Goal: Task Accomplishment & Management: Manage account settings

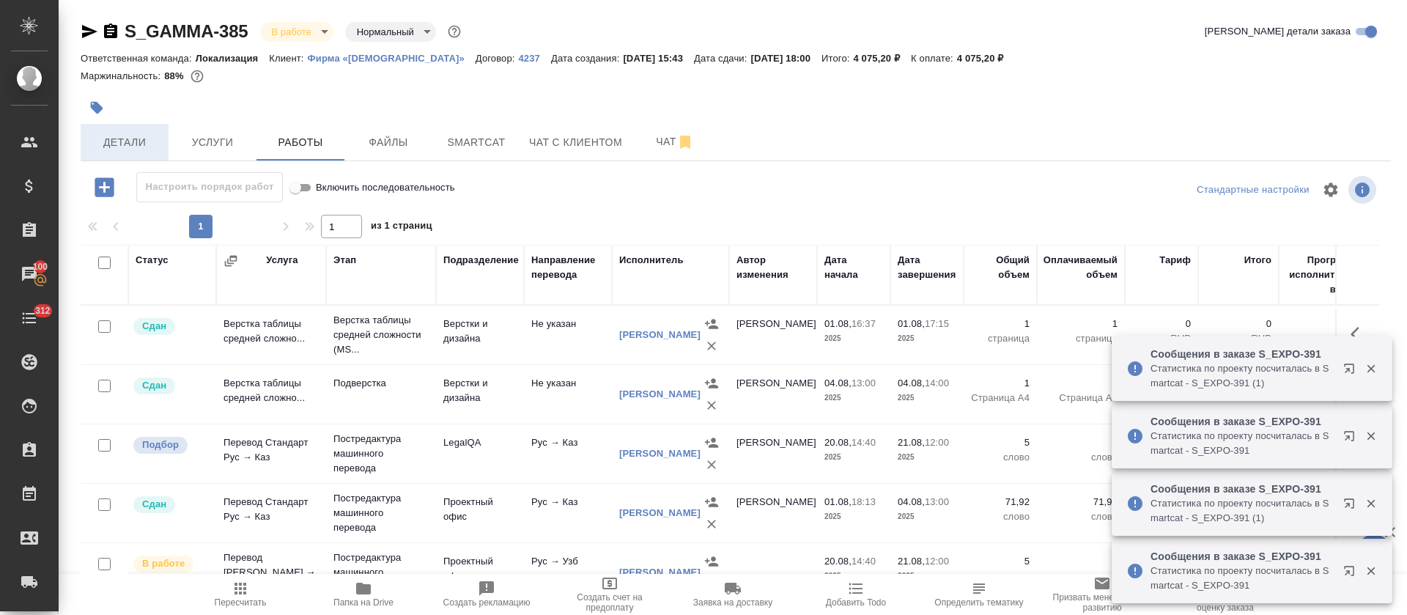
scroll to position [240, 0]
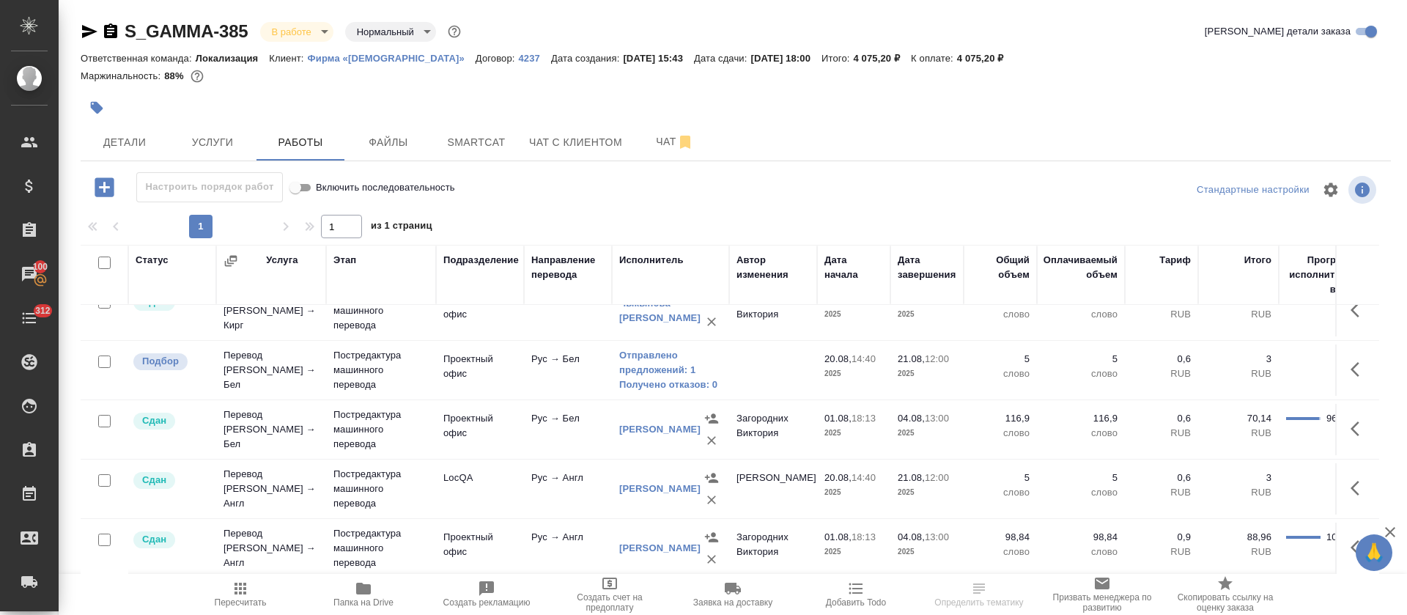
scroll to position [460, 0]
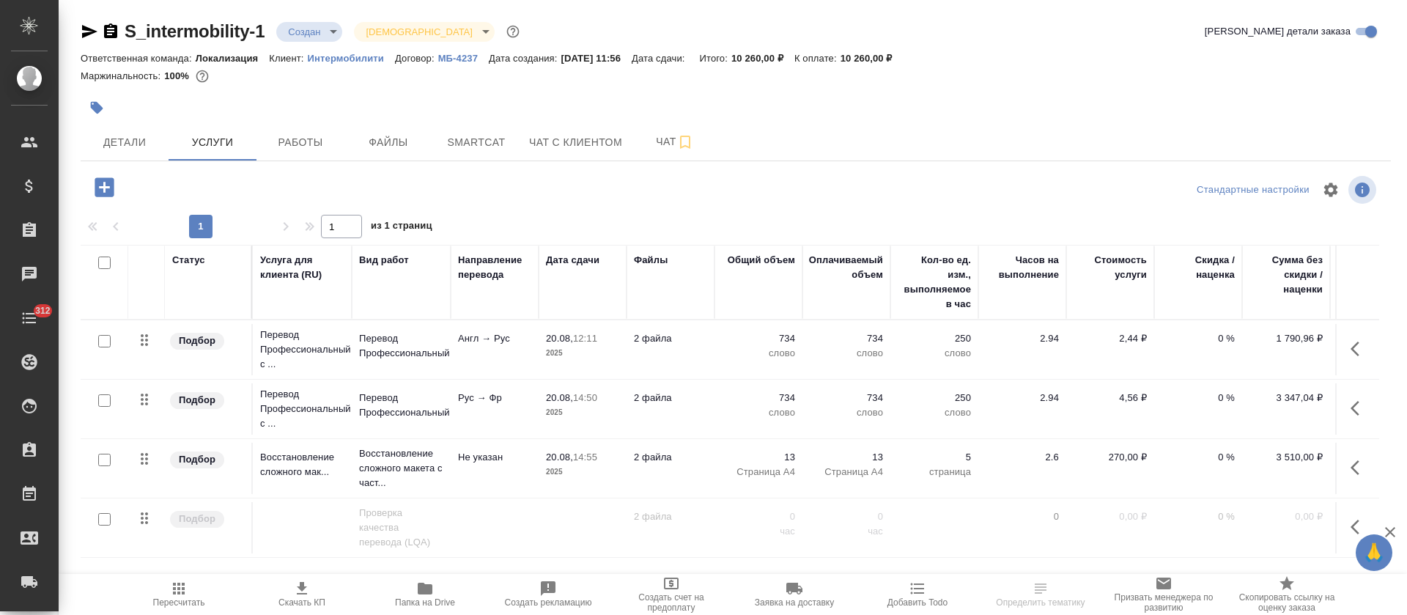
click at [430, 591] on icon "button" at bounding box center [425, 589] width 15 height 12
drag, startPoint x: 474, startPoint y: 175, endPoint x: 480, endPoint y: 133, distance: 42.2
click at [476, 166] on div "S_intermobility-1 Создан new Святая троица holyTrinity Кратко детали заказа Отв…" at bounding box center [736, 298] width 1326 height 597
click at [480, 133] on span "Smartcat" at bounding box center [476, 142] width 70 height 18
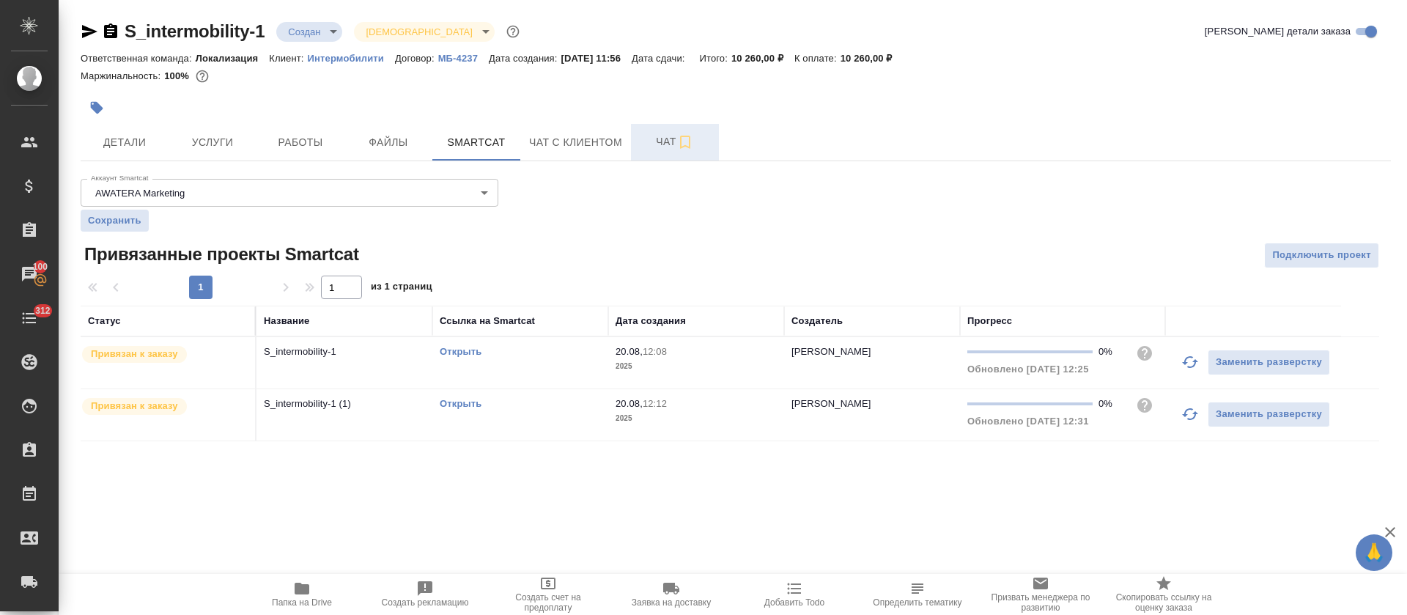
click at [659, 145] on span "Чат" at bounding box center [675, 142] width 70 height 18
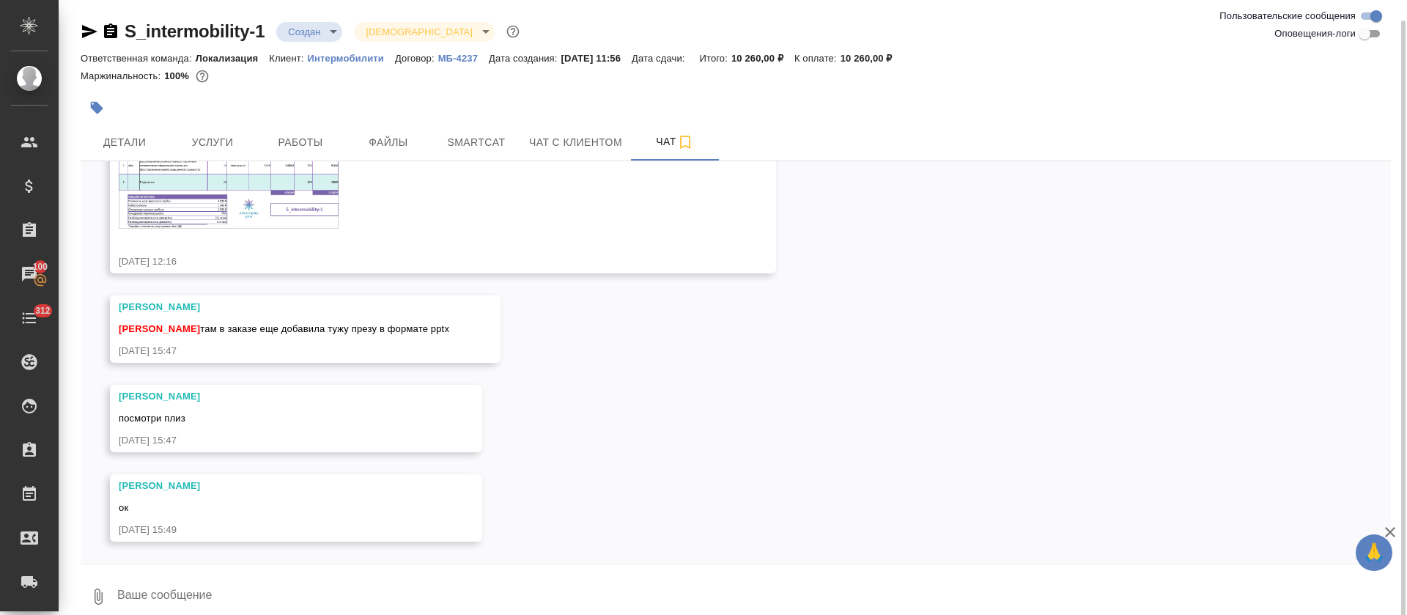
scroll to position [15, 0]
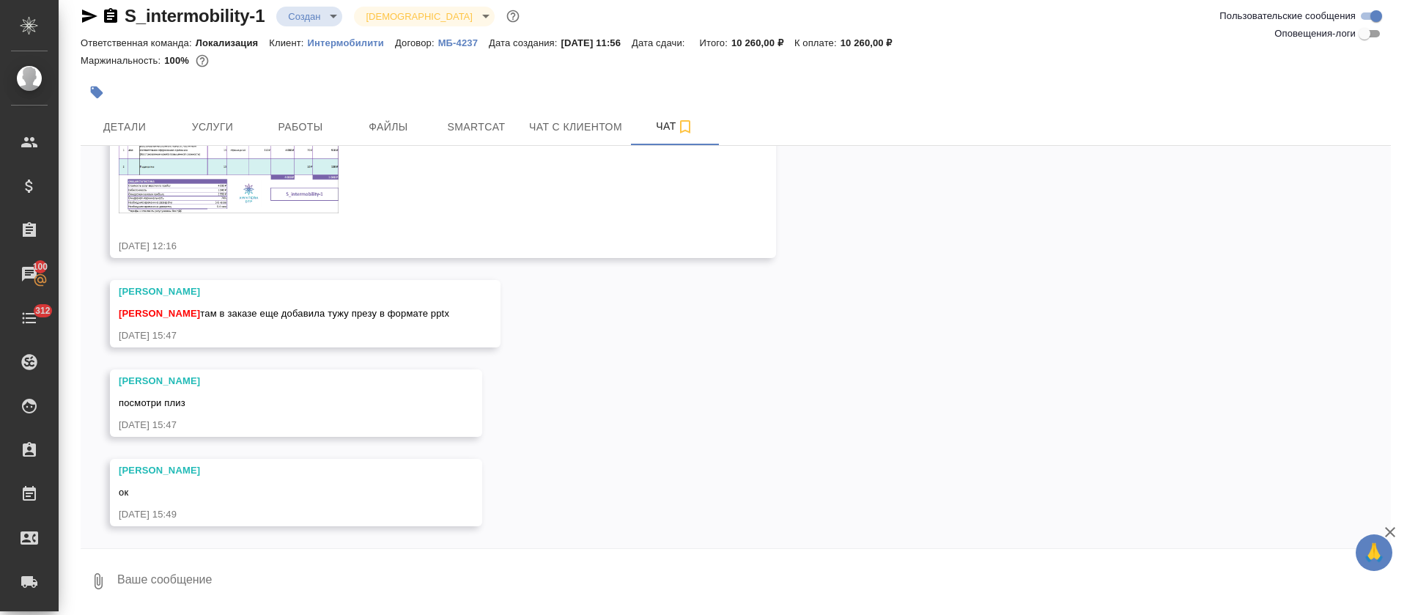
click at [218, 105] on div at bounding box center [517, 92] width 873 height 32
click at [218, 118] on span "Услуги" at bounding box center [212, 127] width 70 height 18
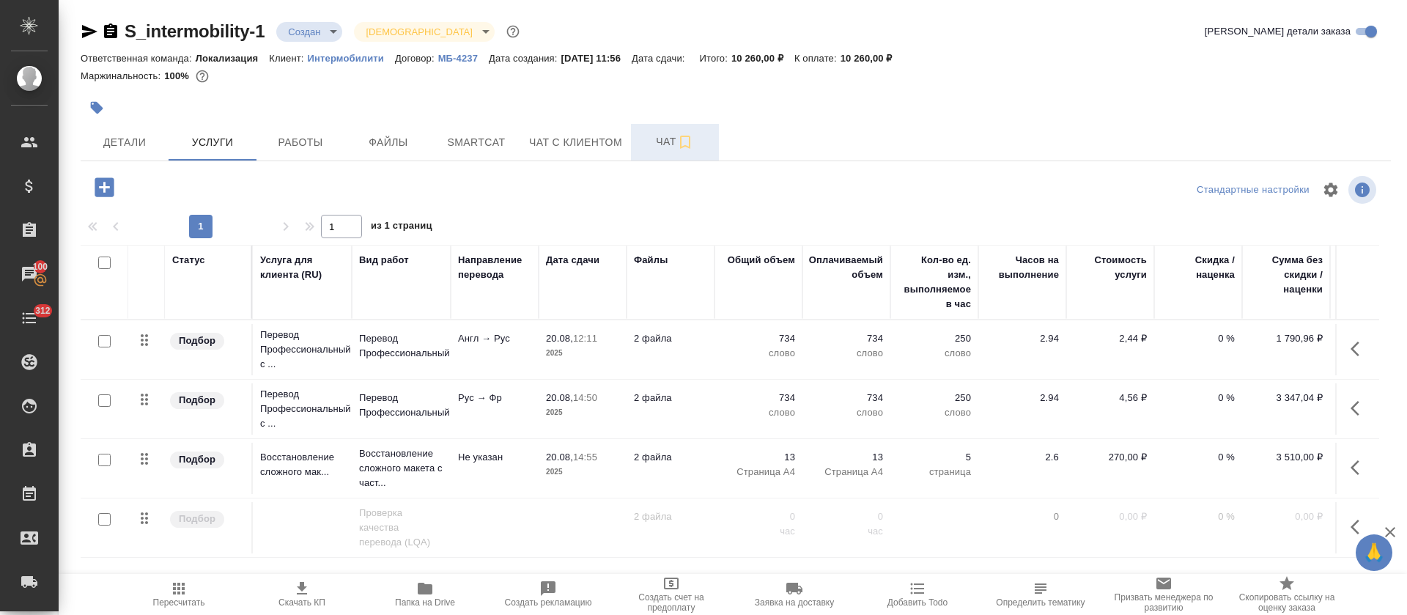
click at [657, 150] on span "Чат" at bounding box center [675, 142] width 70 height 18
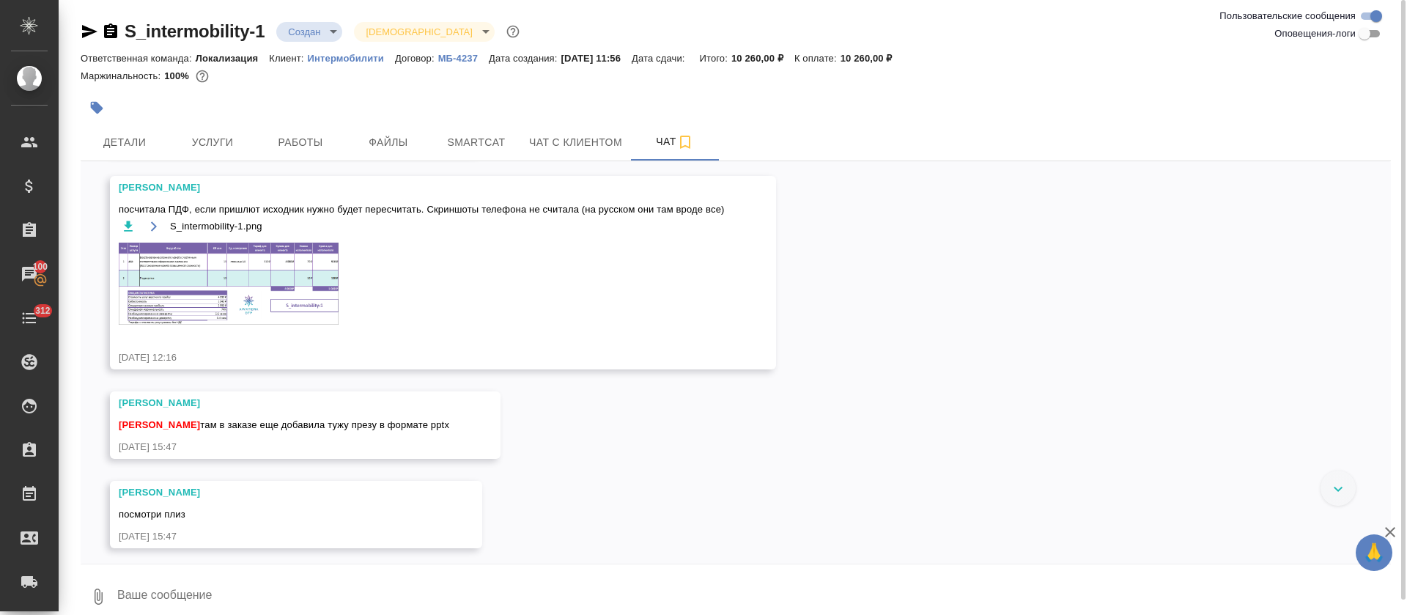
scroll to position [193, 0]
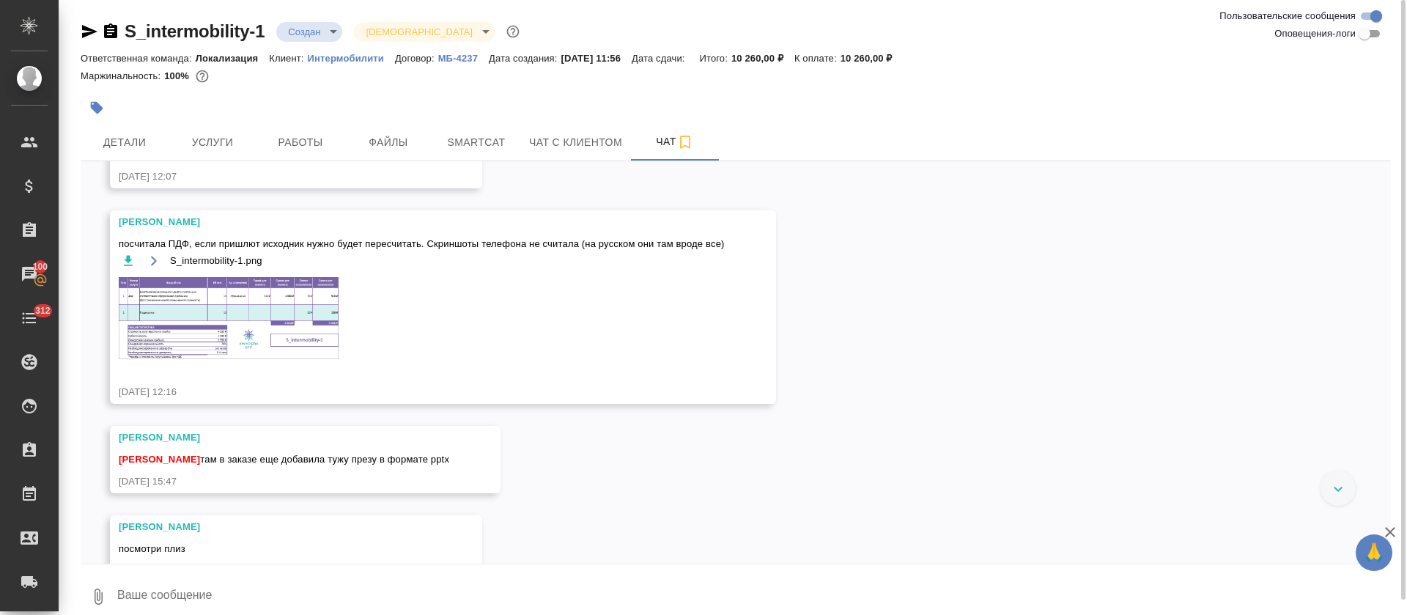
click at [209, 270] on div "S_intermobility-1.png" at bounding box center [422, 314] width 606 height 126
click at [209, 318] on img at bounding box center [229, 318] width 220 height 82
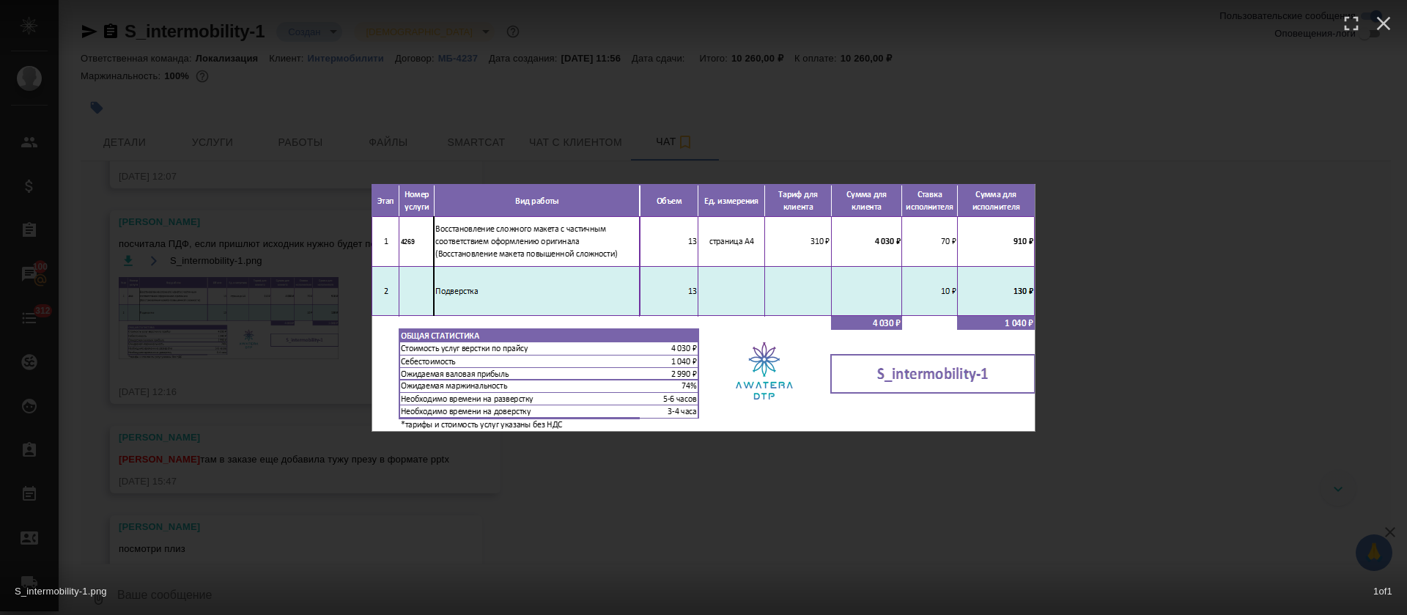
click at [657, 511] on div "S_intermobility-1.png 1 of 1" at bounding box center [703, 307] width 1407 height 615
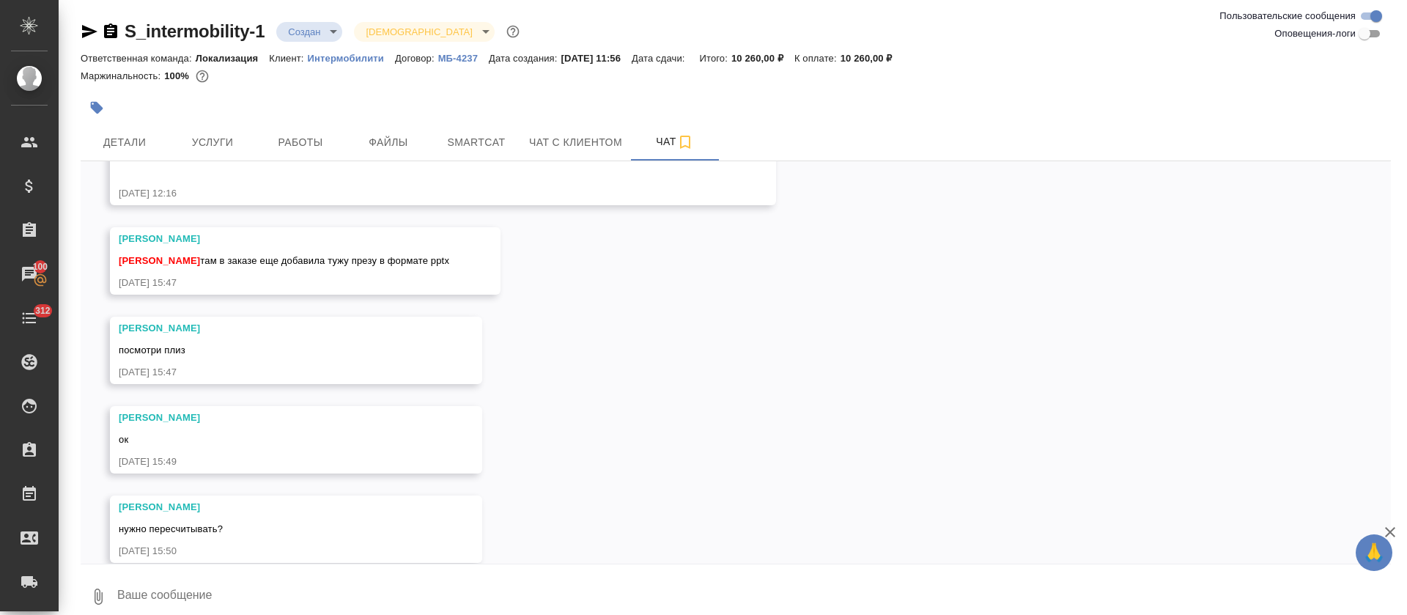
scroll to position [413, 0]
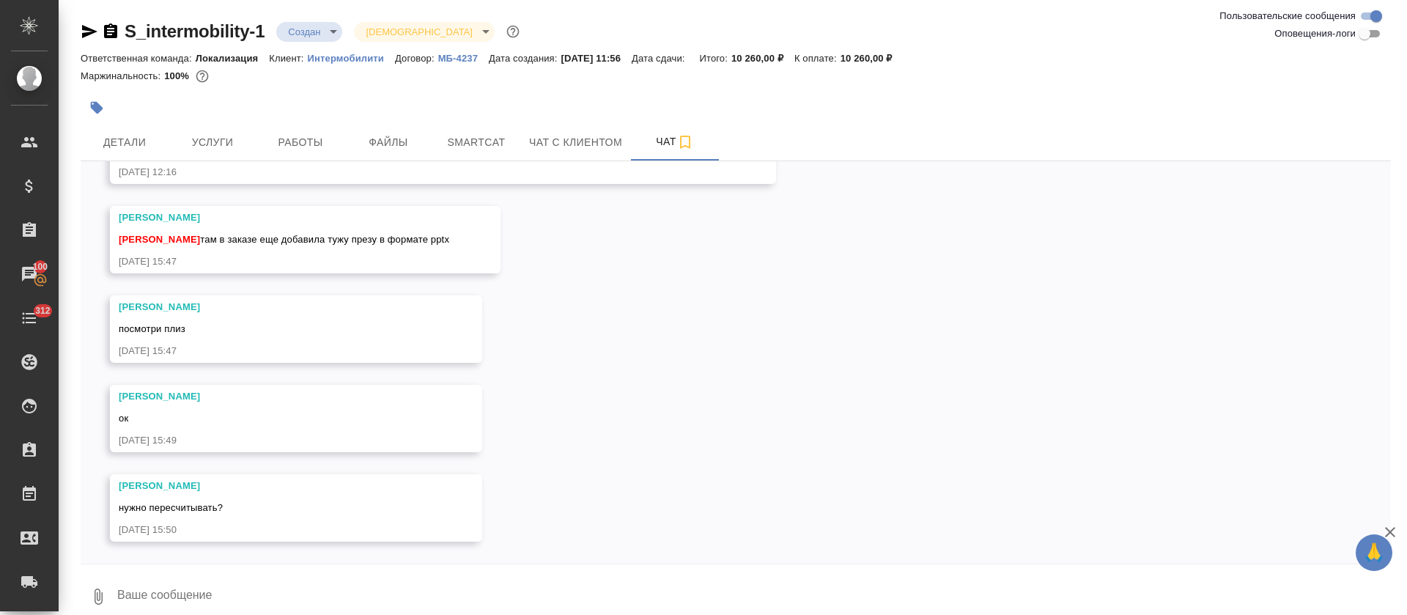
click at [772, 377] on div "20.08, среда Петрова Валерия привет! а есть исходник pptx? 20.08.25, 12:06 Петр…" at bounding box center [736, 362] width 1310 height 402
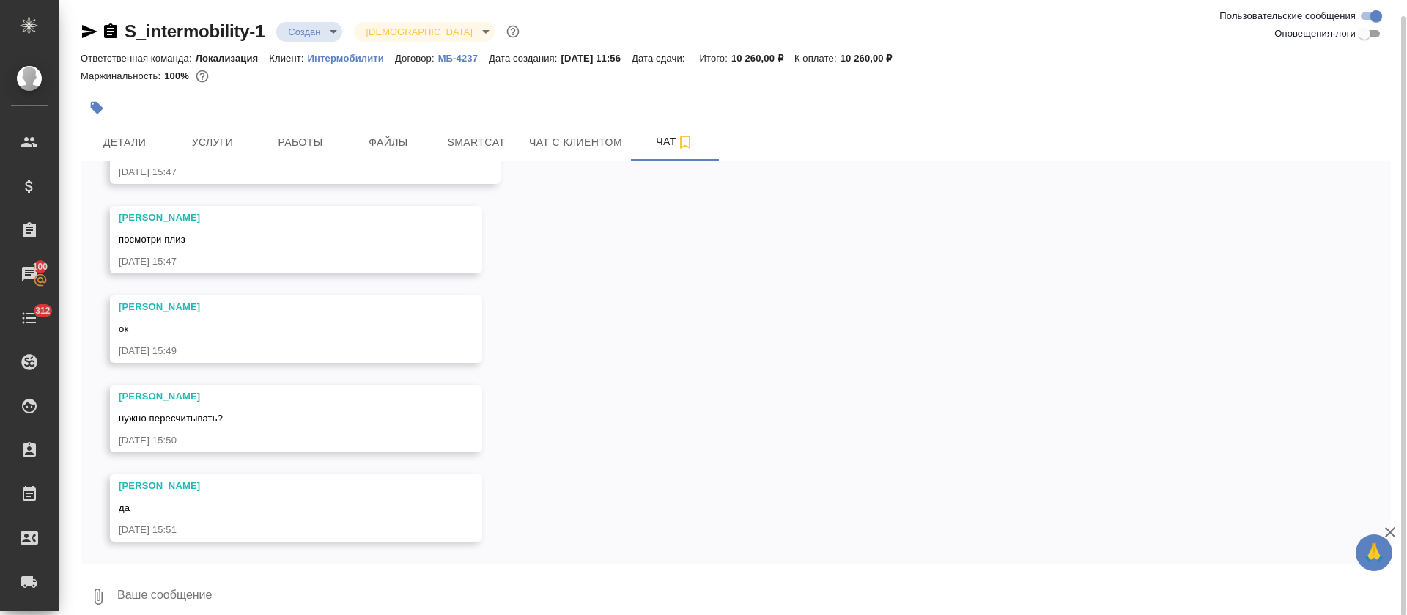
scroll to position [15, 0]
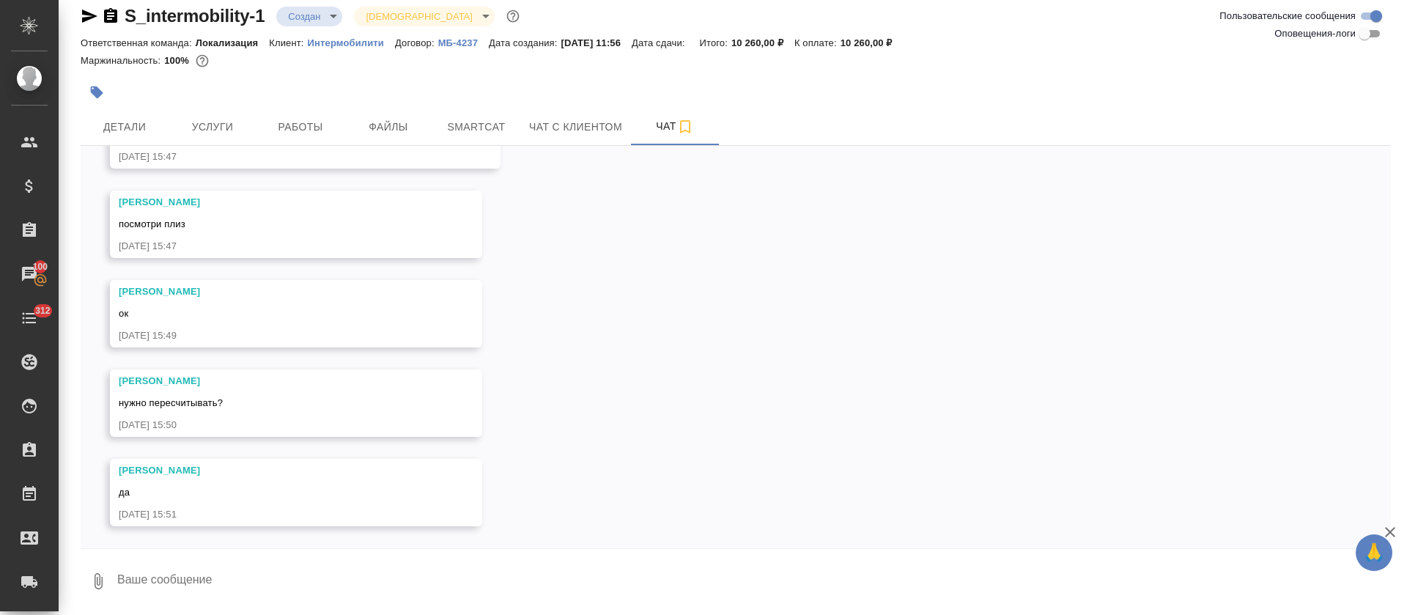
click at [872, 285] on div "20.08, среда Петрова Валерия привет! а есть исходник pptx? 20.08.25, 12:06 Петр…" at bounding box center [736, 347] width 1310 height 402
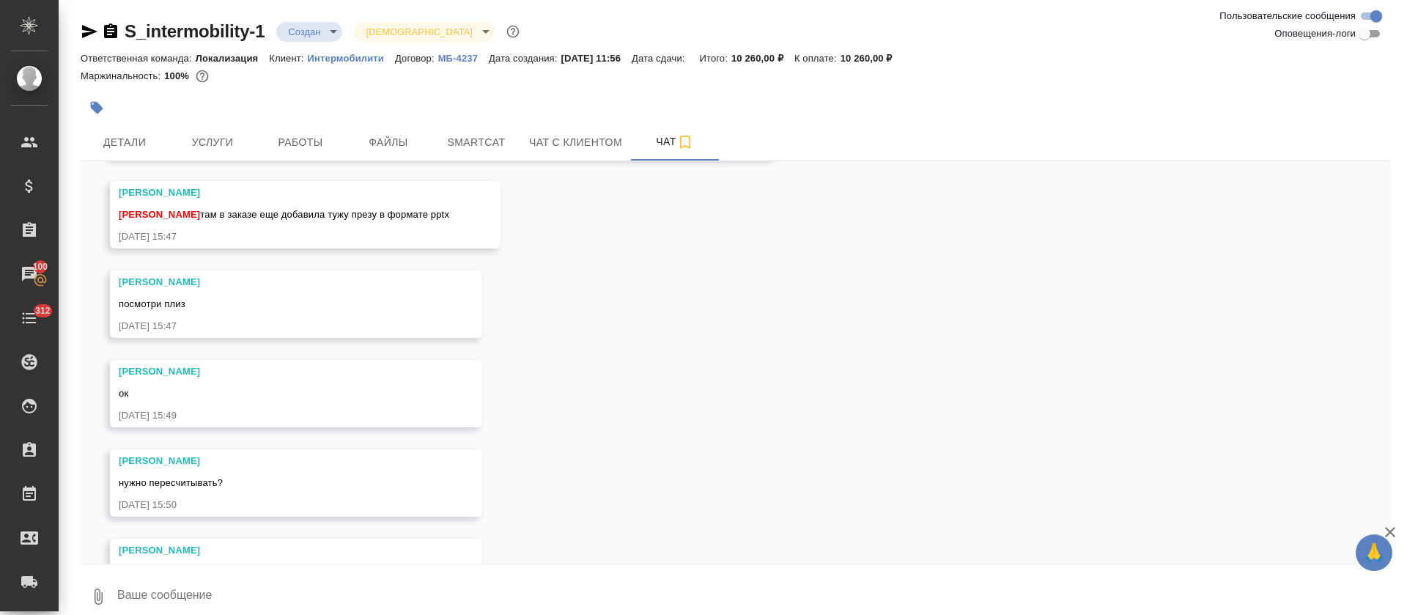
scroll to position [503, 0]
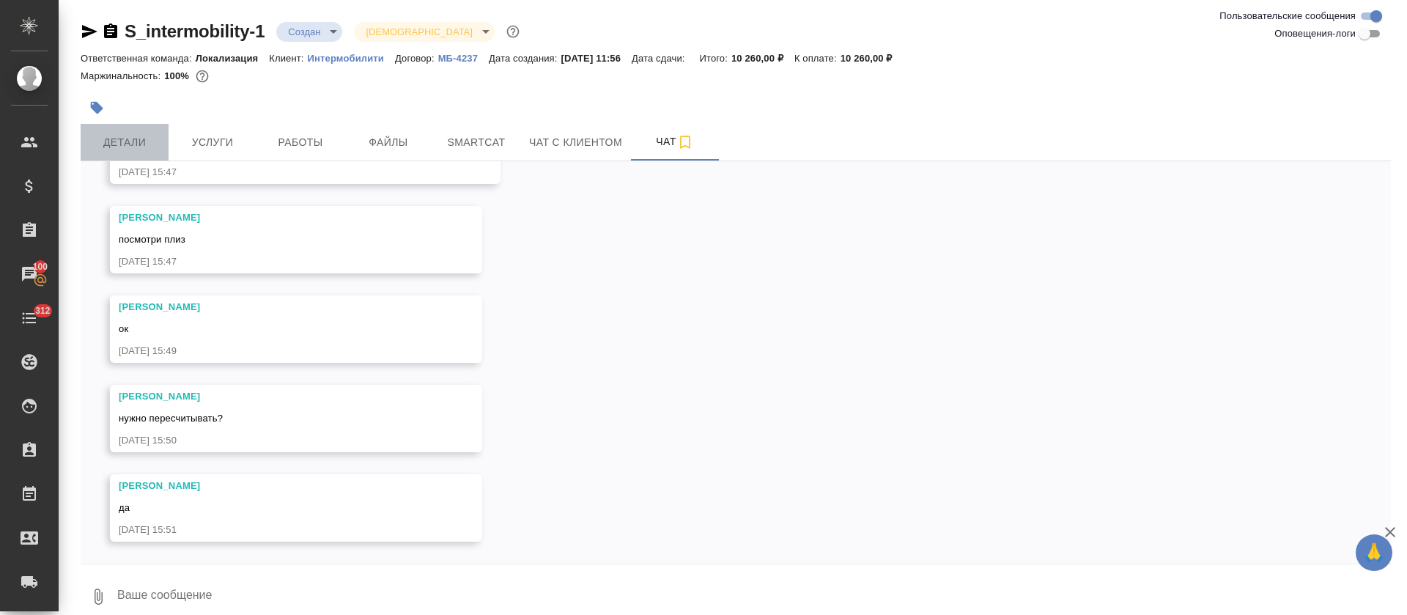
click at [127, 153] on button "Детали" at bounding box center [125, 142] width 88 height 37
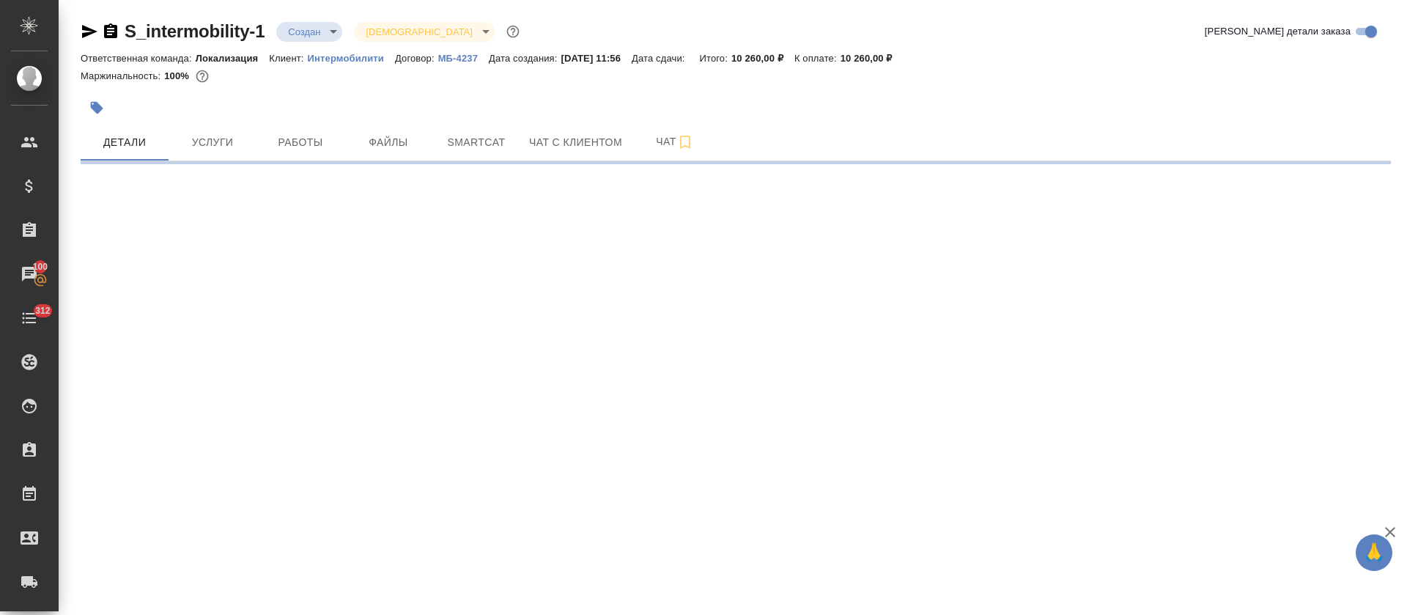
select select "RU"
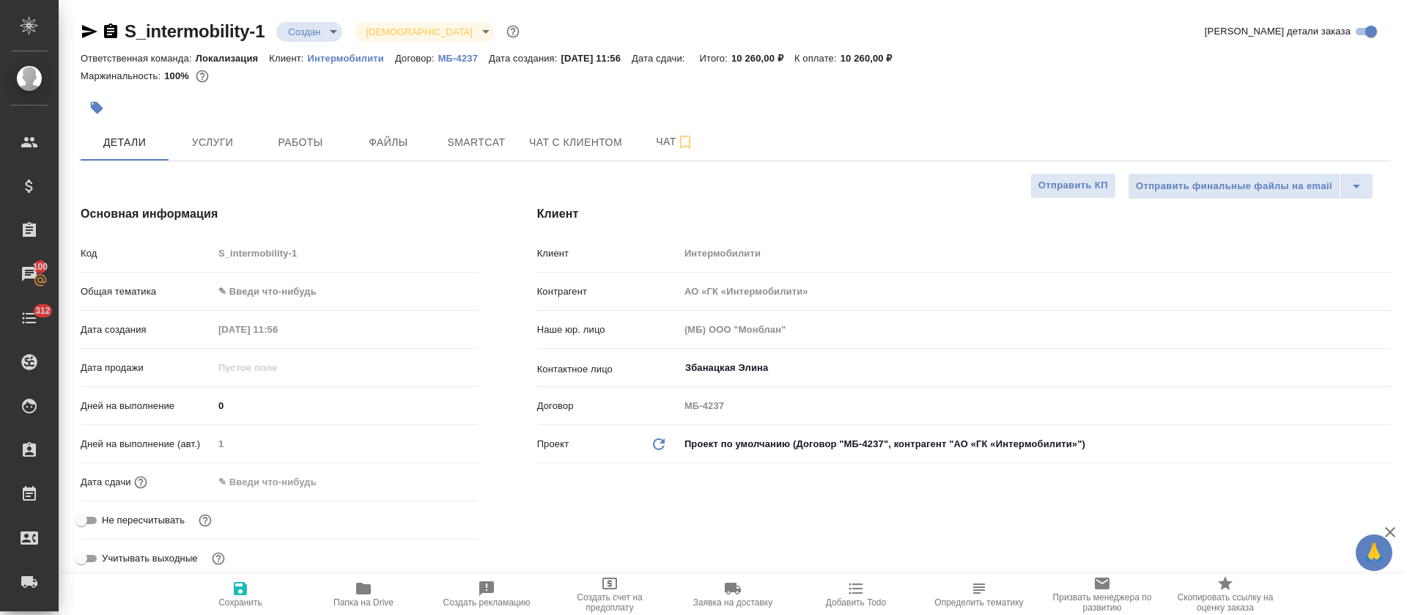
type textarea "x"
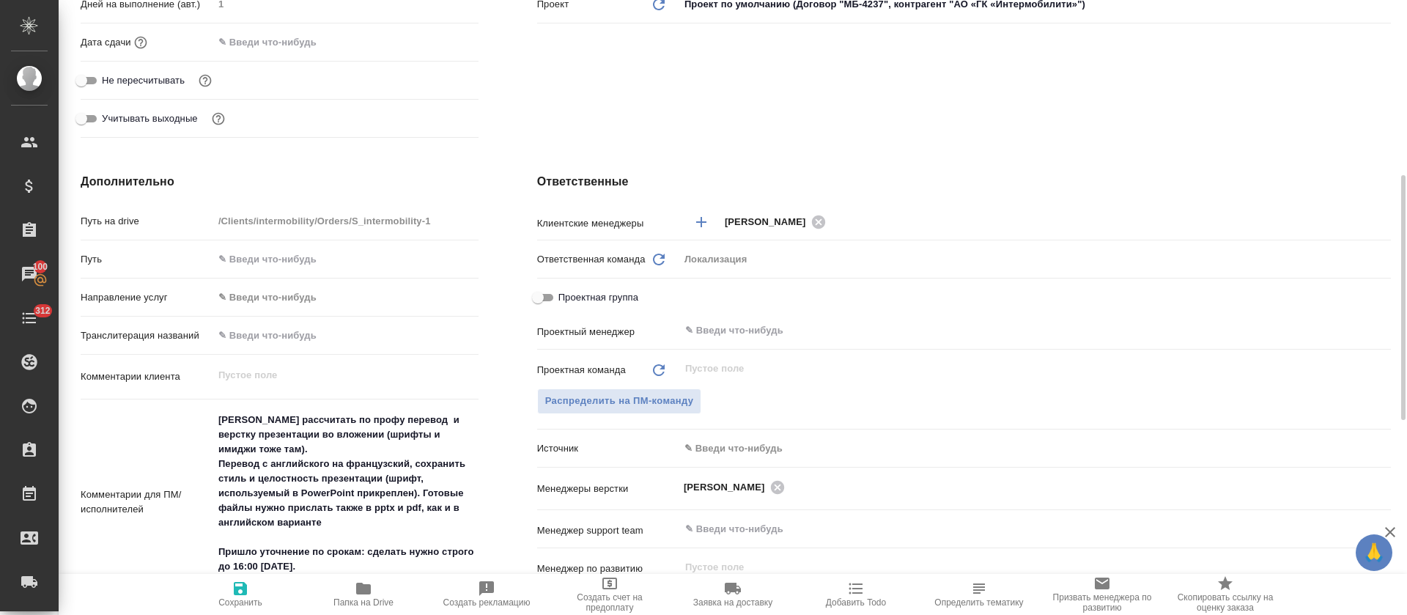
scroll to position [550, 0]
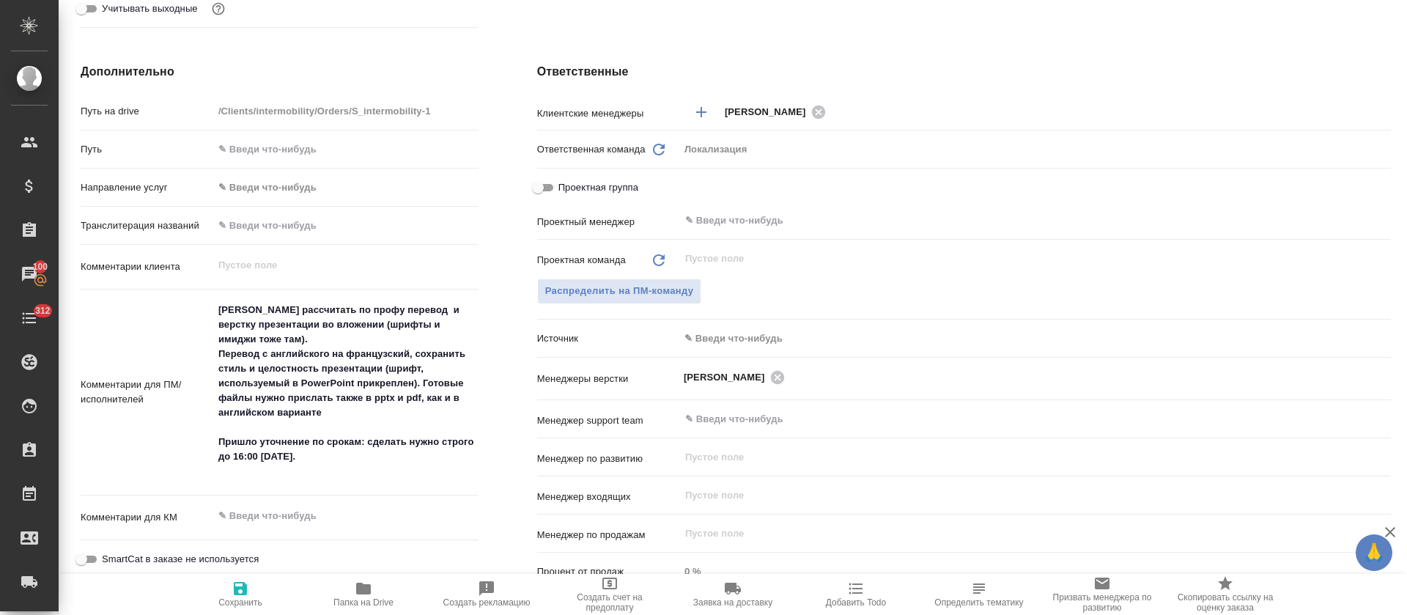
type textarea "x"
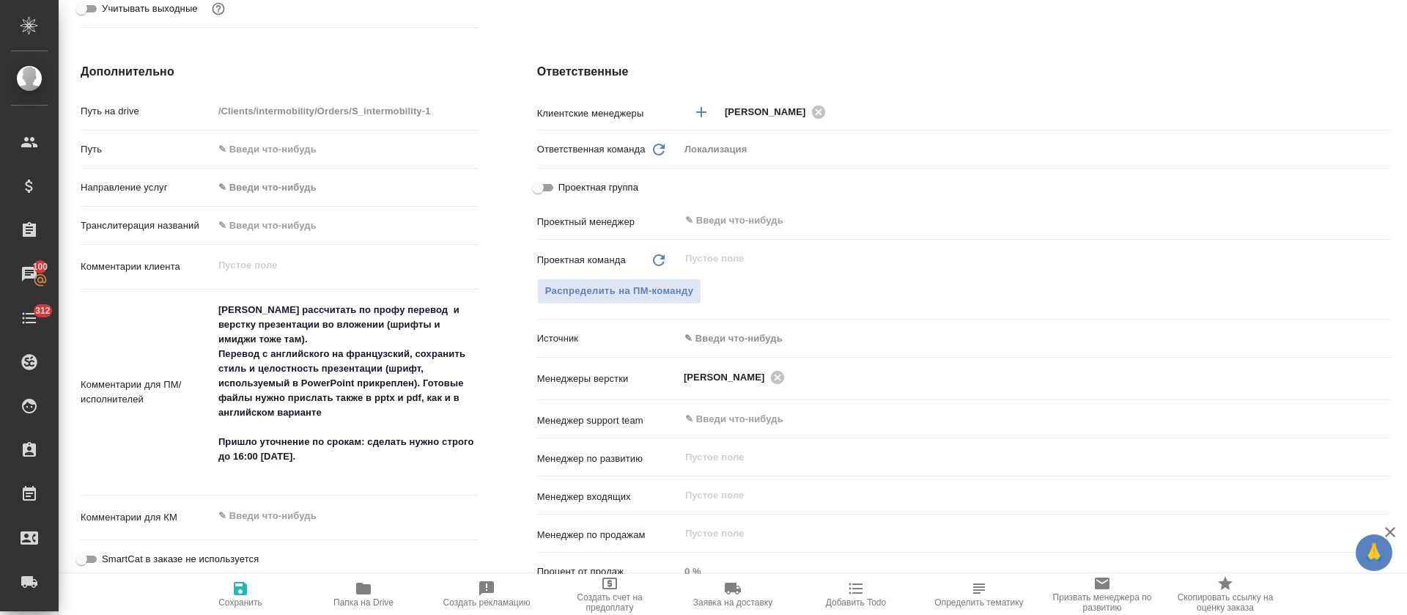
type textarea "x"
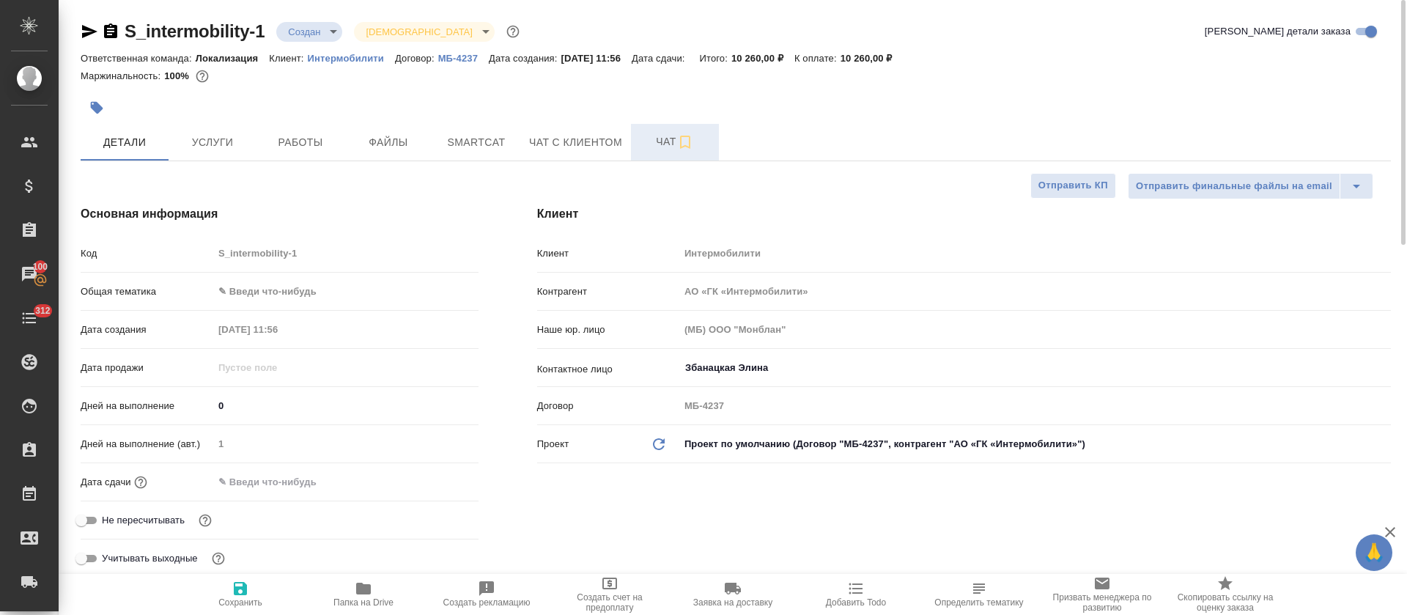
click at [648, 136] on span "Чат" at bounding box center [675, 142] width 70 height 18
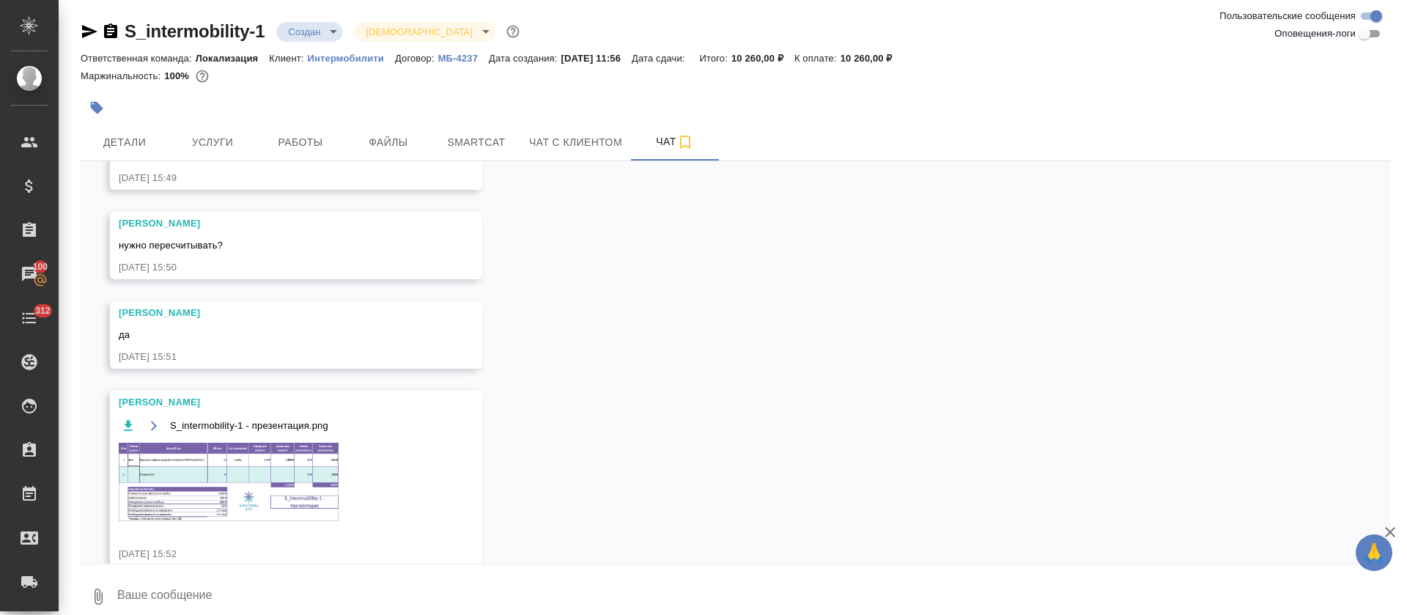
scroll to position [700, 0]
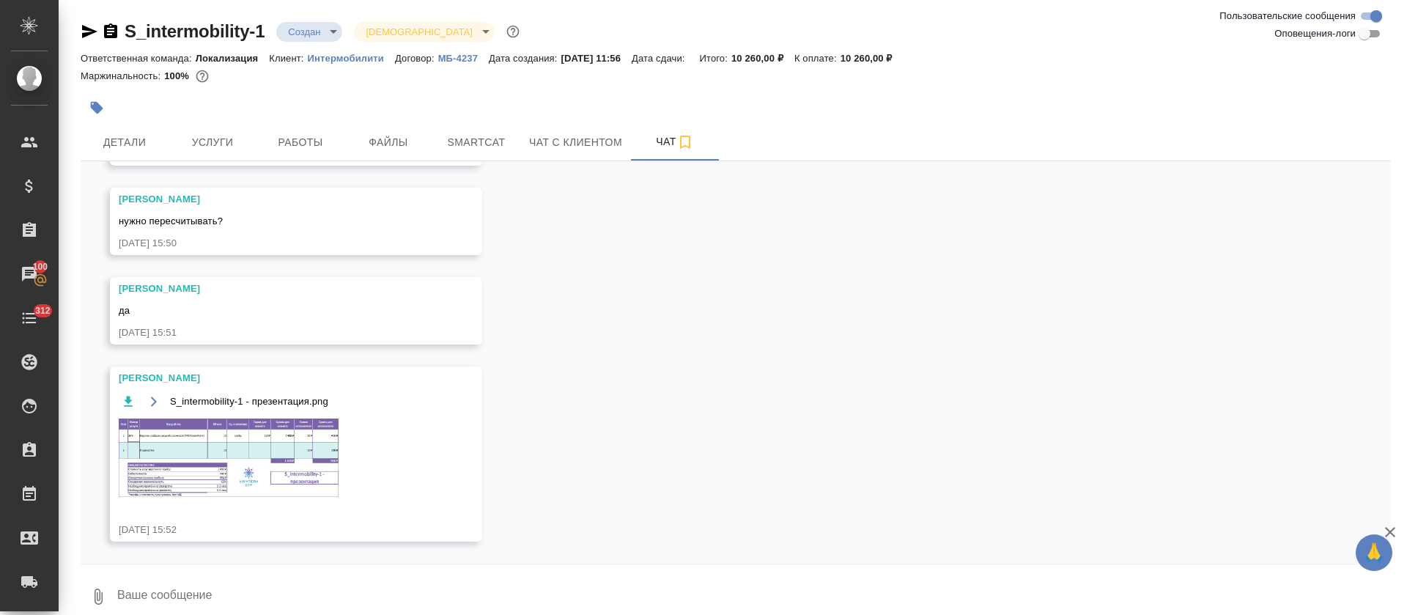
click at [244, 475] on img at bounding box center [229, 457] width 220 height 78
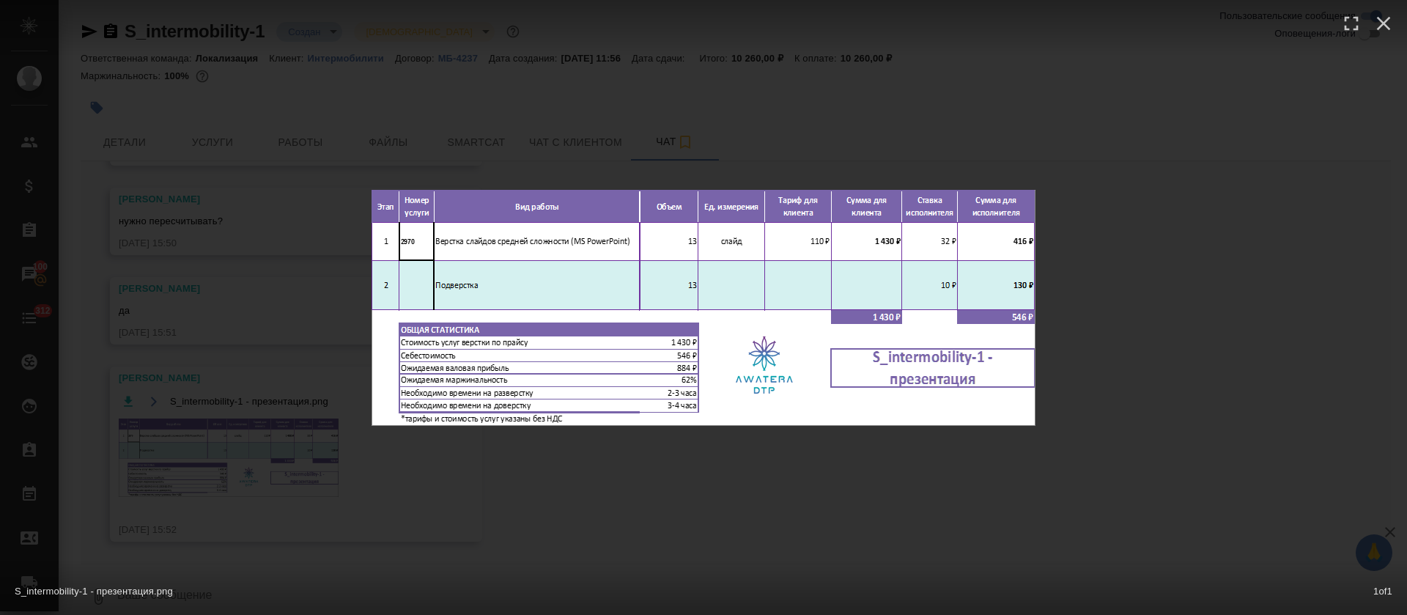
click at [475, 482] on div "S_intermobility-1 - презентация.png 1 of 1" at bounding box center [703, 307] width 1407 height 615
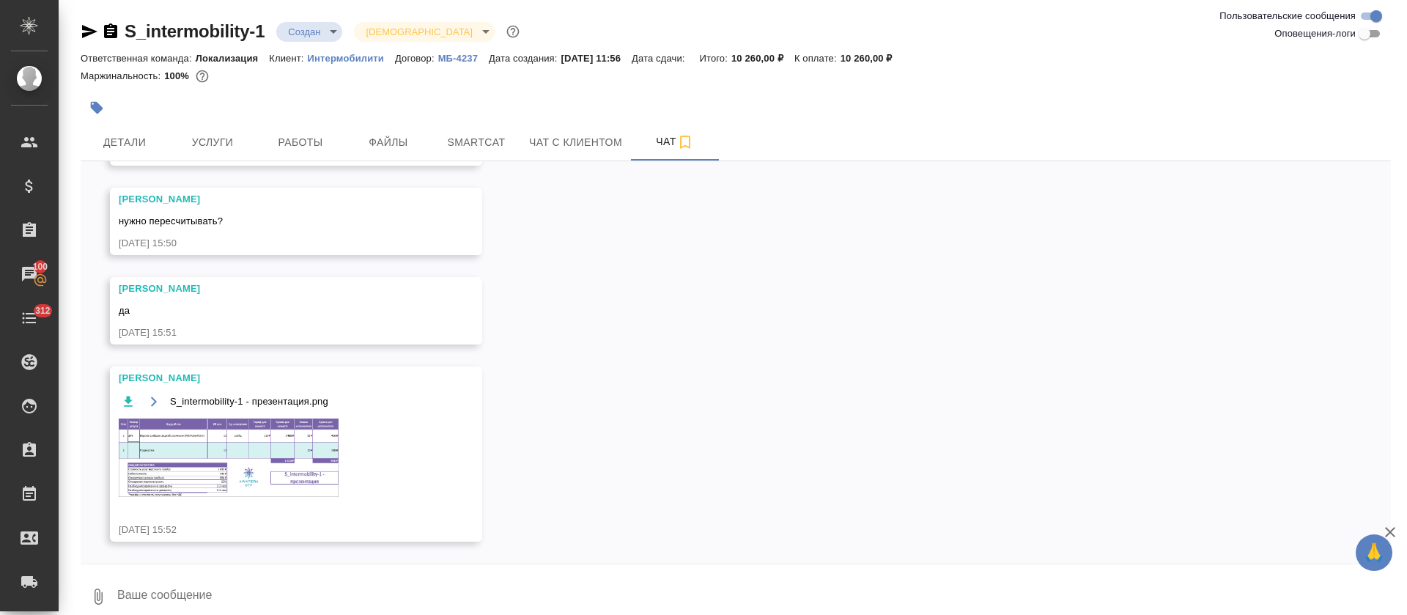
click at [225, 476] on img at bounding box center [229, 457] width 220 height 78
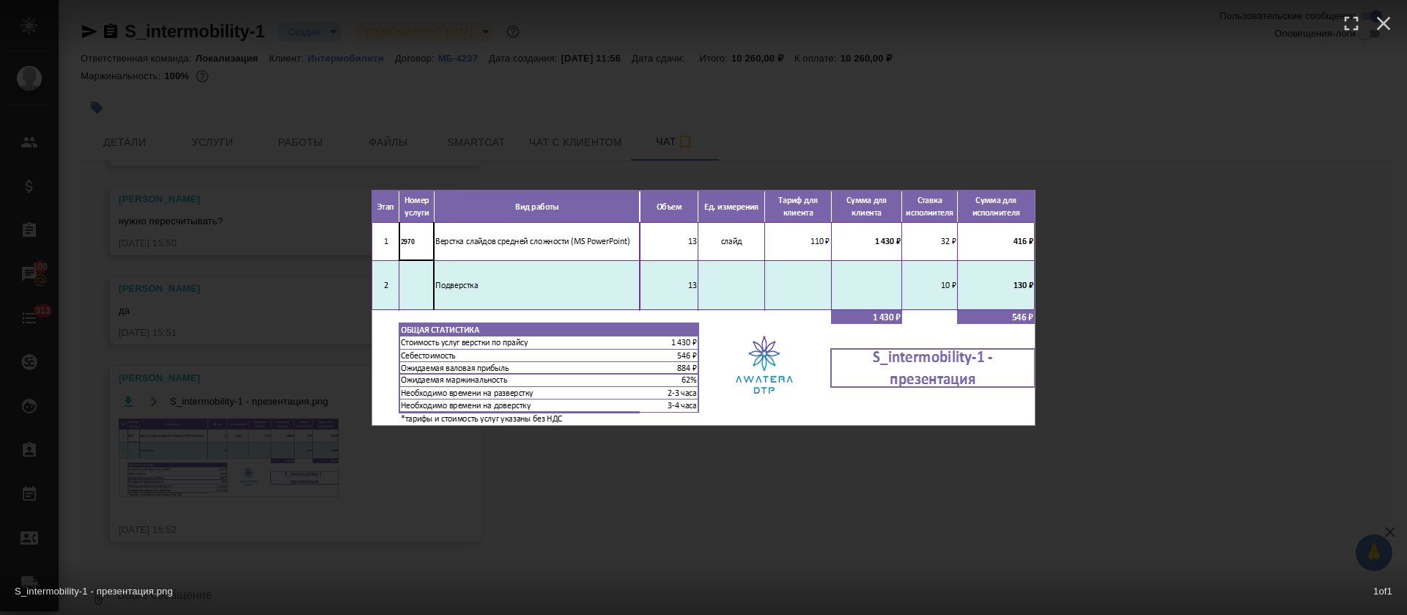
click at [659, 93] on div "S_intermobility-1 - презентация.png 1 of 1" at bounding box center [703, 307] width 1407 height 615
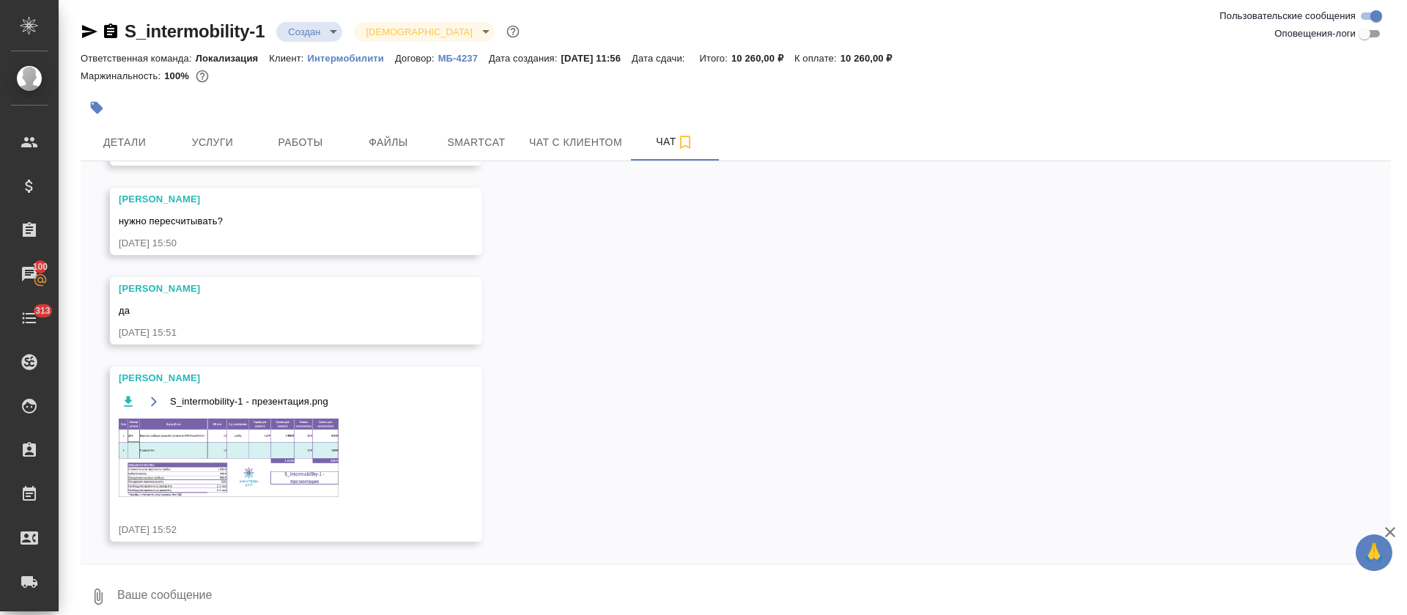
scroll to position [15, 0]
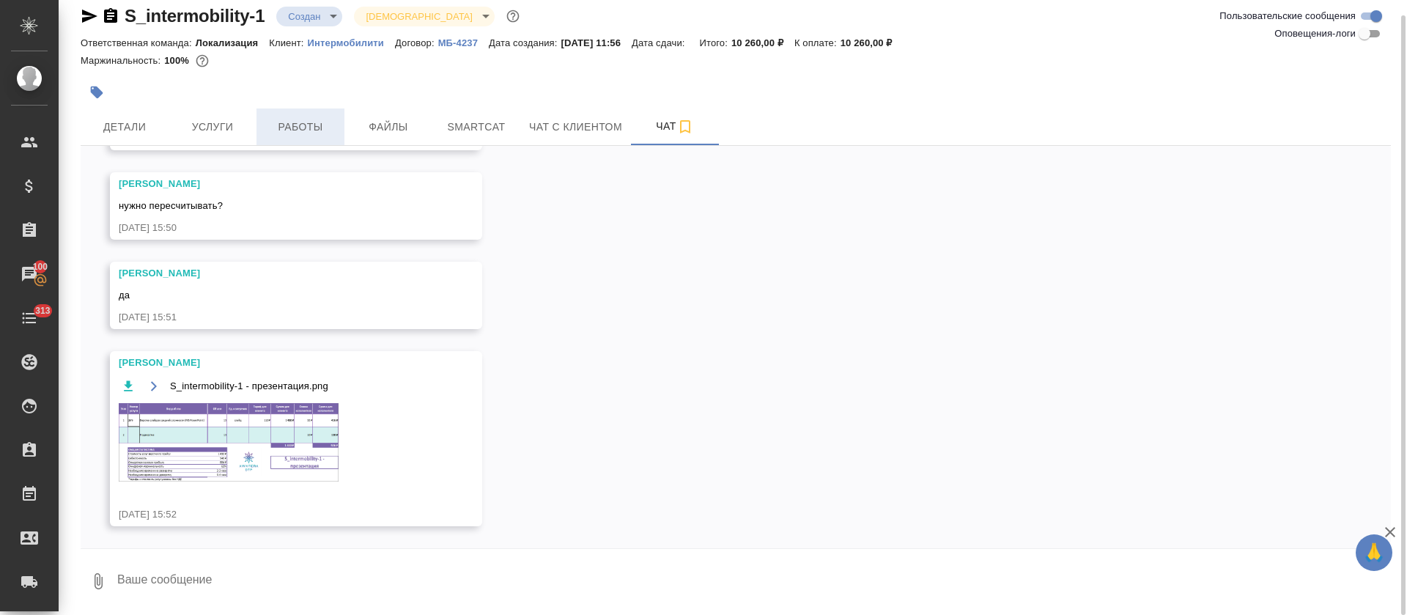
click at [299, 141] on button "Работы" at bounding box center [300, 126] width 88 height 37
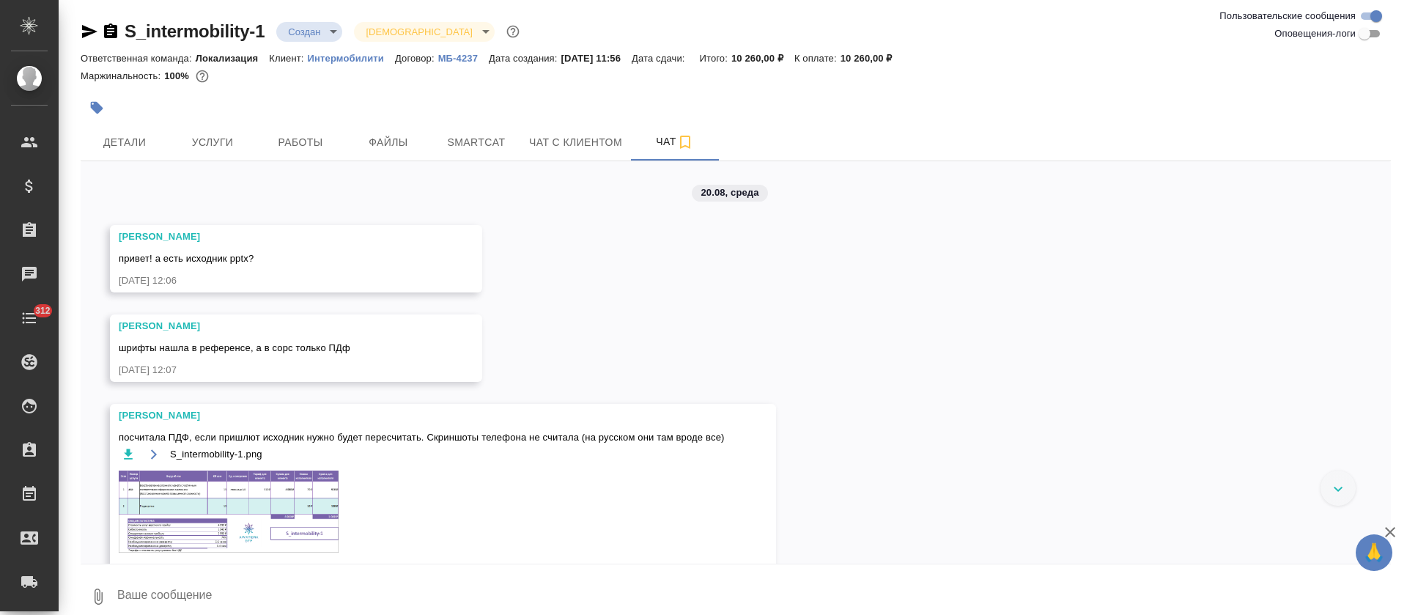
click at [238, 507] on img at bounding box center [229, 511] width 220 height 82
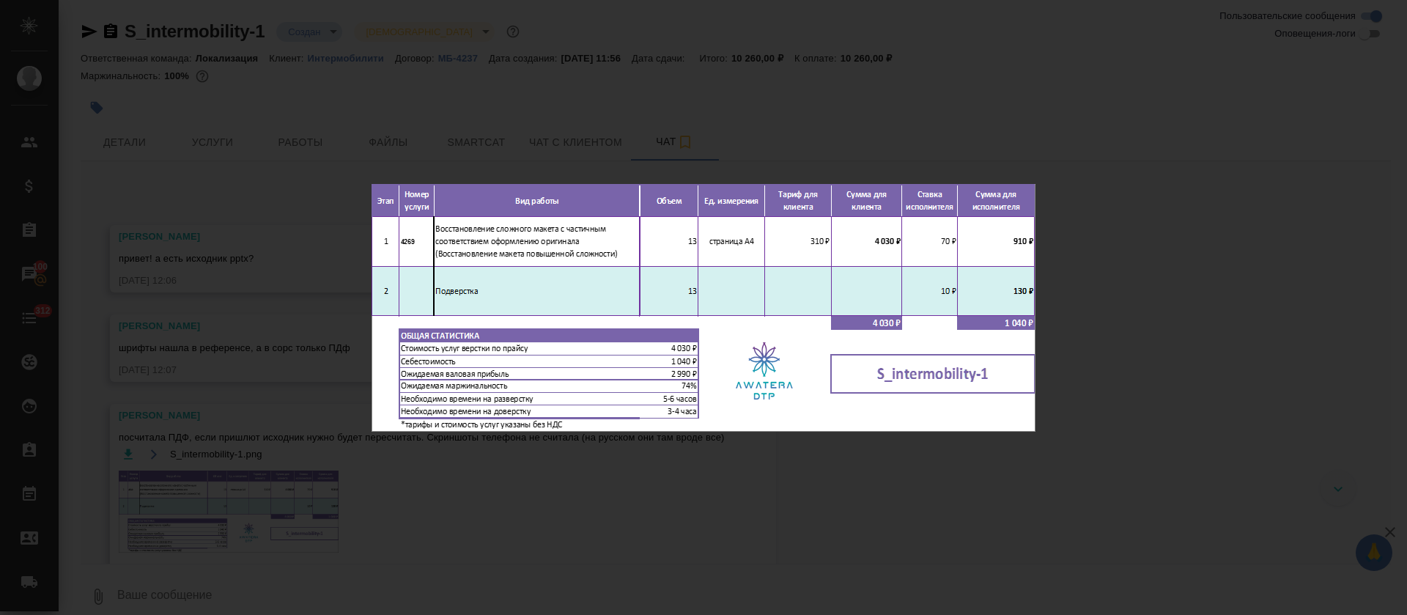
click at [725, 111] on div "S_intermobility-1.png 1 of 1" at bounding box center [703, 307] width 1407 height 615
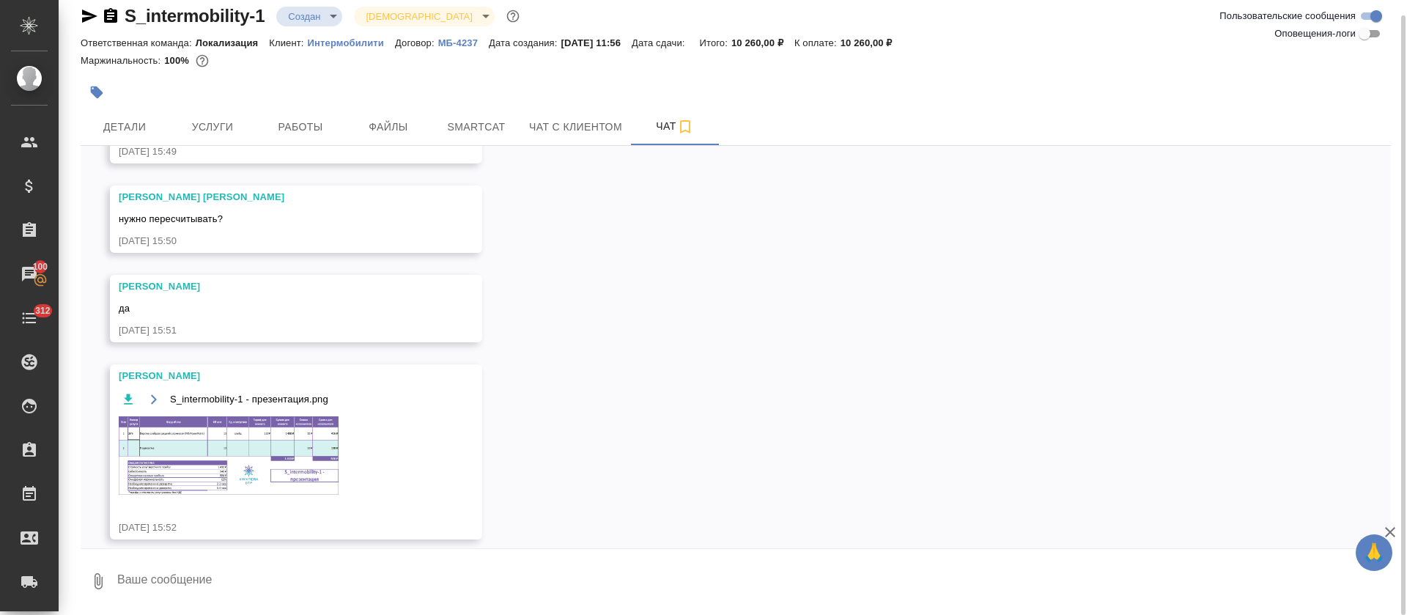
scroll to position [700, 0]
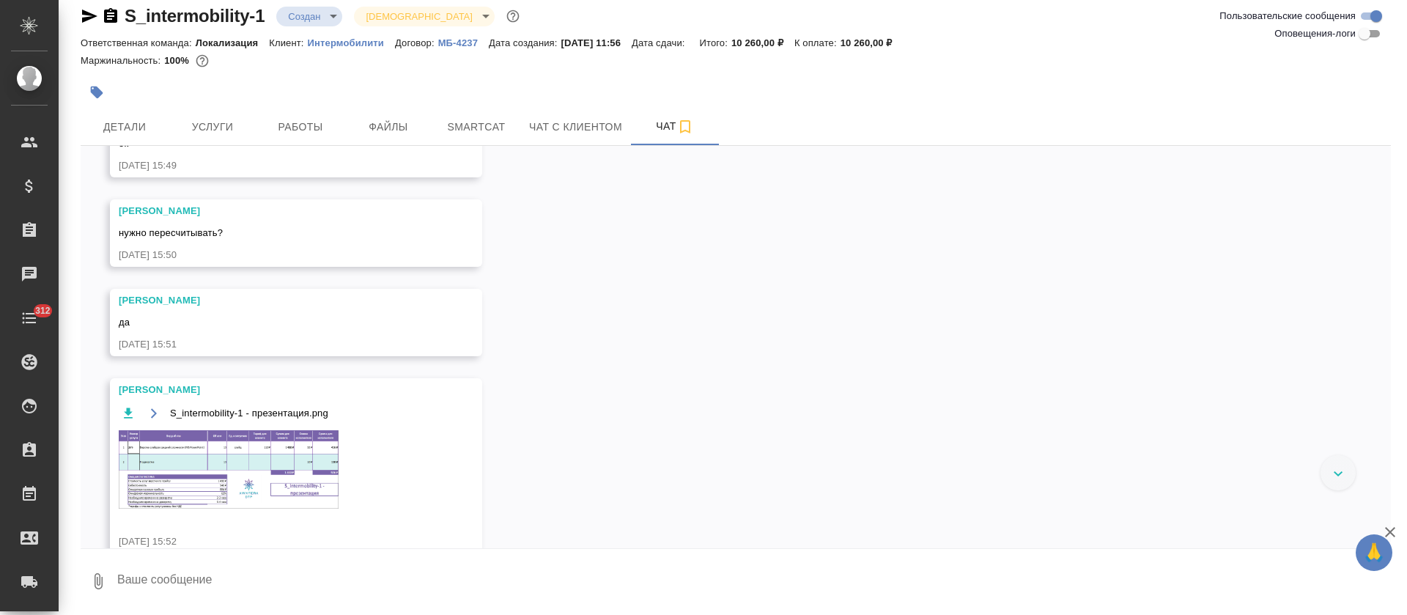
scroll to position [700, 0]
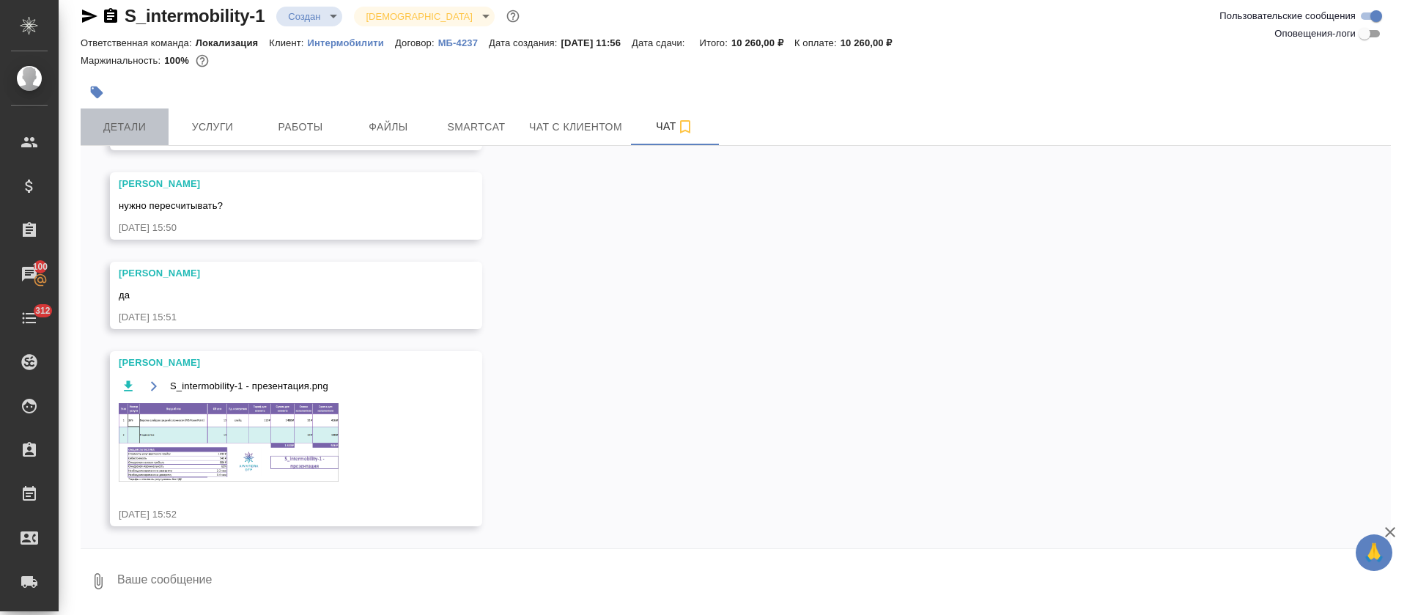
click at [150, 114] on button "Детали" at bounding box center [125, 126] width 88 height 37
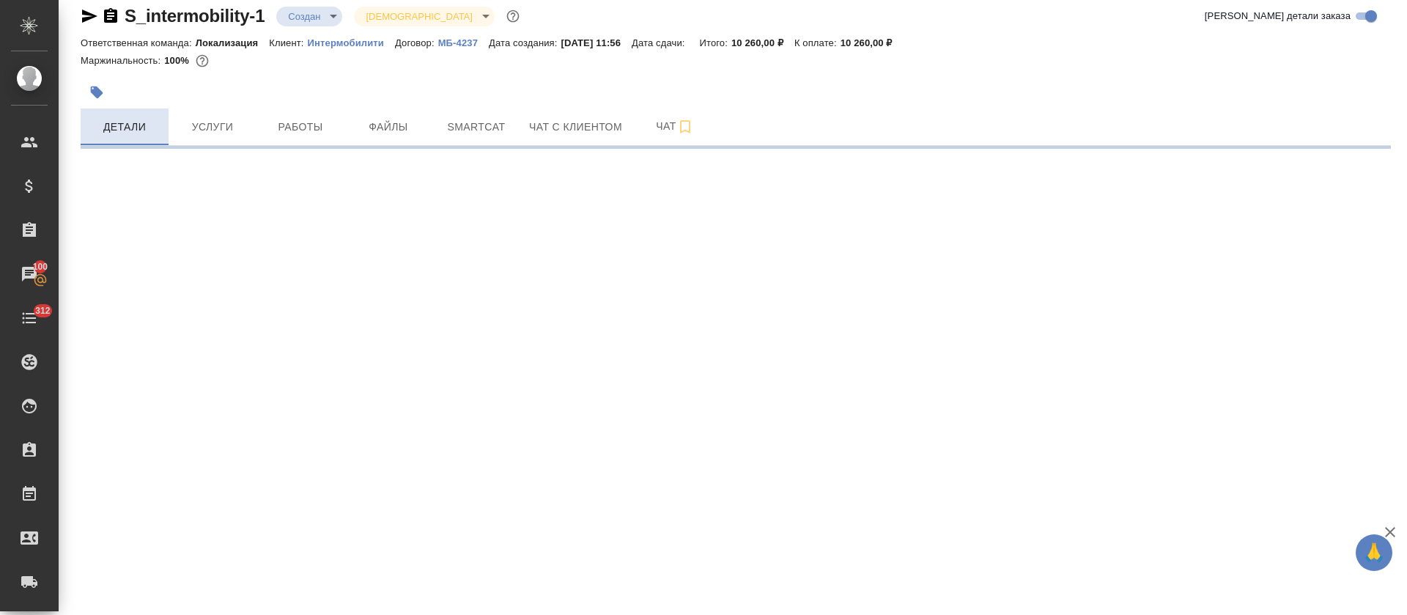
select select "RU"
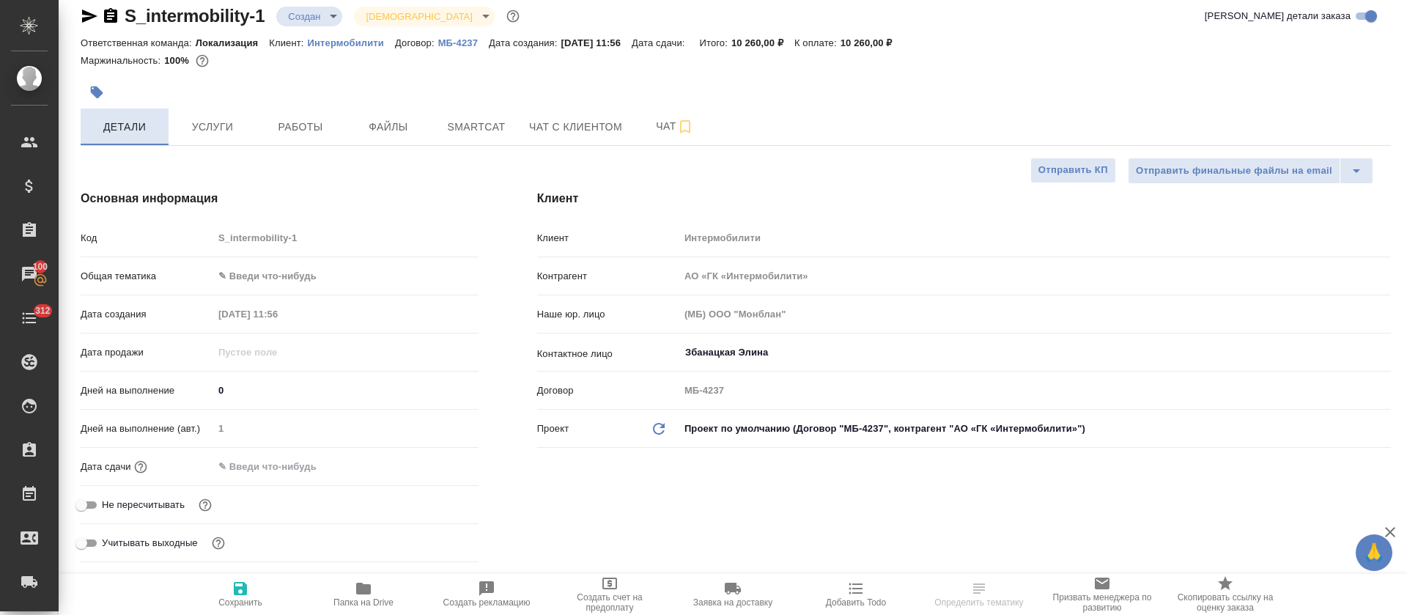
type textarea "x"
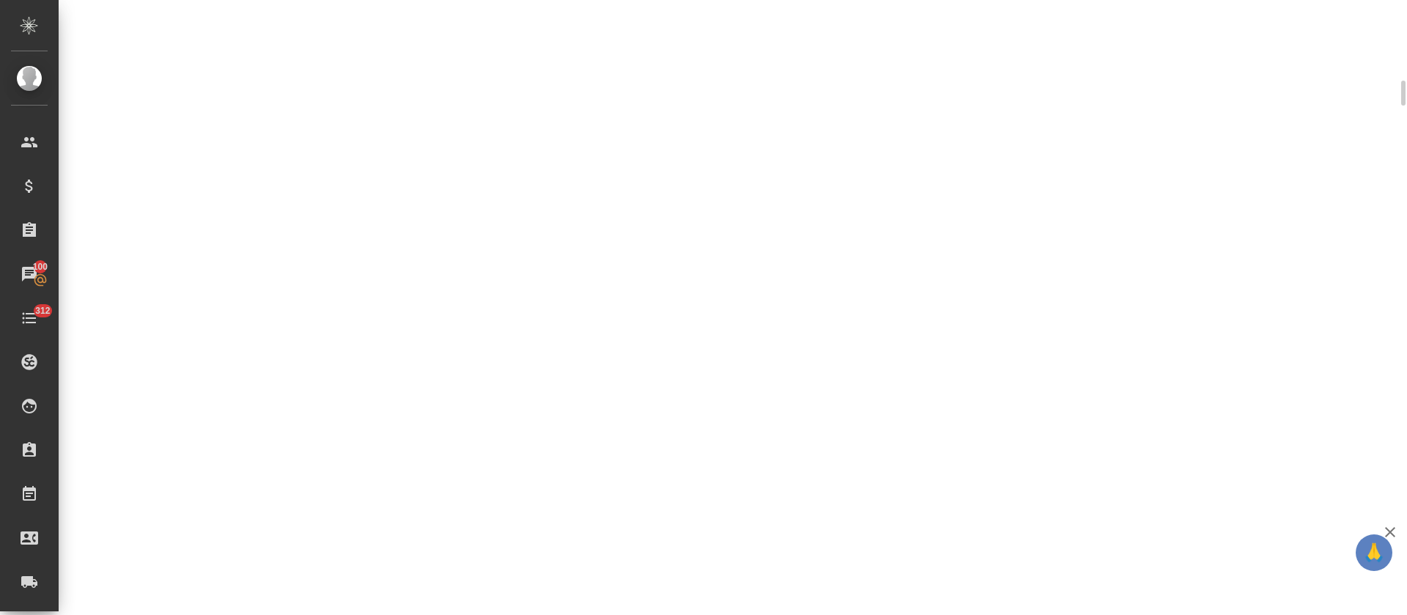
select select "RU"
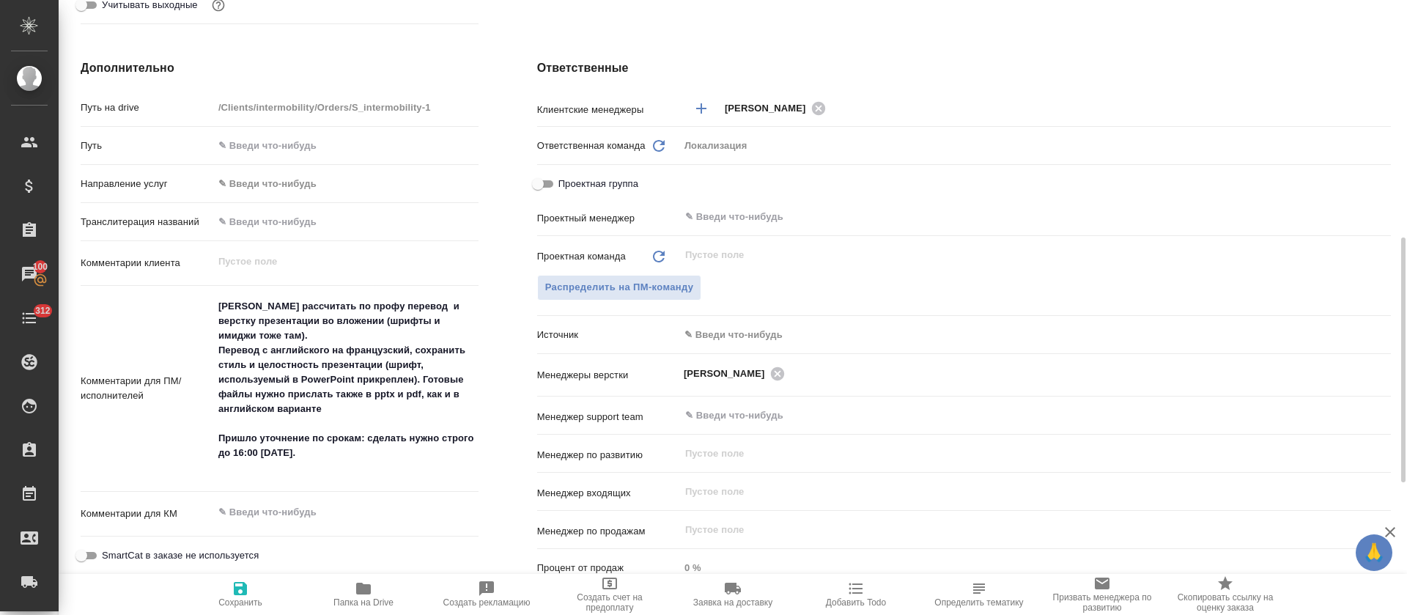
type textarea "x"
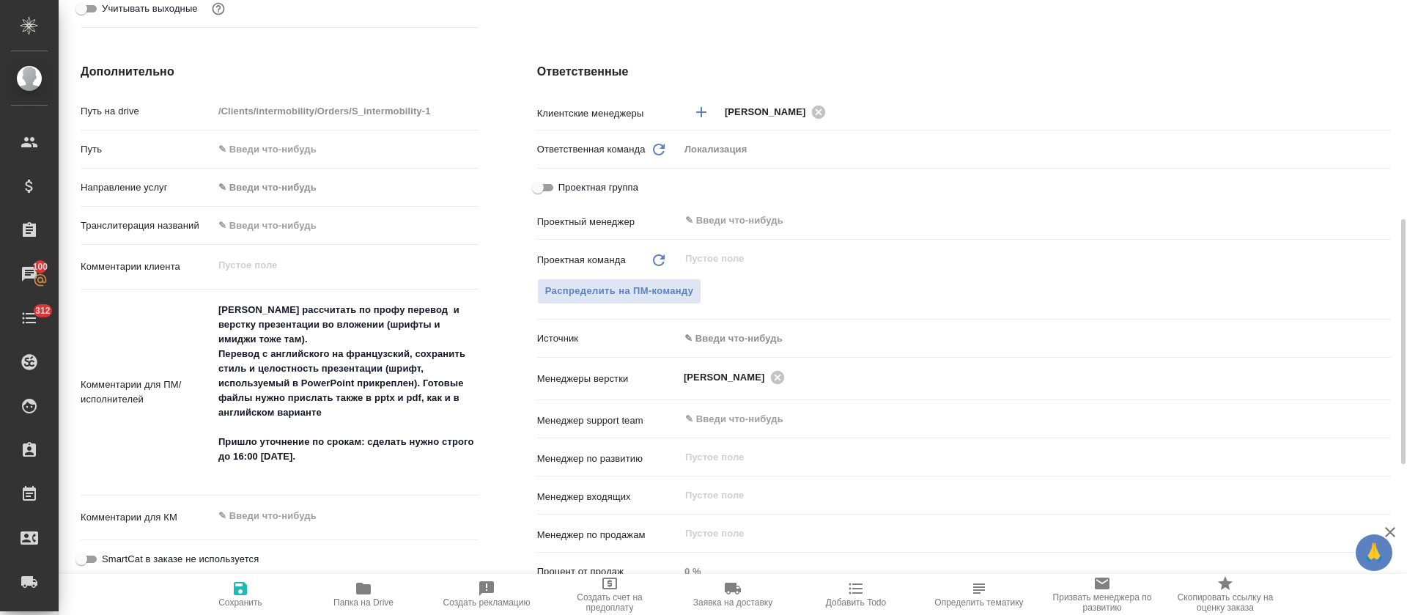
scroll to position [0, 0]
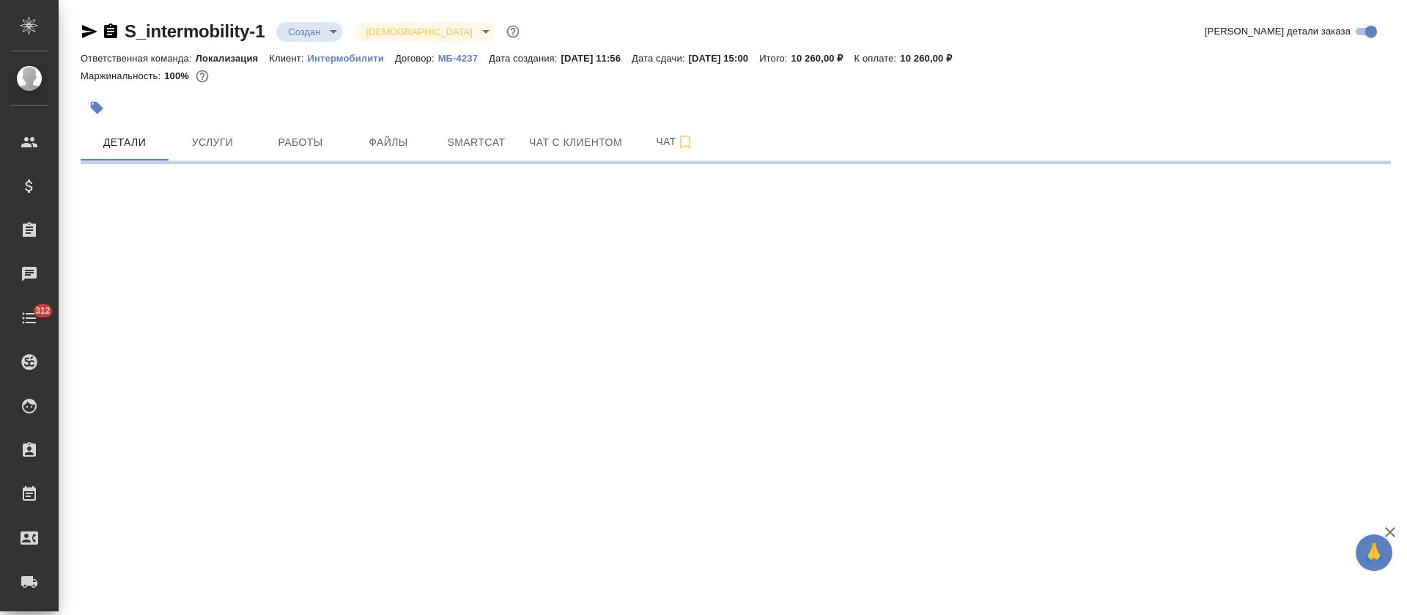
select select "RU"
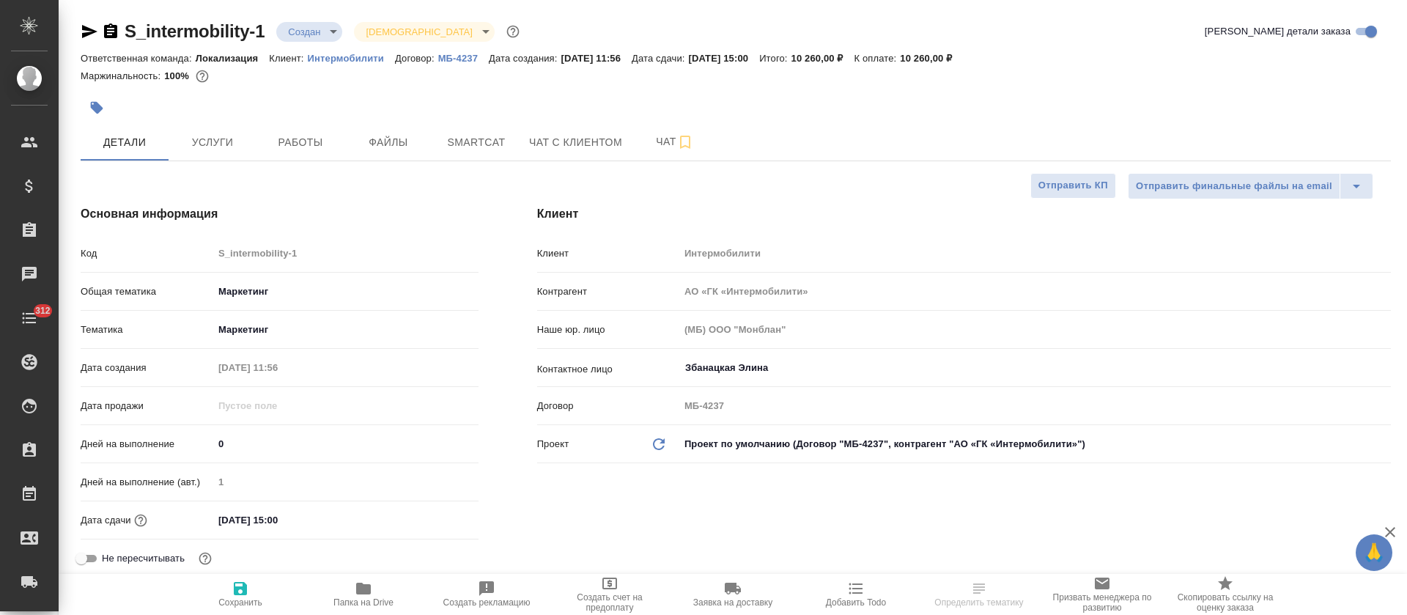
type textarea "x"
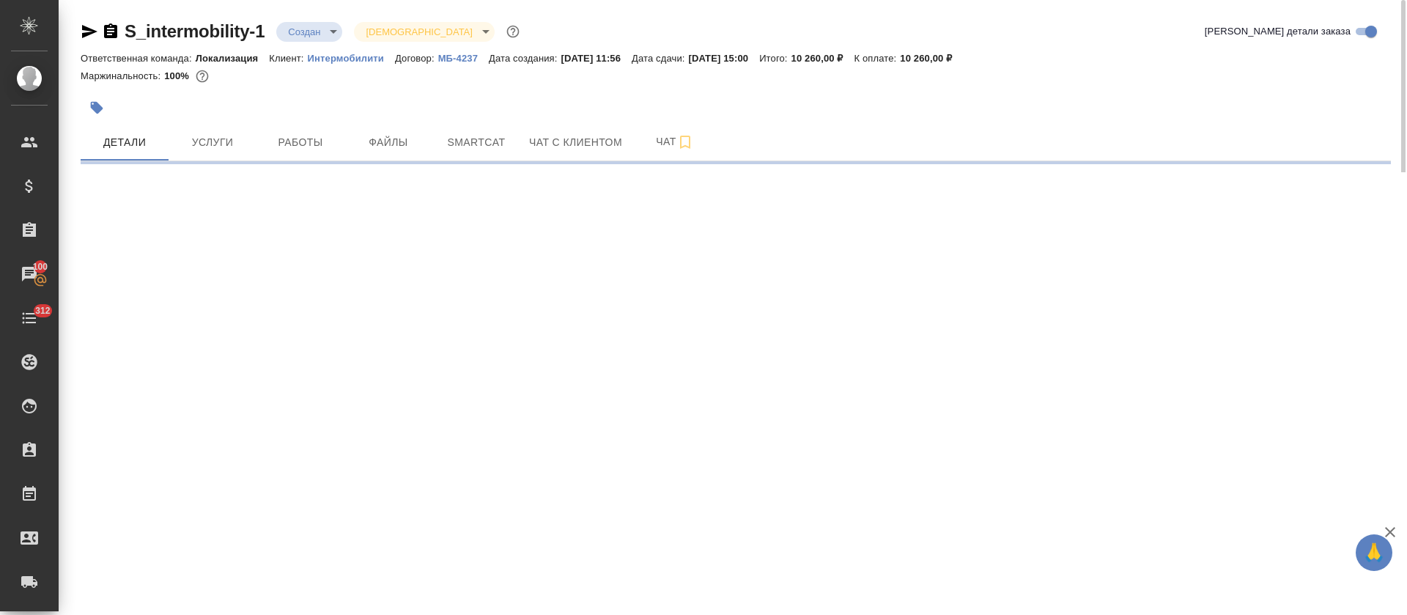
select select "RU"
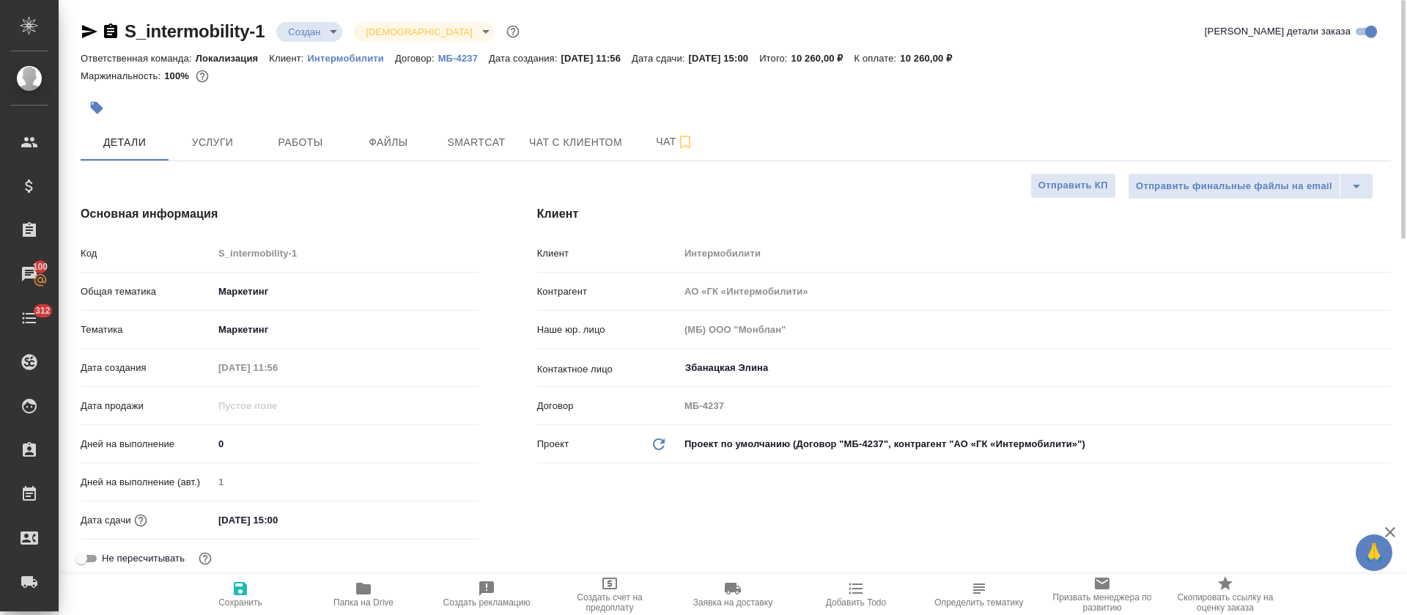
type textarea "x"
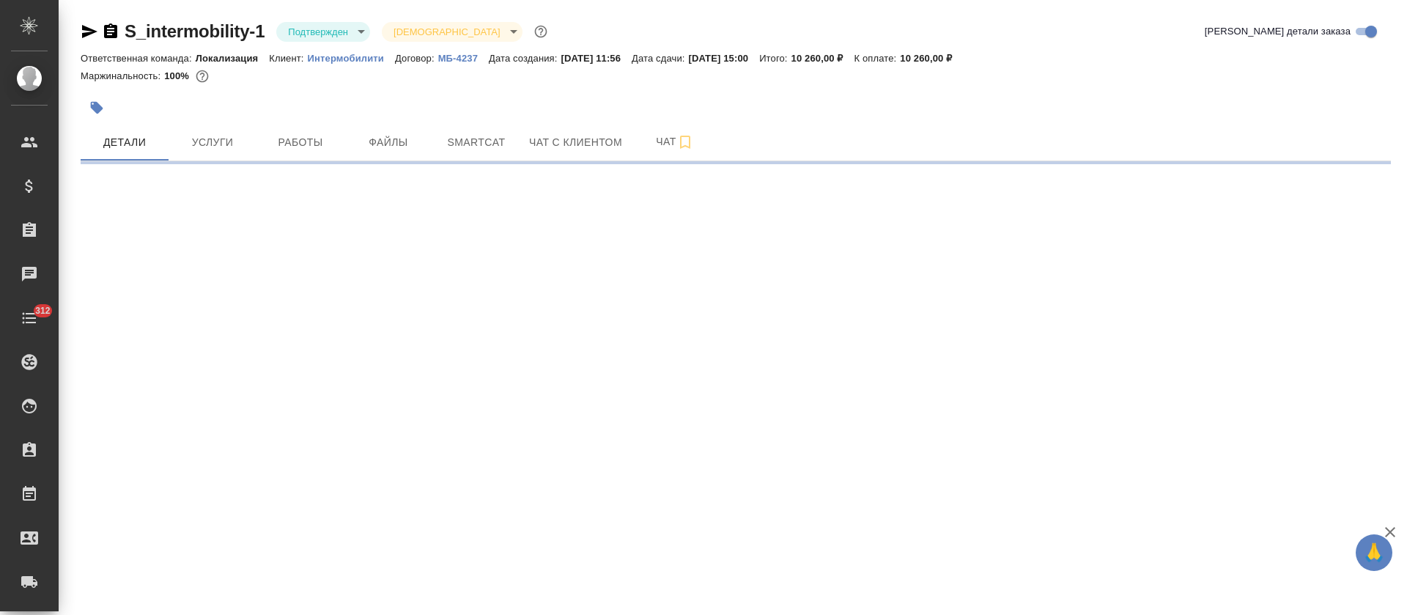
select select "RU"
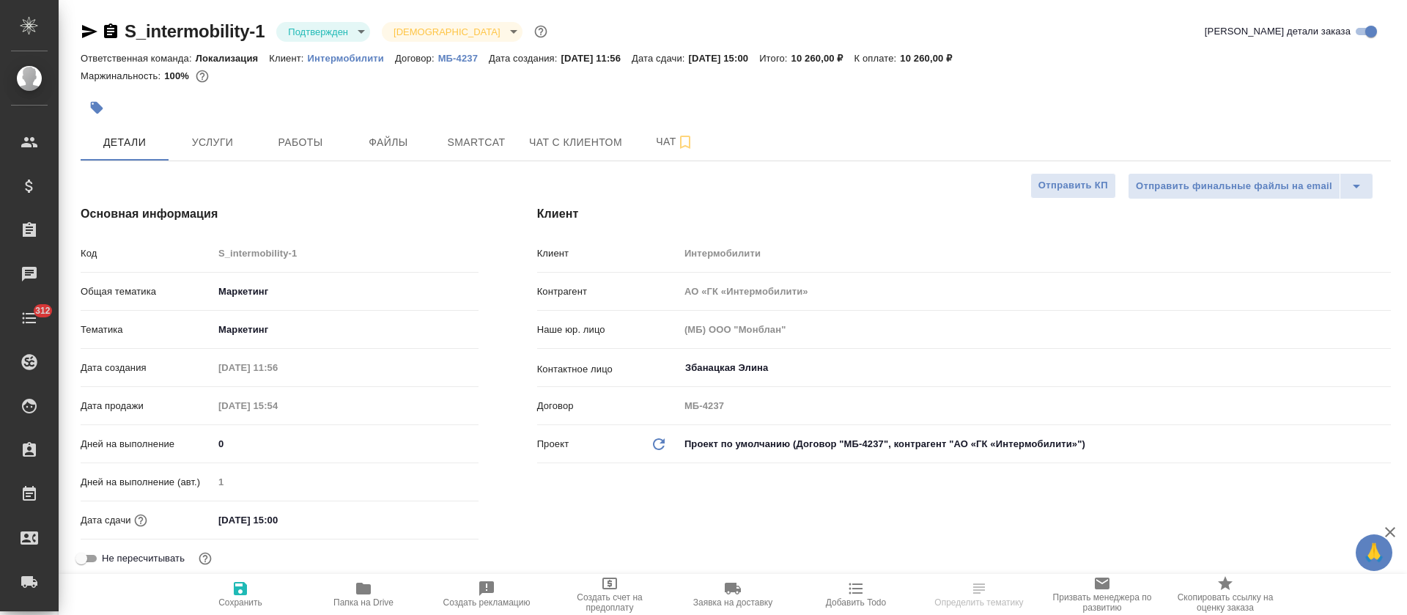
type textarea "x"
click at [336, 37] on body "🙏 .cls-1 fill:#fff; AWATERA Tretyakova Olga Клиенты Спецификации Заказы Чаты 31…" at bounding box center [703, 307] width 1407 height 615
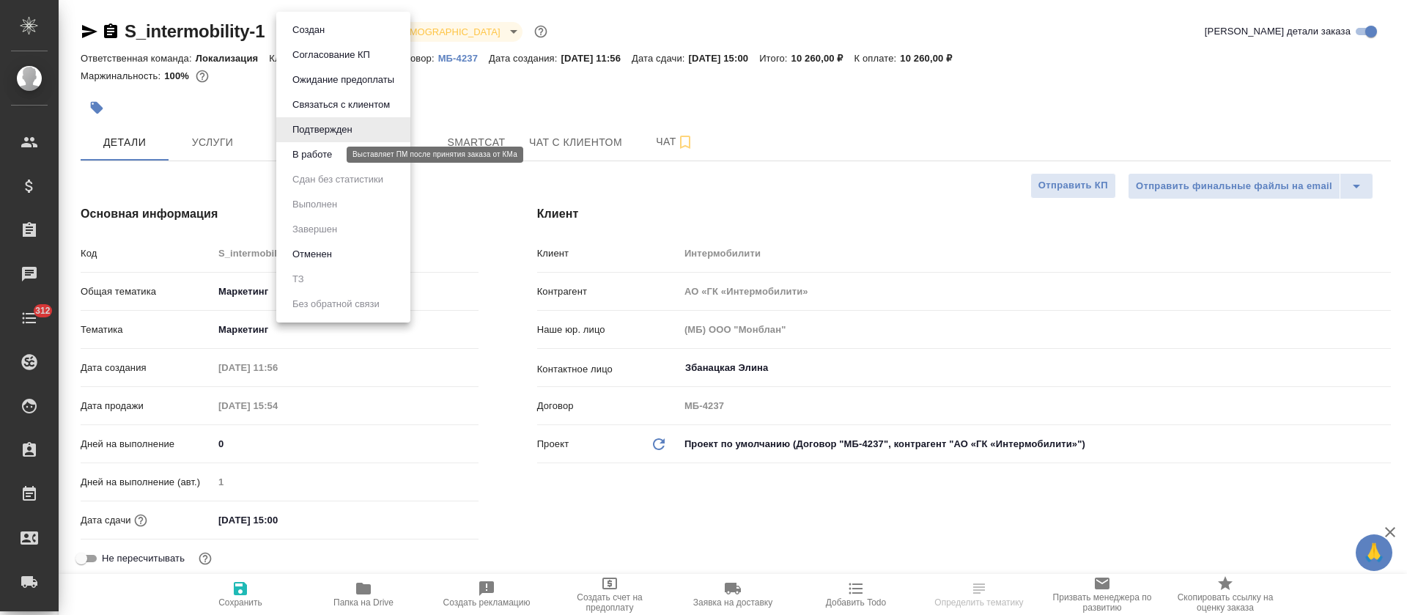
click at [331, 149] on button "В работе" at bounding box center [312, 155] width 48 height 16
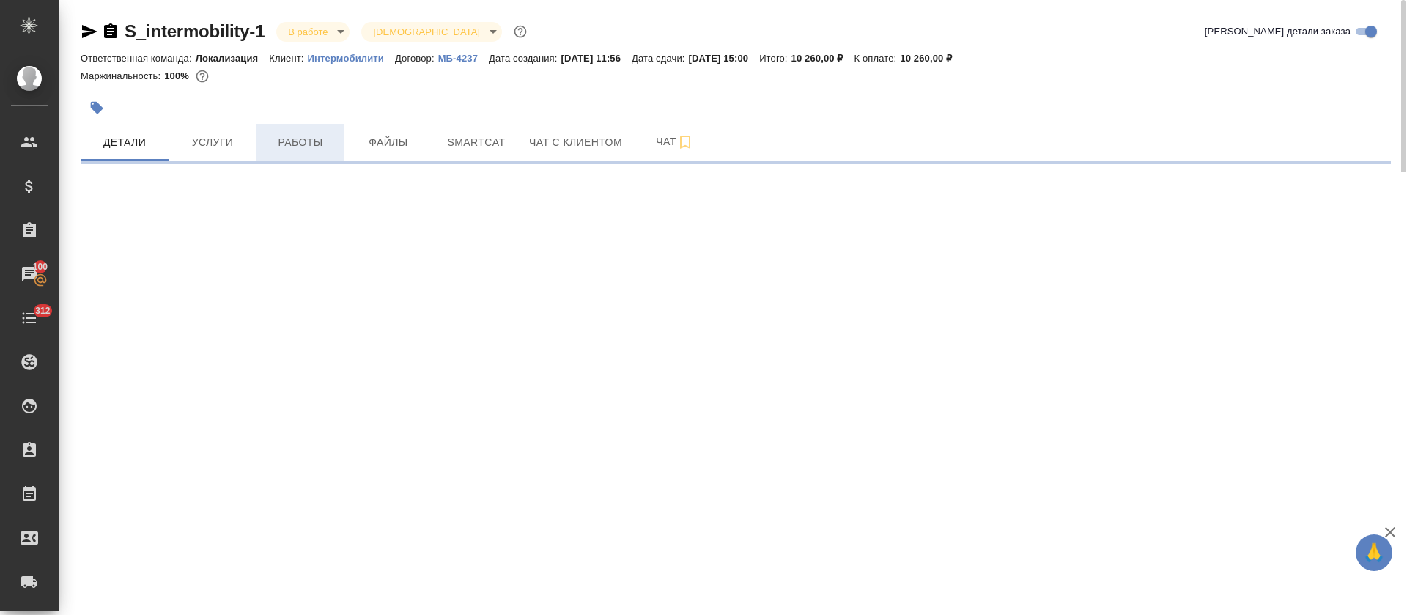
select select "RU"
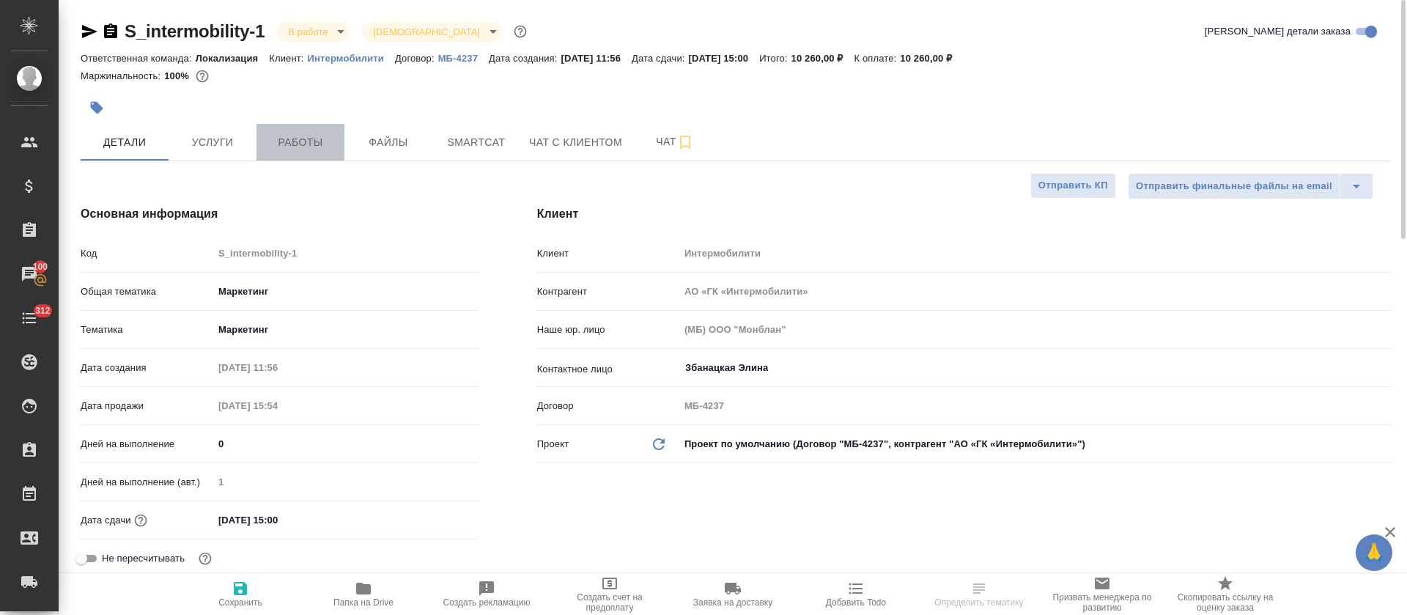
click at [295, 148] on span "Работы" at bounding box center [300, 142] width 70 height 18
type textarea "x"
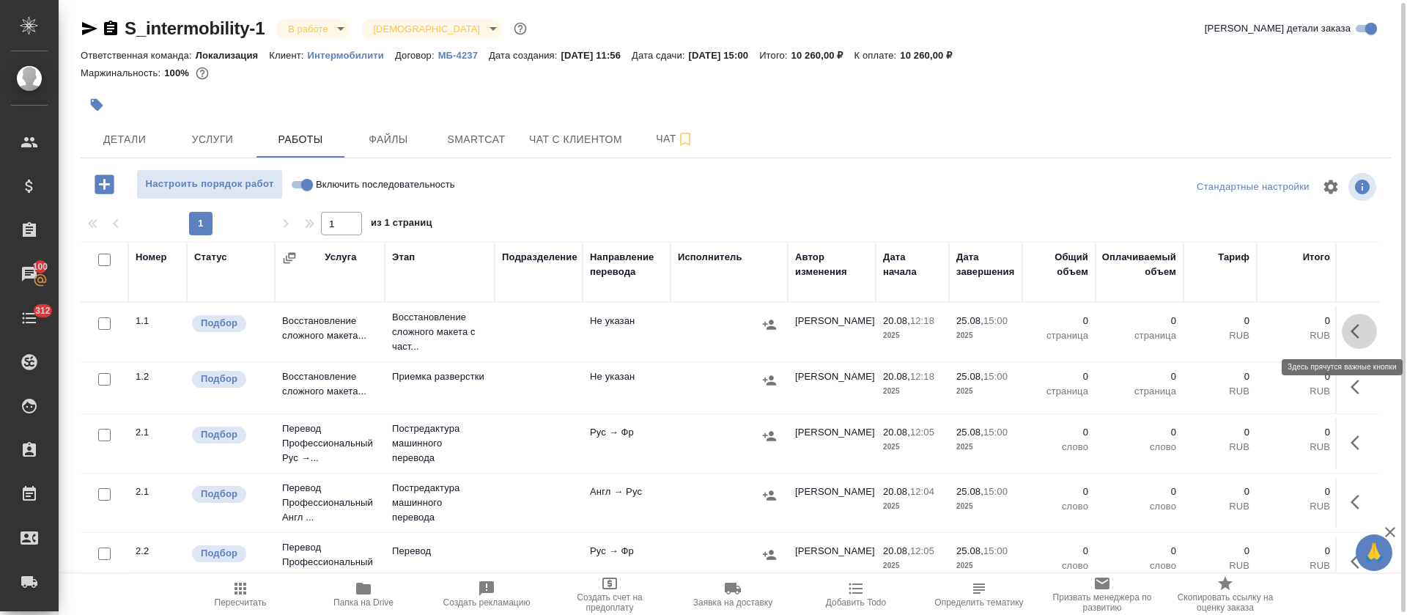
click at [1342, 343] on button "button" at bounding box center [1359, 331] width 35 height 35
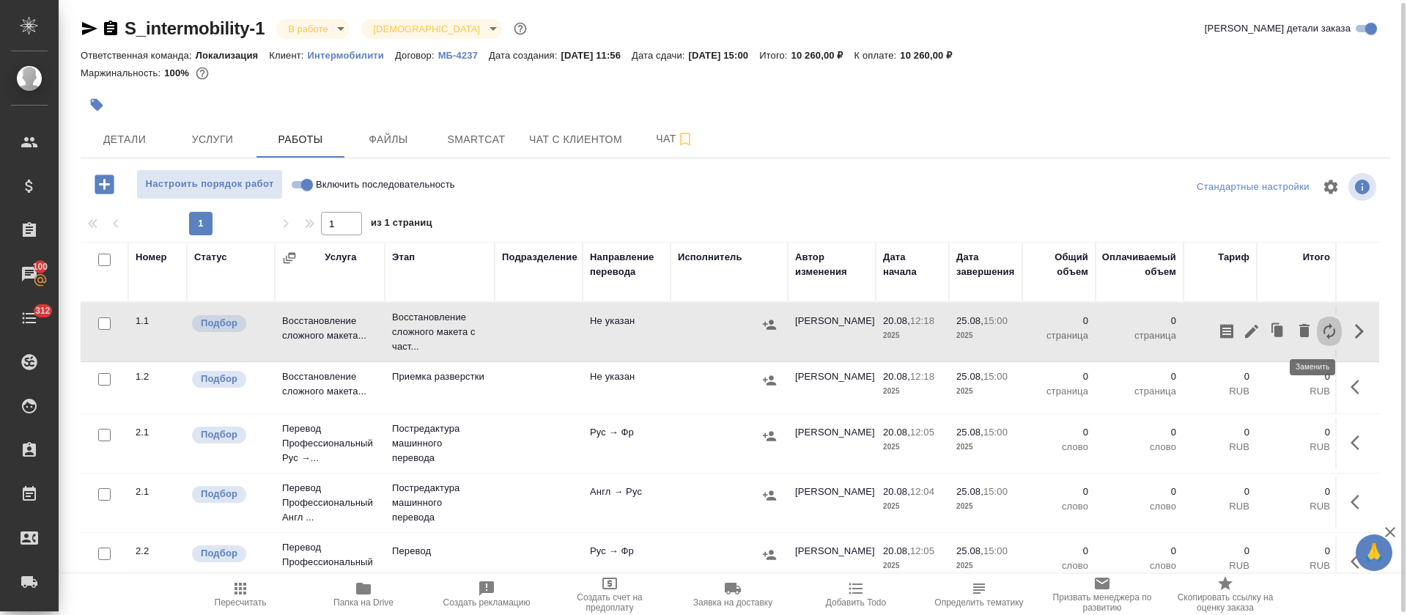
click at [1320, 328] on icon "button" at bounding box center [1329, 331] width 18 height 18
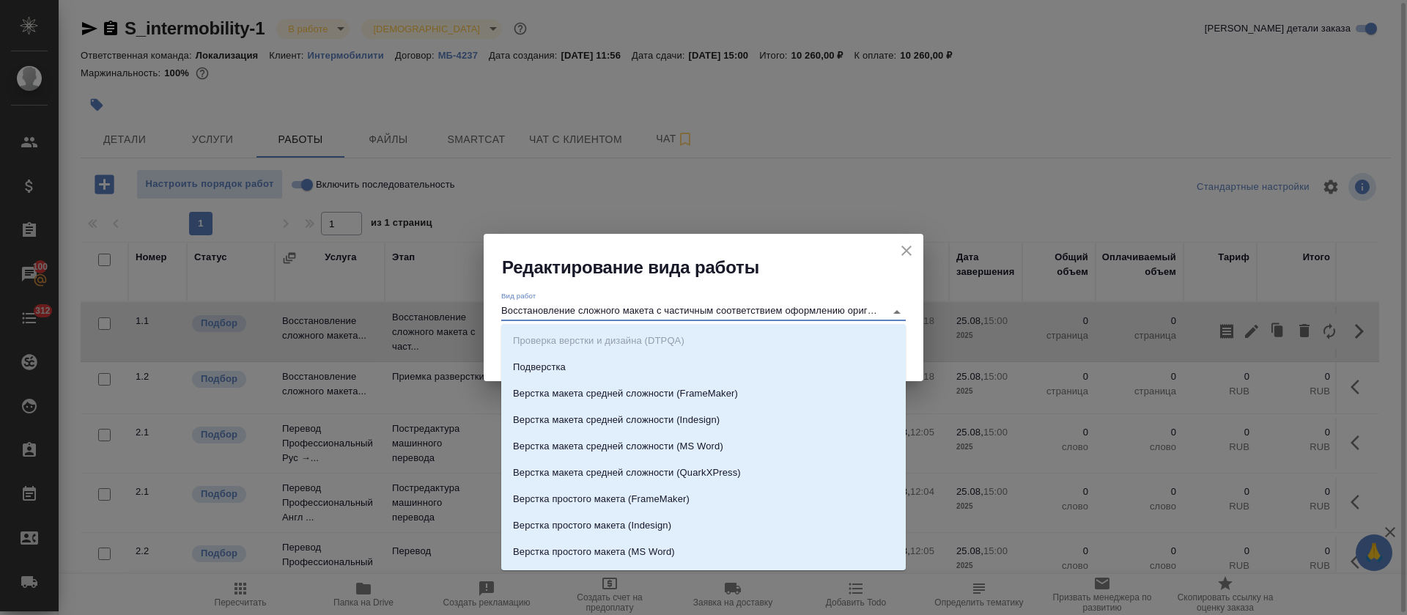
click at [582, 311] on input "Восстановление сложного макета с частичным соответствием оформлению оригинала" at bounding box center [689, 312] width 377 height 18
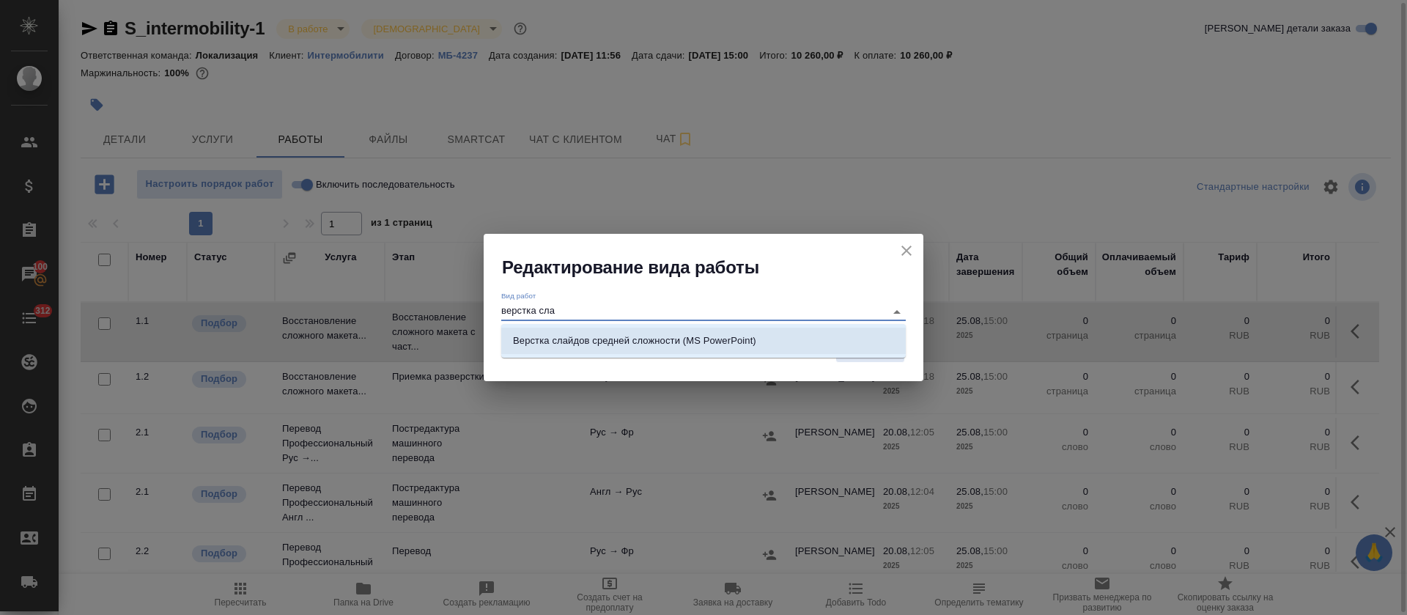
click at [605, 348] on li "Верстка слайдов средней сложности (MS PowerPoint)" at bounding box center [703, 341] width 404 height 26
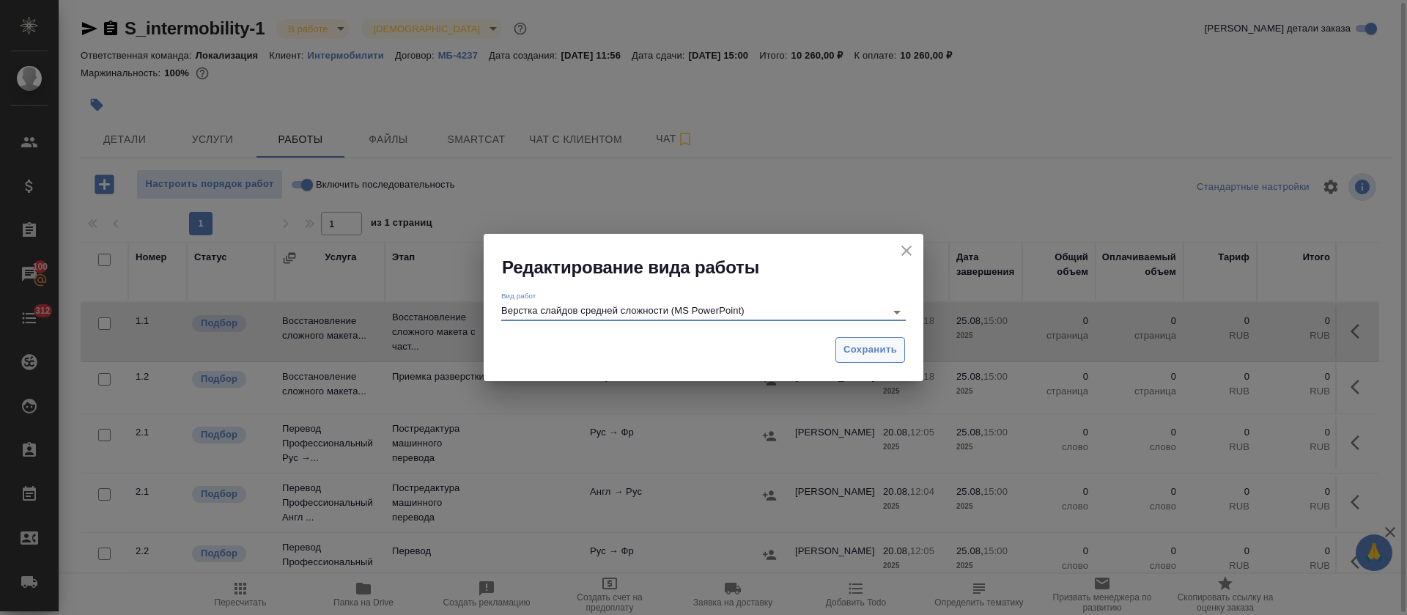
type input "Верстка слайдов средней сложности (MS PowerPoint)"
click at [870, 339] on button "Сохранить" at bounding box center [870, 350] width 70 height 26
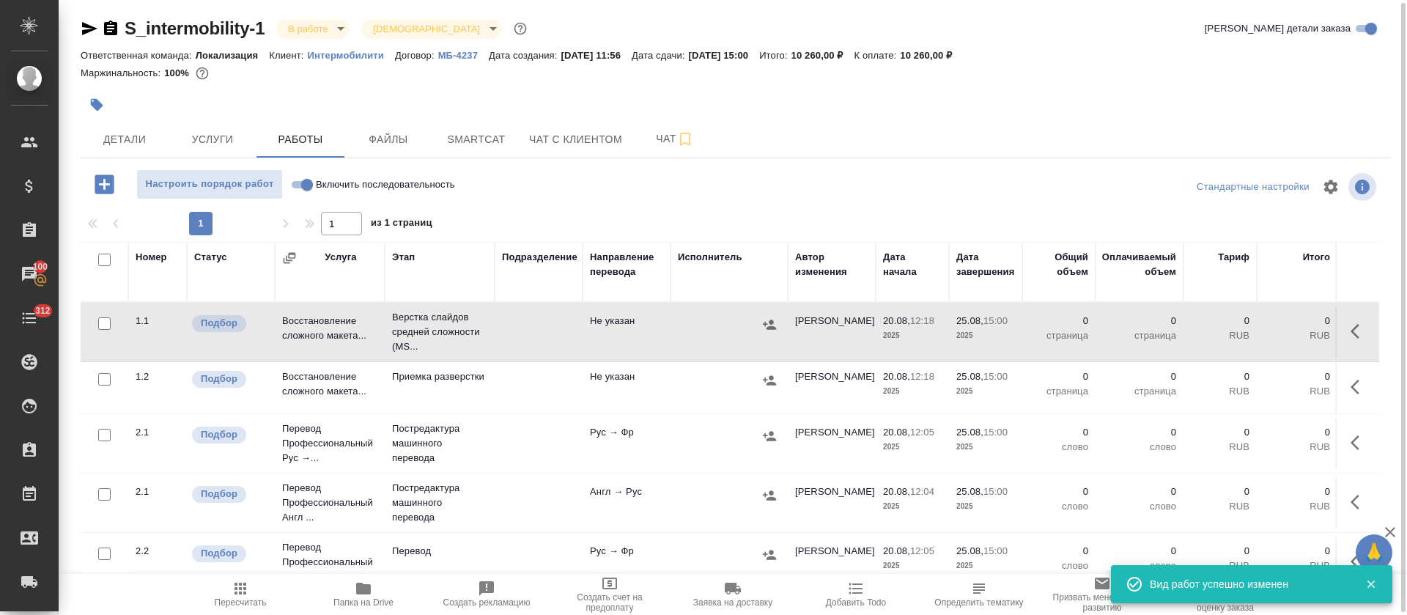
click at [101, 380] on input "checkbox" at bounding box center [104, 379] width 12 height 12
checkbox input "true"
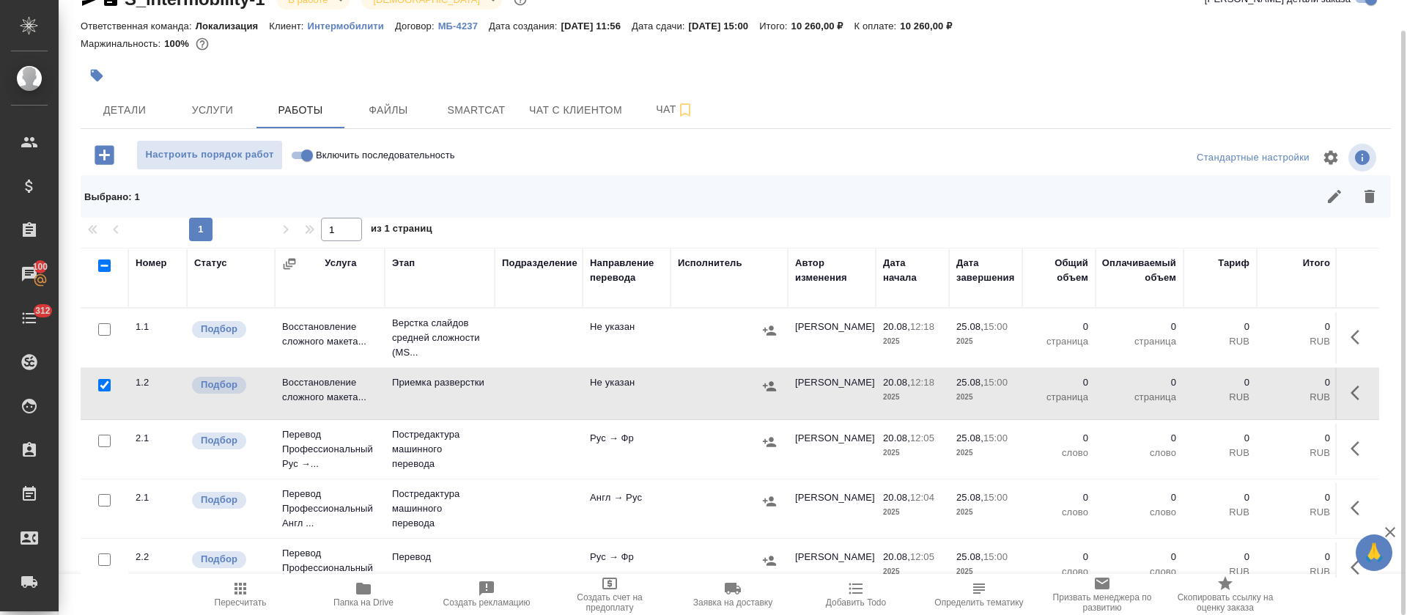
click at [103, 261] on input "checkbox" at bounding box center [104, 265] width 12 height 12
checkbox input "true"
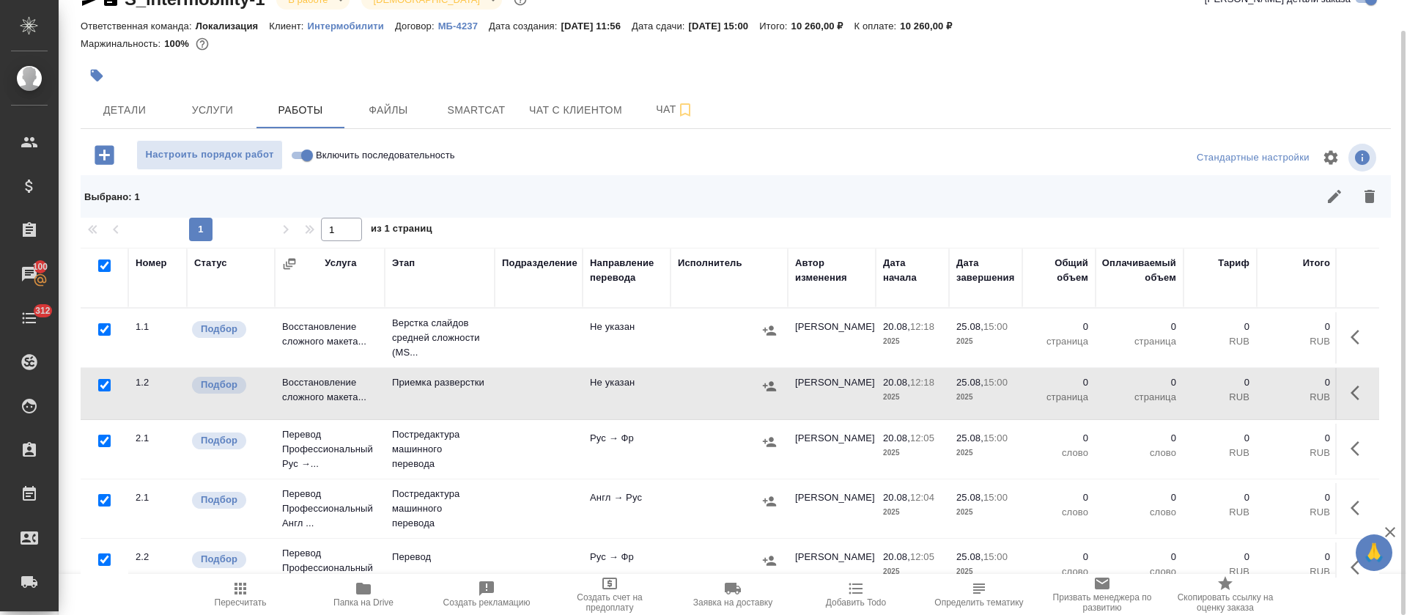
checkbox input "true"
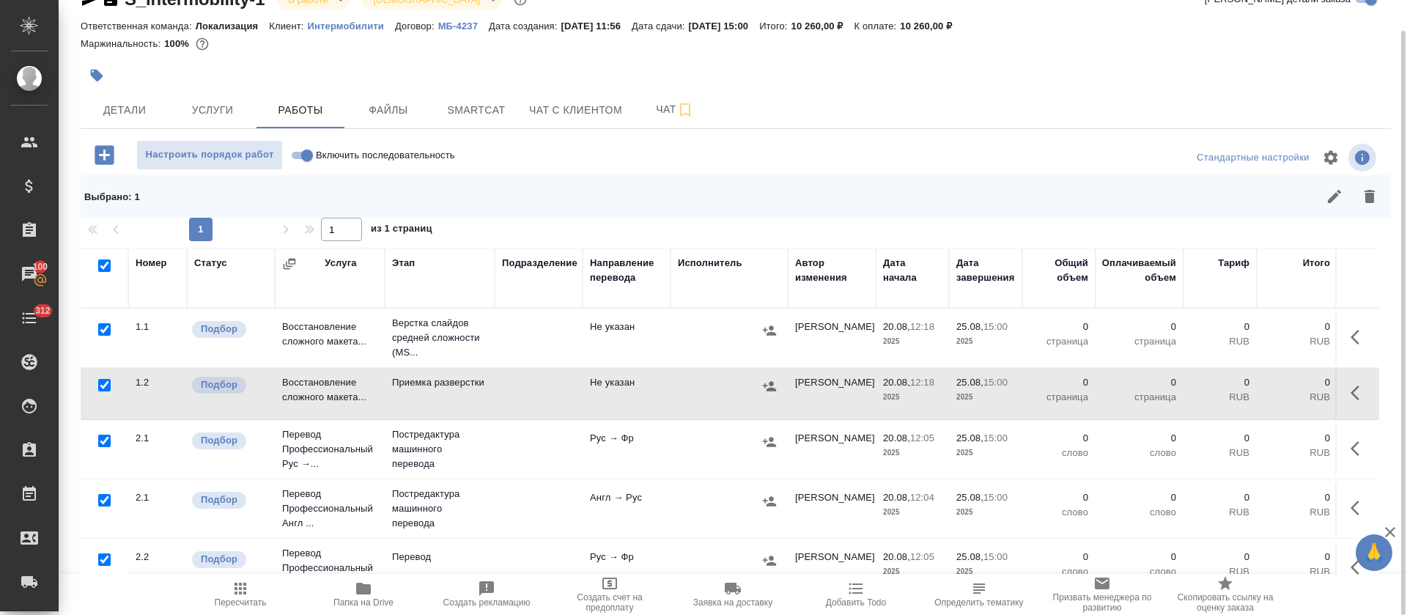
checkbox input "true"
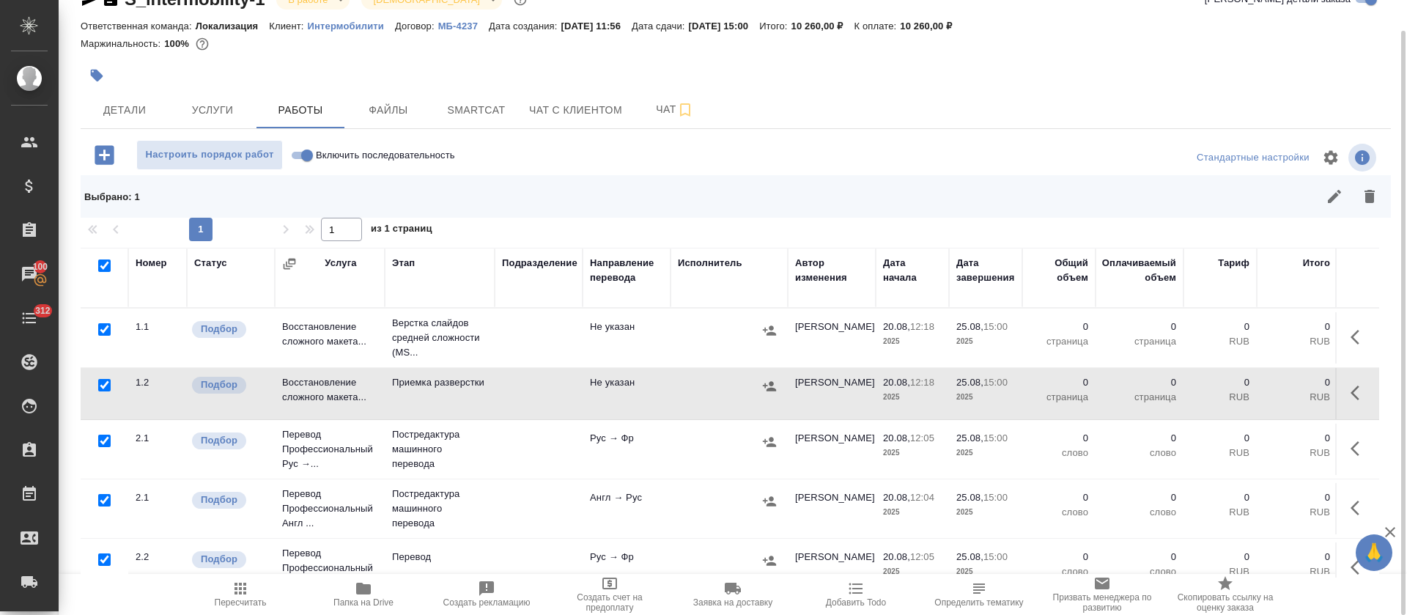
checkbox input "true"
click at [103, 326] on input "checkbox" at bounding box center [104, 329] width 12 height 12
checkbox input "false"
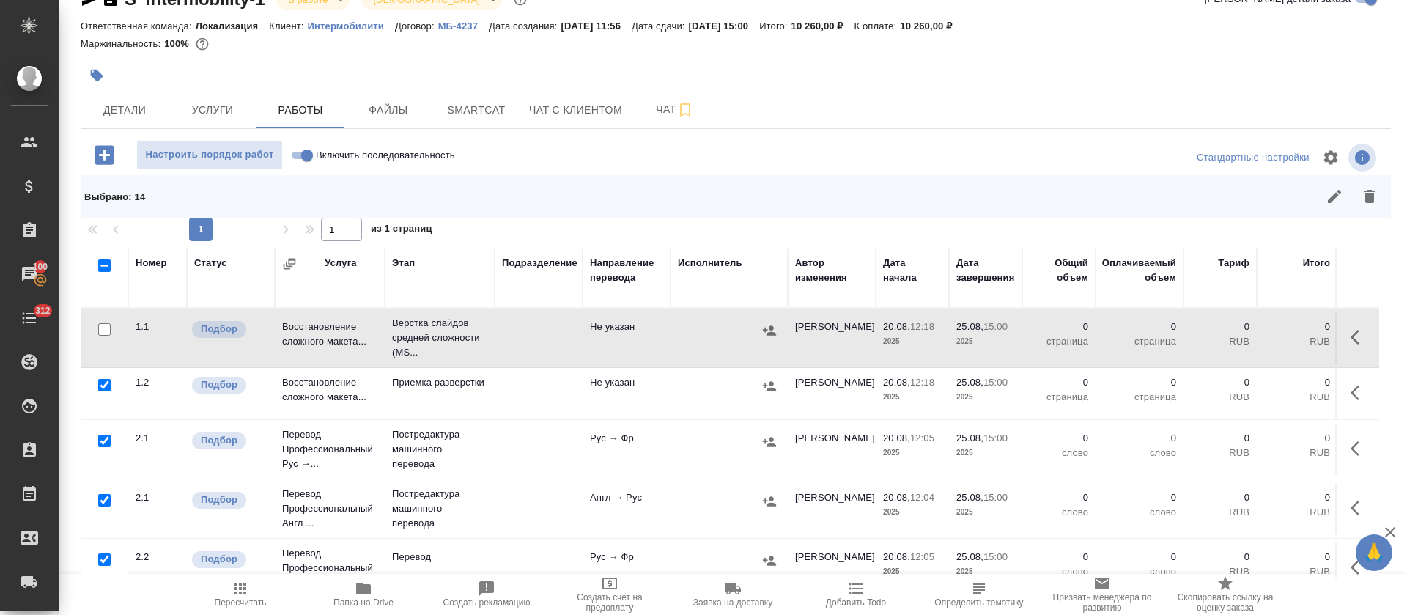
scroll to position [110, 0]
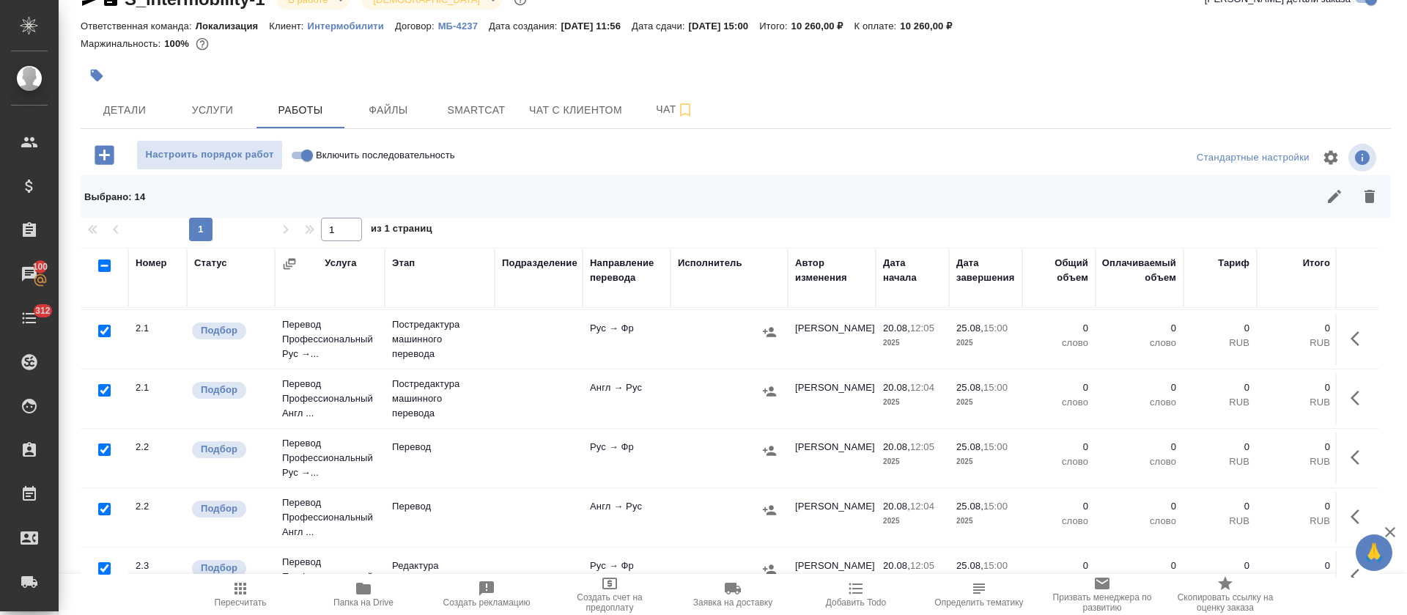
click at [105, 328] on input "checkbox" at bounding box center [104, 331] width 12 height 12
checkbox input "false"
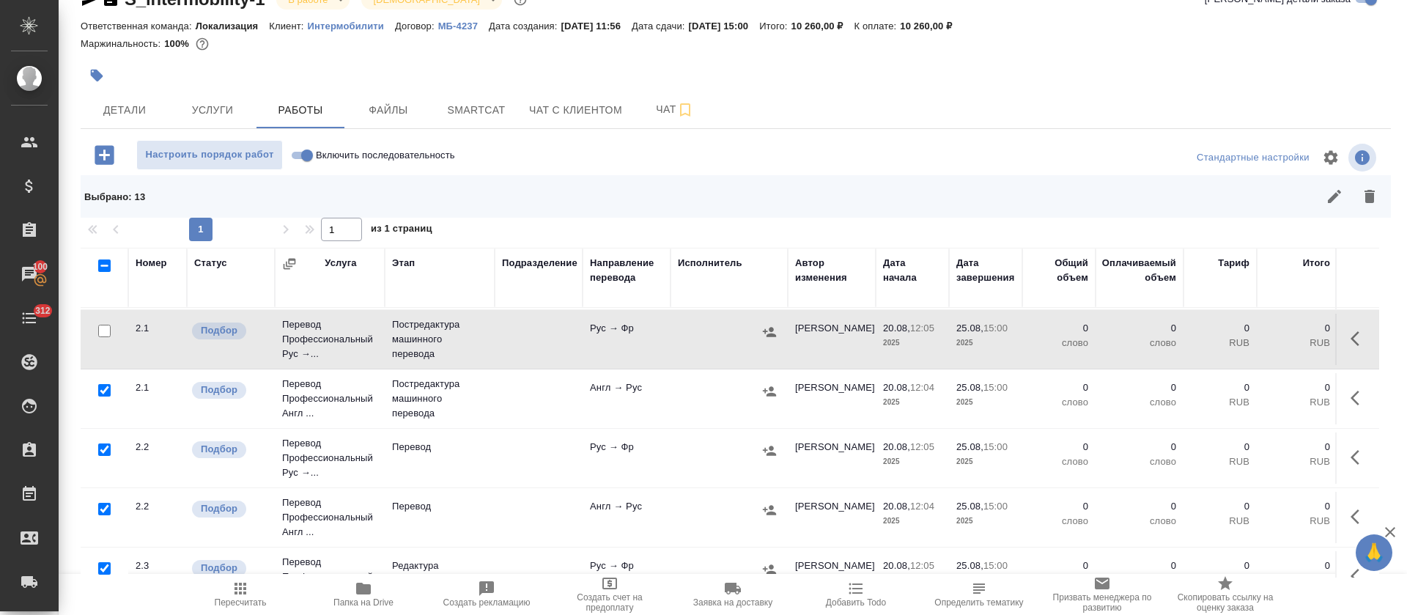
click at [104, 389] on input "checkbox" at bounding box center [104, 390] width 12 height 12
checkbox input "false"
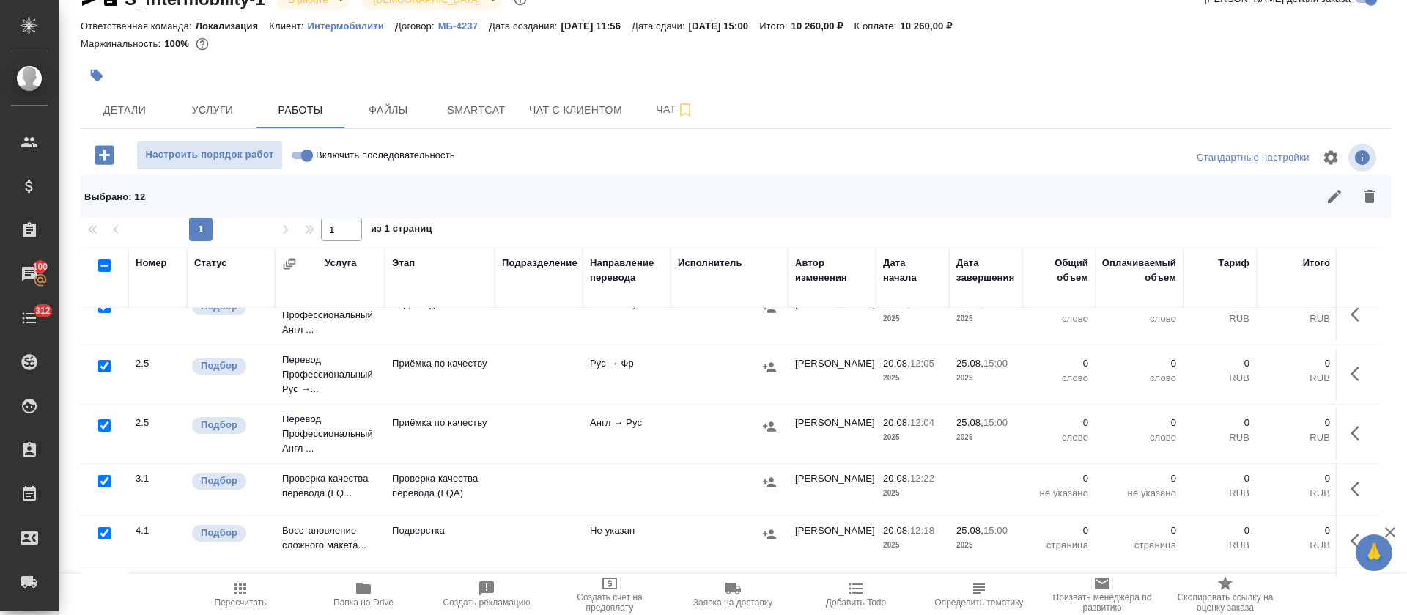
scroll to position [609, 0]
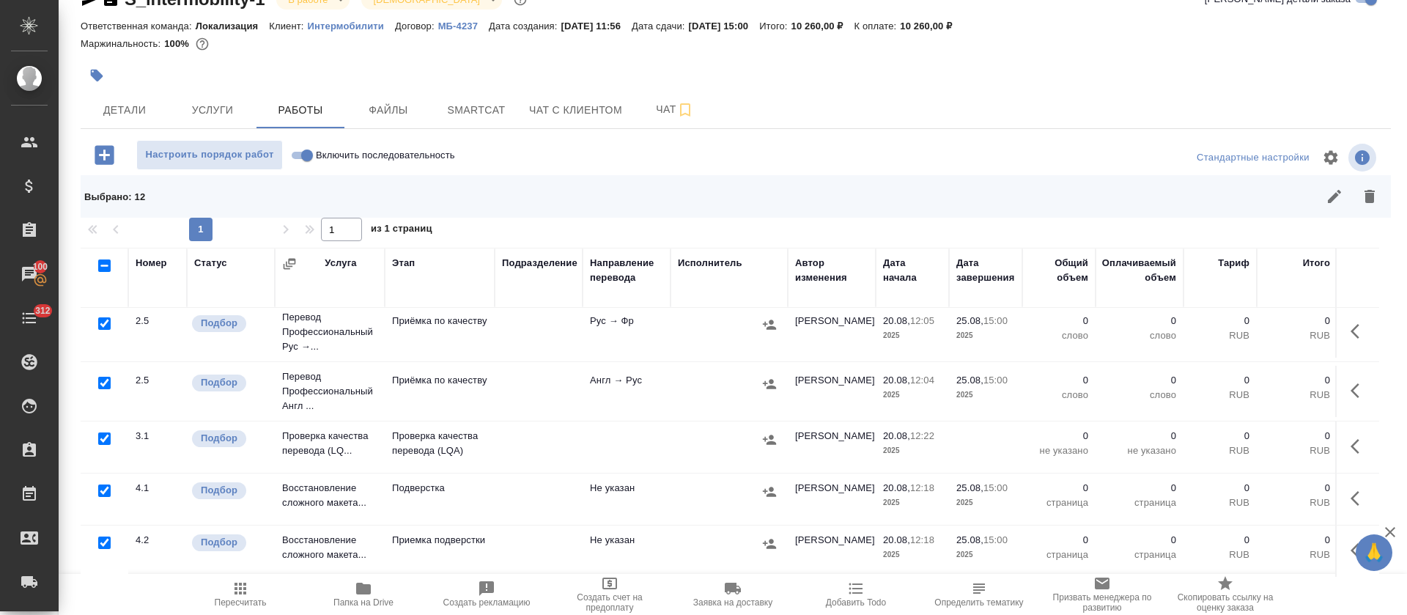
click at [105, 432] on input "checkbox" at bounding box center [104, 438] width 12 height 12
checkbox input "false"
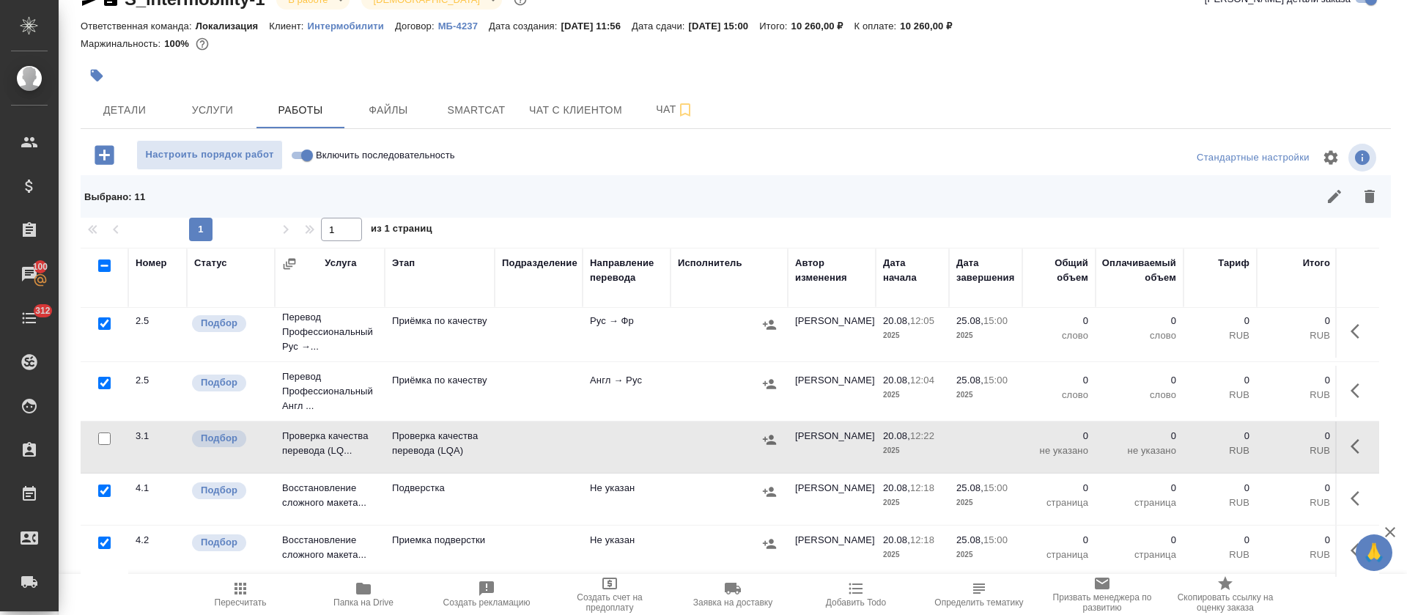
click at [103, 484] on input "checkbox" at bounding box center [104, 490] width 12 height 12
checkbox input "false"
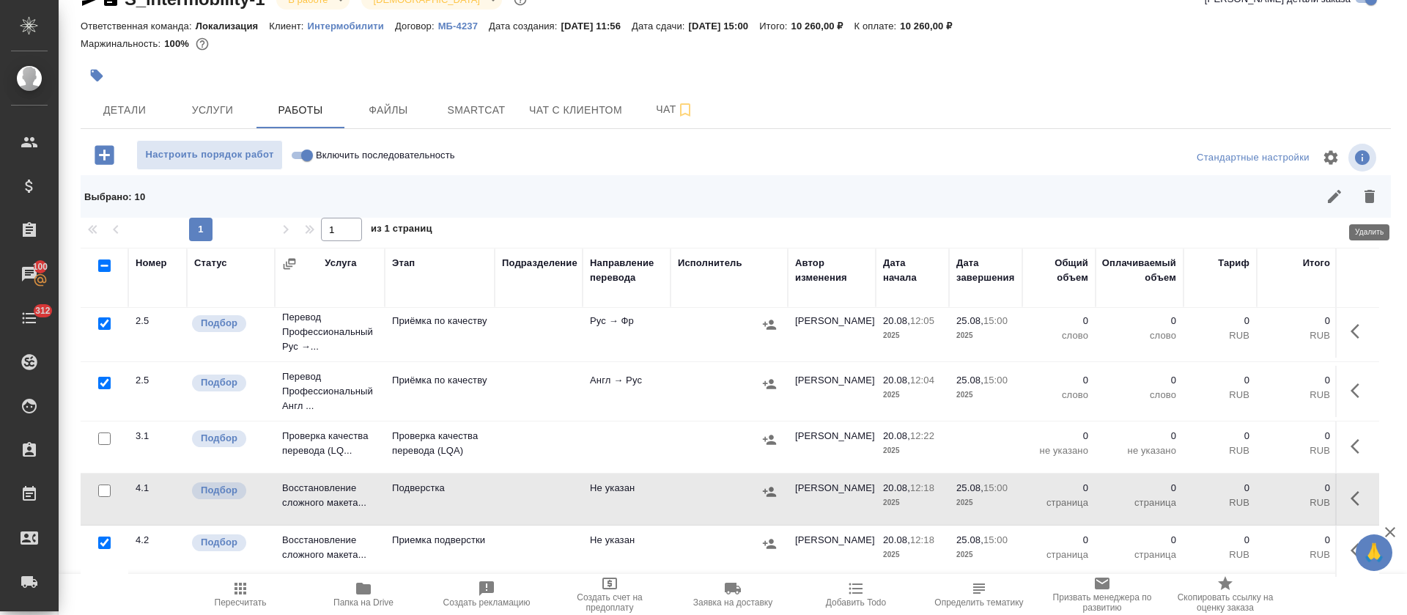
click at [1380, 201] on button "button" at bounding box center [1369, 196] width 35 height 35
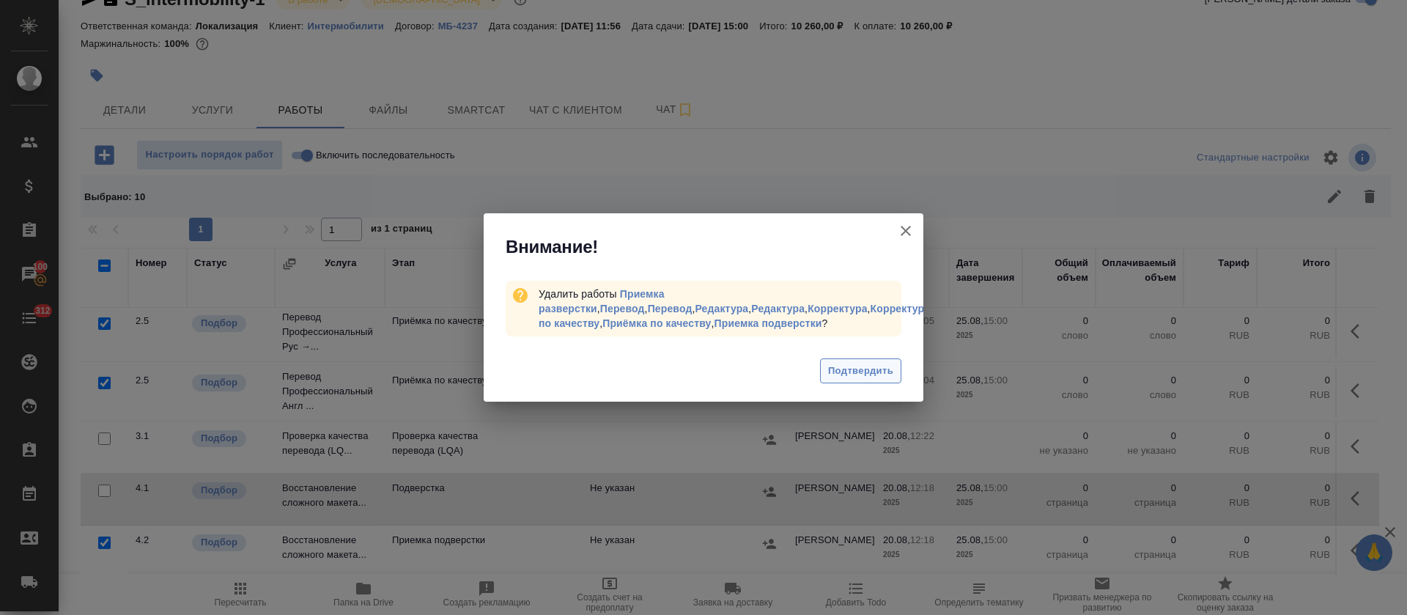
click at [855, 380] on button "Подтвердить" at bounding box center [860, 371] width 81 height 26
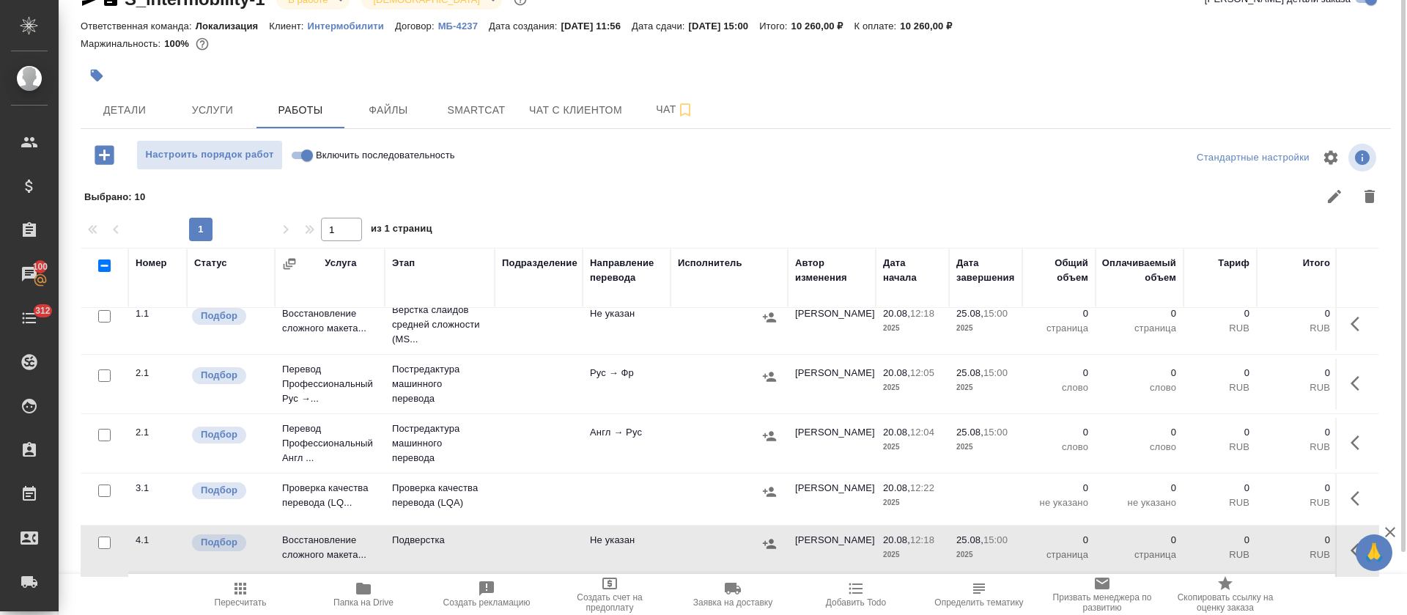
scroll to position [0, 0]
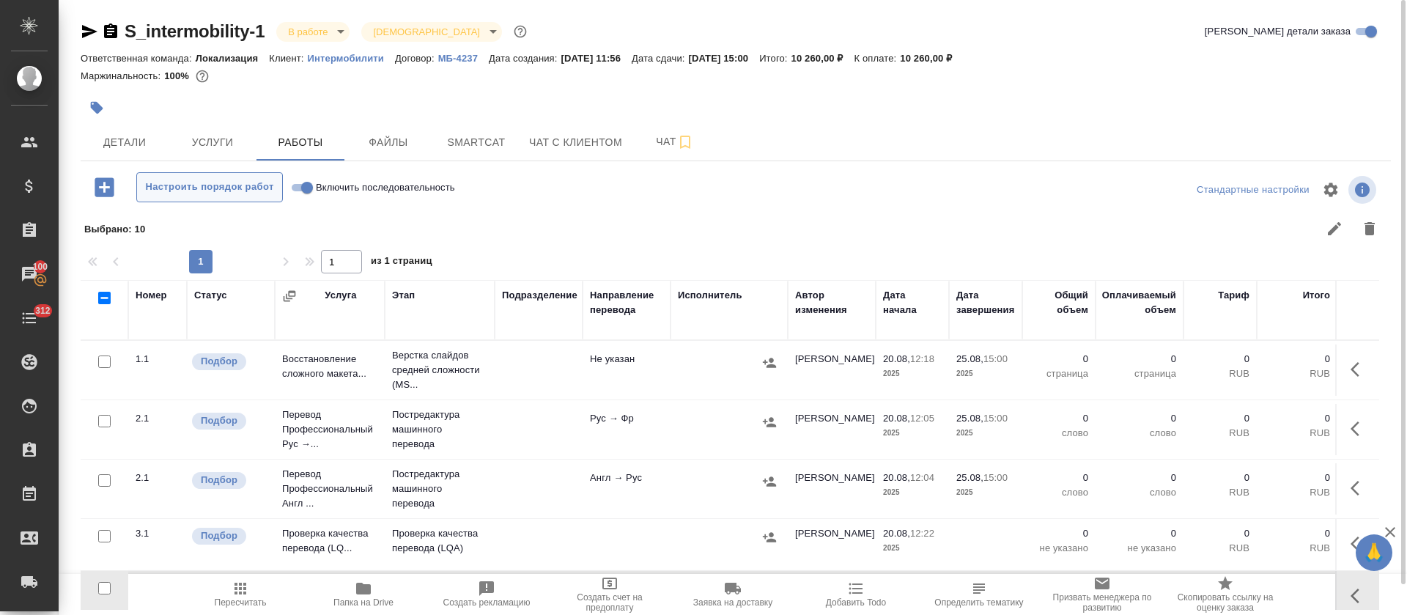
click at [268, 186] on span "Настроить порядок работ" at bounding box center [209, 187] width 130 height 17
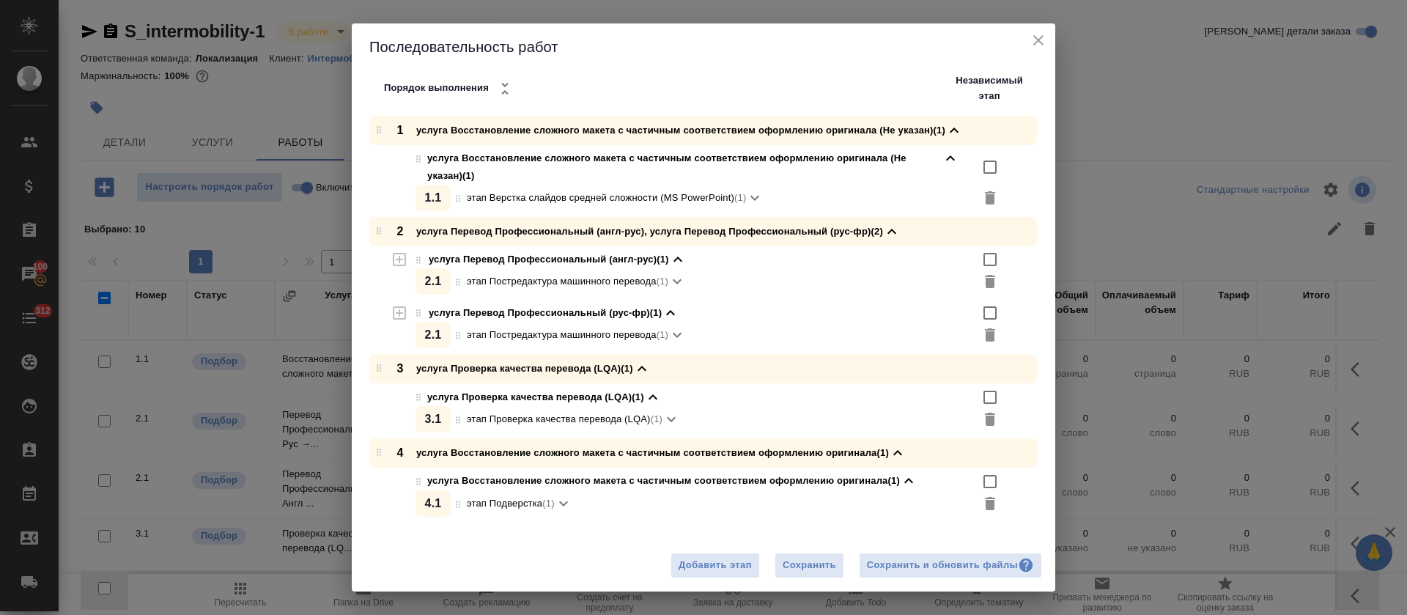
click at [396, 317] on icon "button" at bounding box center [400, 313] width 18 height 18
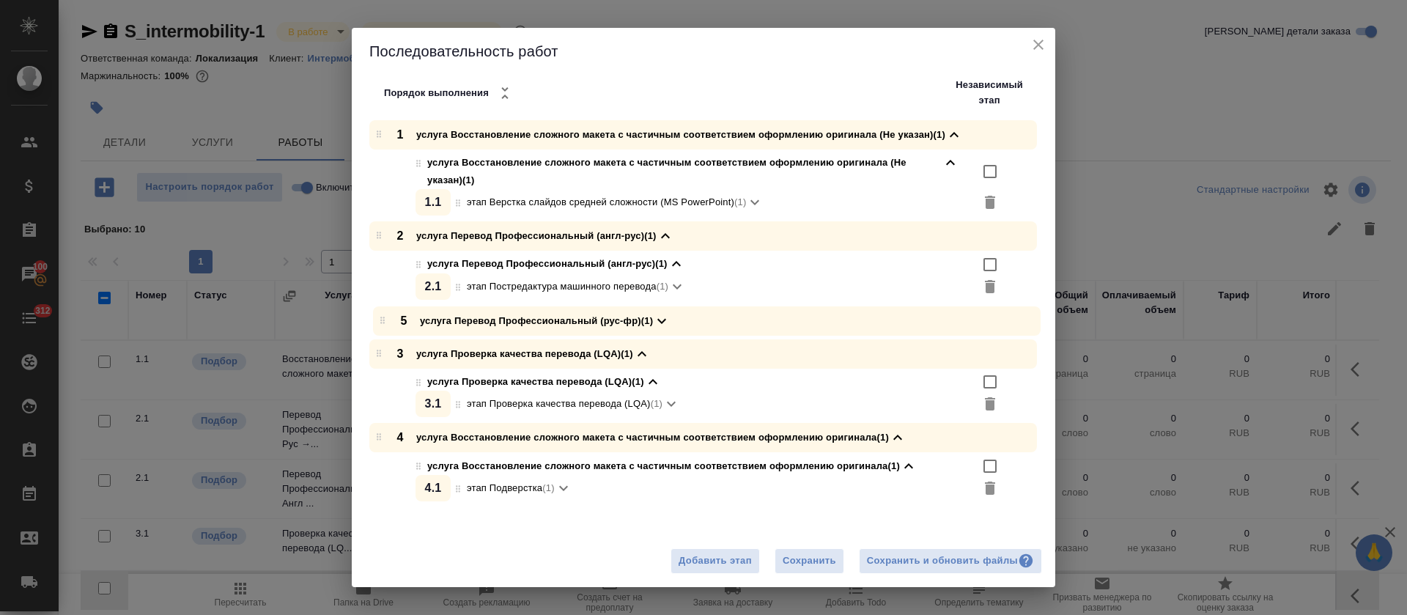
drag, startPoint x: 380, startPoint y: 490, endPoint x: 383, endPoint y: 318, distance: 172.2
click at [383, 318] on div "1 услуга Восстановление сложного макета с частичным соответствием оформлению ор…" at bounding box center [709, 312] width 692 height 385
click at [937, 562] on div "Сохранить и обновить файлы" at bounding box center [950, 559] width 167 height 17
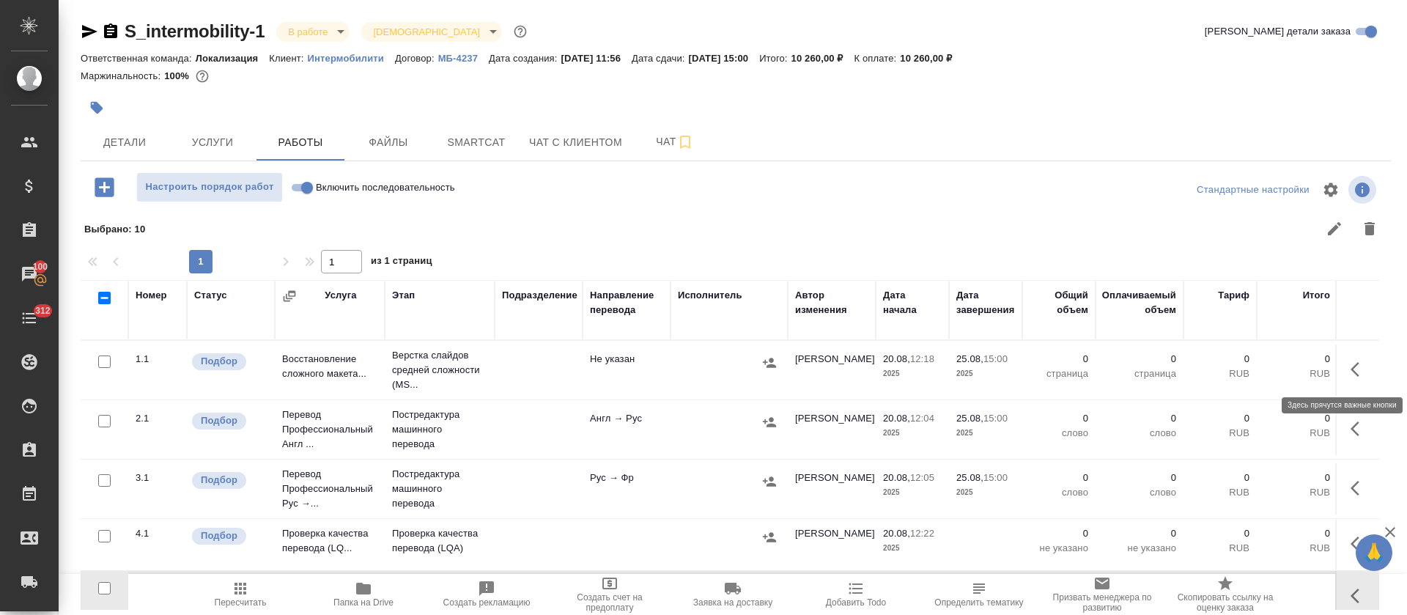
click at [1350, 369] on icon "button" at bounding box center [1359, 369] width 18 height 18
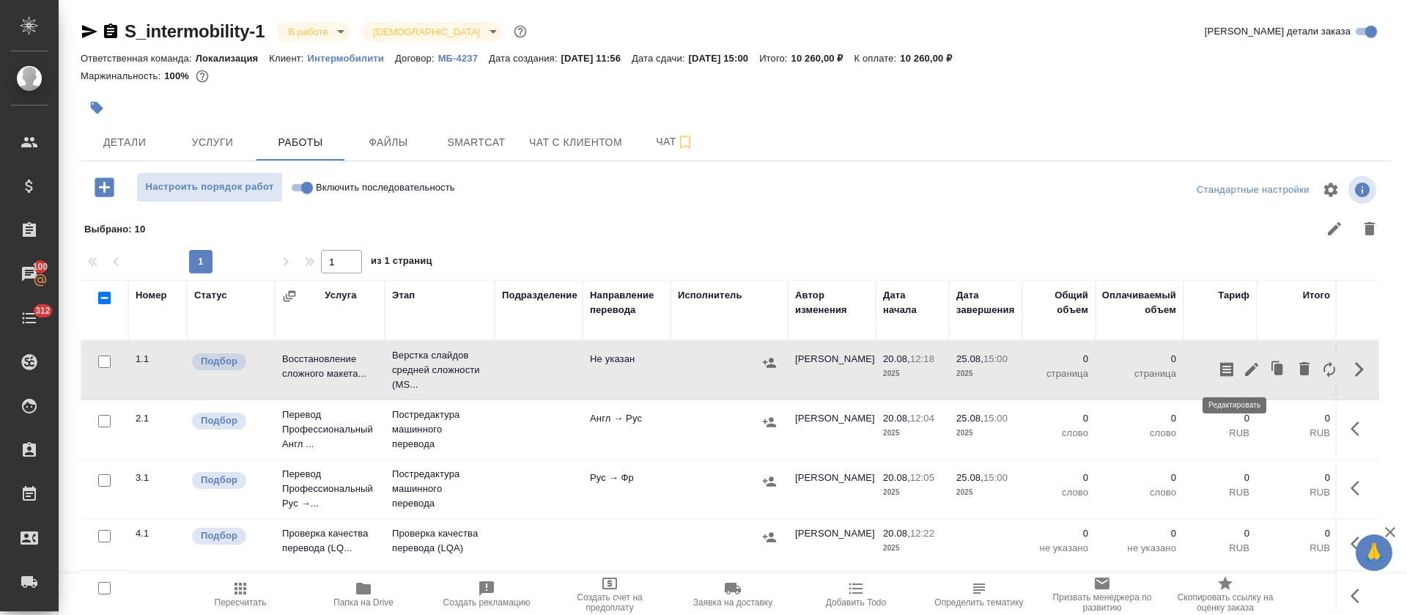
click at [1243, 373] on icon "button" at bounding box center [1252, 369] width 18 height 18
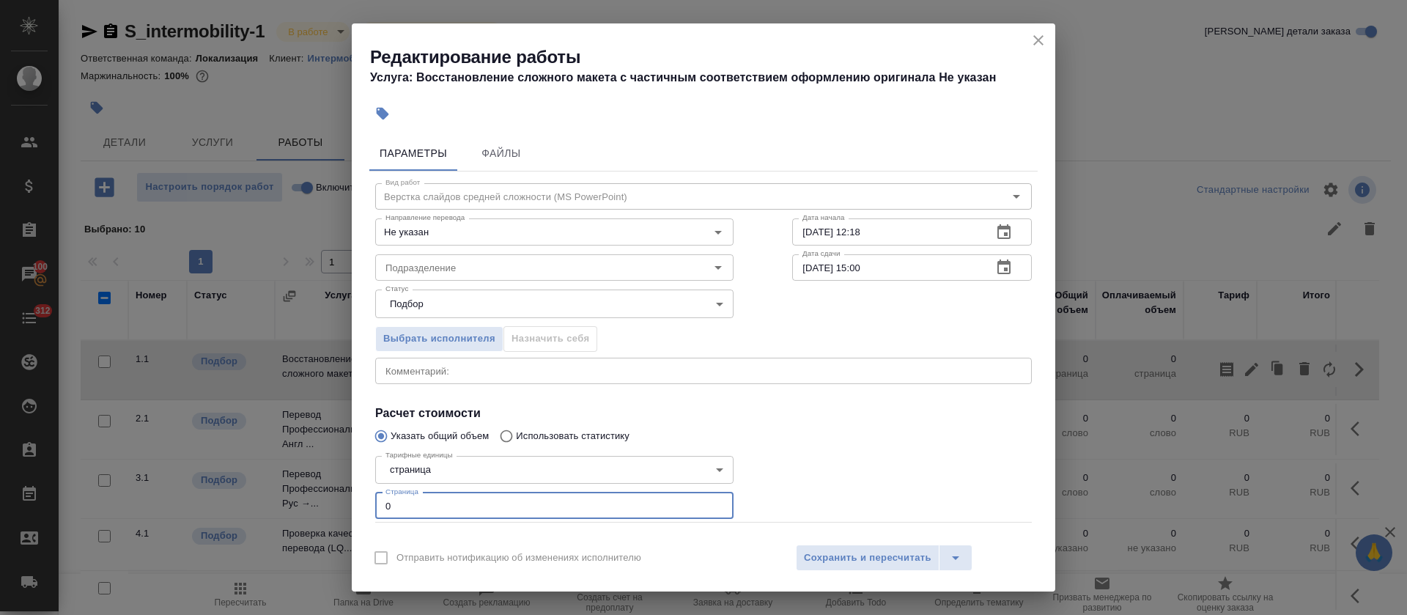
drag, startPoint x: 387, startPoint y: 508, endPoint x: 415, endPoint y: 508, distance: 28.6
click at [415, 508] on input "0" at bounding box center [554, 505] width 358 height 26
type input "13"
click at [428, 473] on body "🙏 .cls-1 fill:#fff; AWATERA Tretyakova Olga Клиенты Спецификации Заказы 100 Чат…" at bounding box center [703, 307] width 1407 height 615
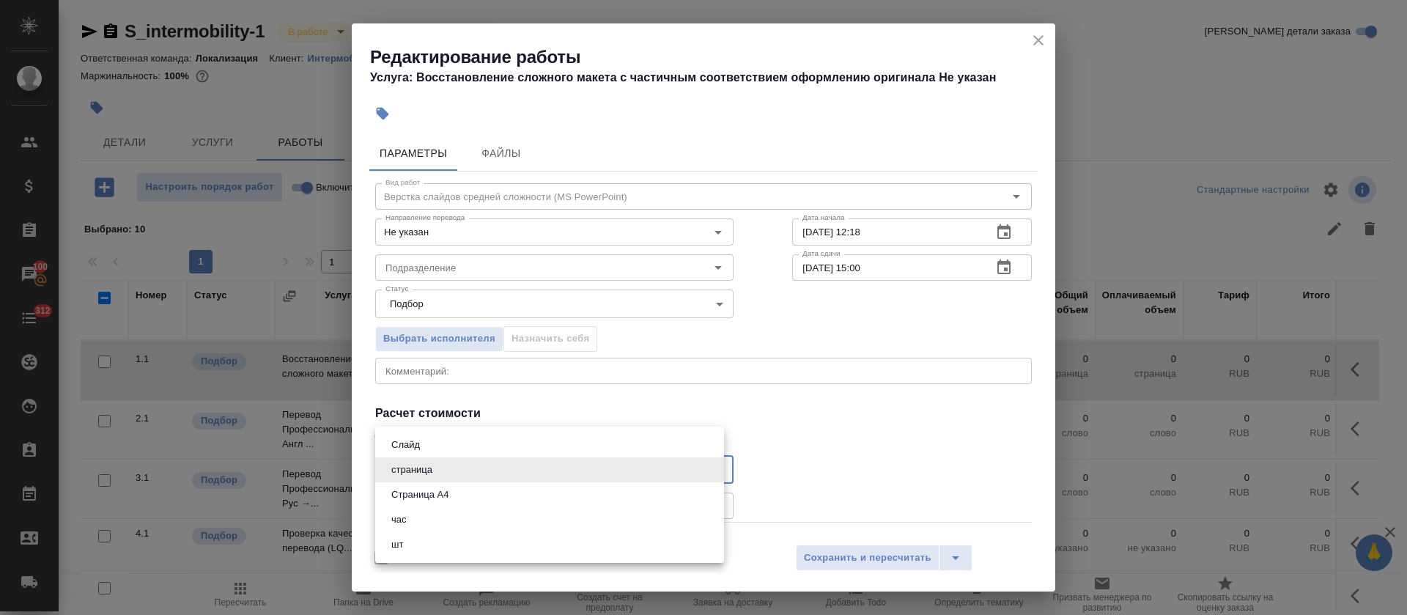
click at [428, 489] on button "Страница А4" at bounding box center [420, 495] width 66 height 16
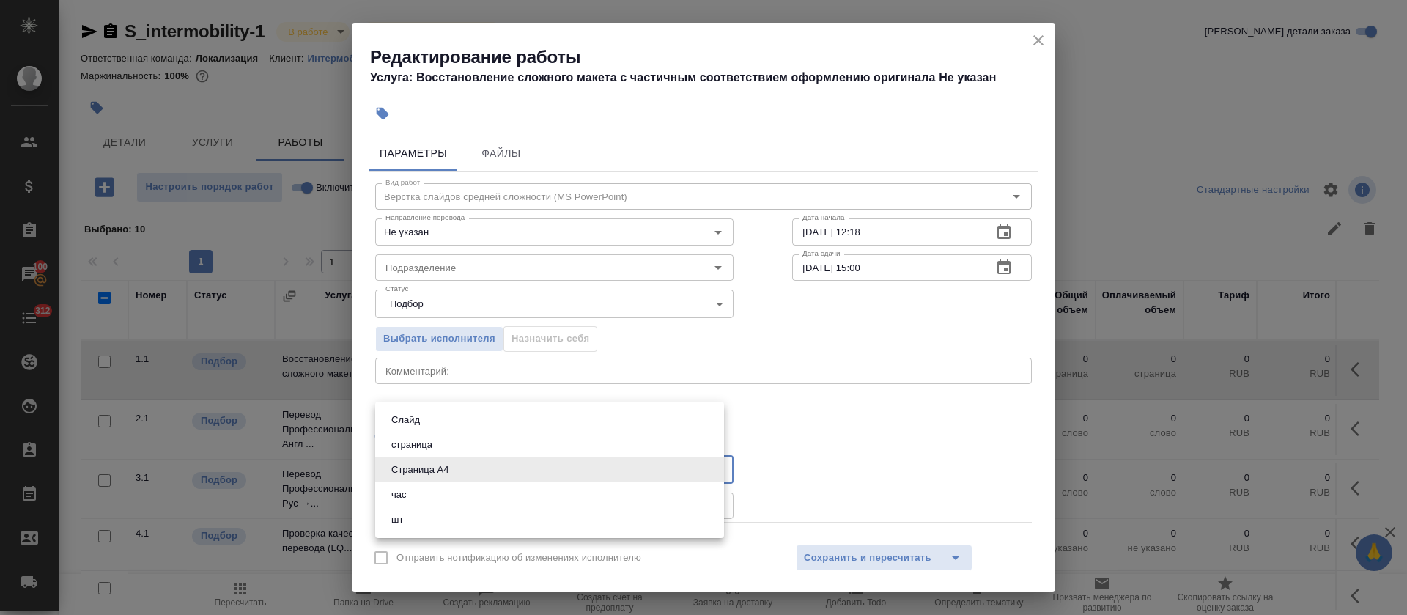
click at [426, 463] on body "🙏 .cls-1 fill:#fff; AWATERA Tretyakova Olga Клиенты Спецификации Заказы 100 Чат…" at bounding box center [703, 307] width 1407 height 615
click at [425, 412] on li "Слайд" at bounding box center [549, 419] width 349 height 25
type input "5ca1acf853b22f58dad1d151"
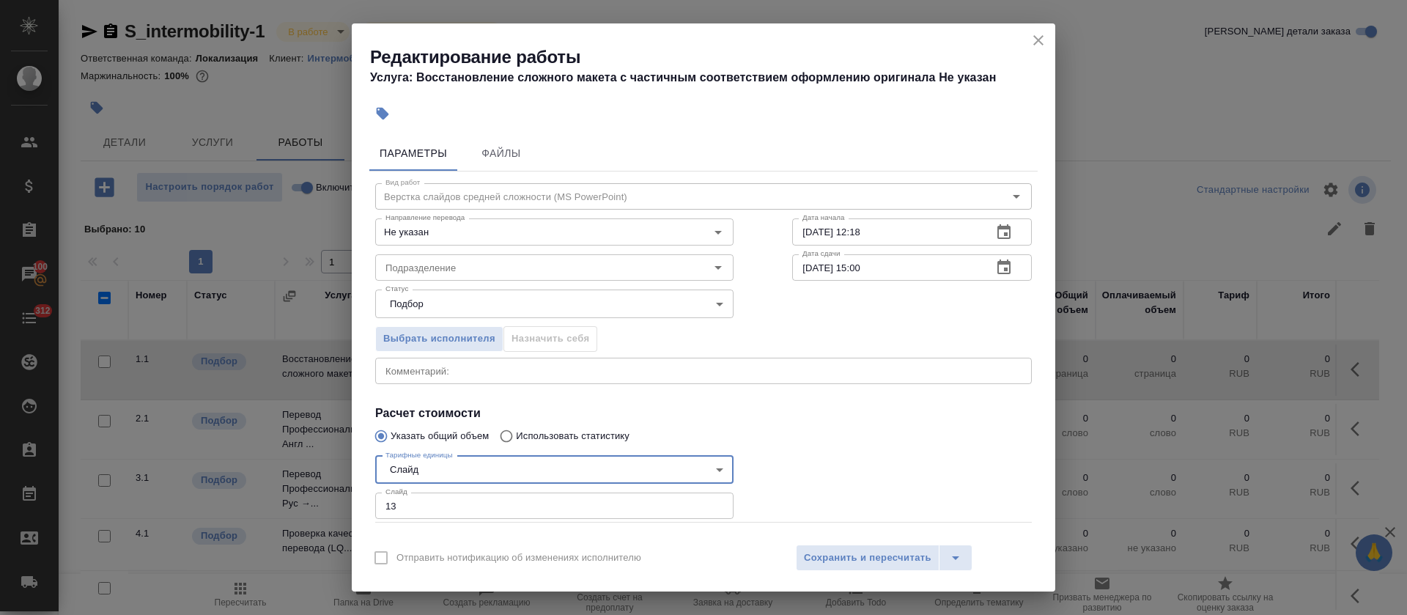
click at [433, 263] on input "Подразделение" at bounding box center [530, 268] width 300 height 18
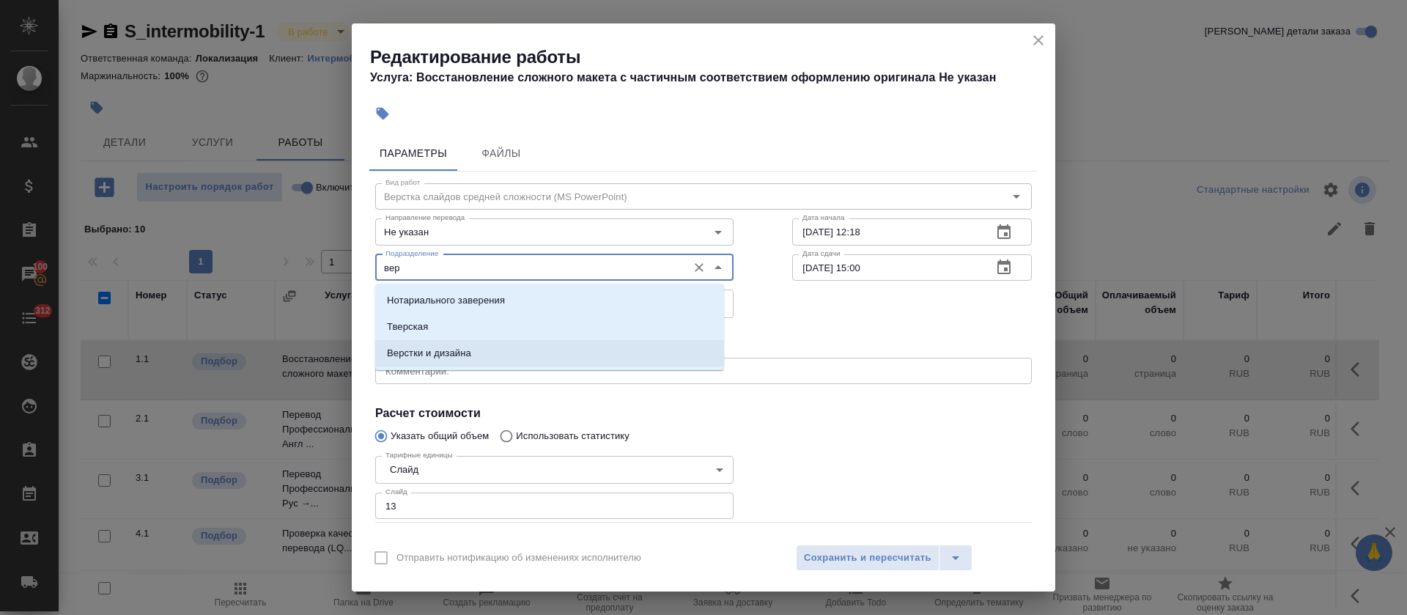
click at [437, 359] on p "Верстки и дизайна" at bounding box center [429, 353] width 84 height 15
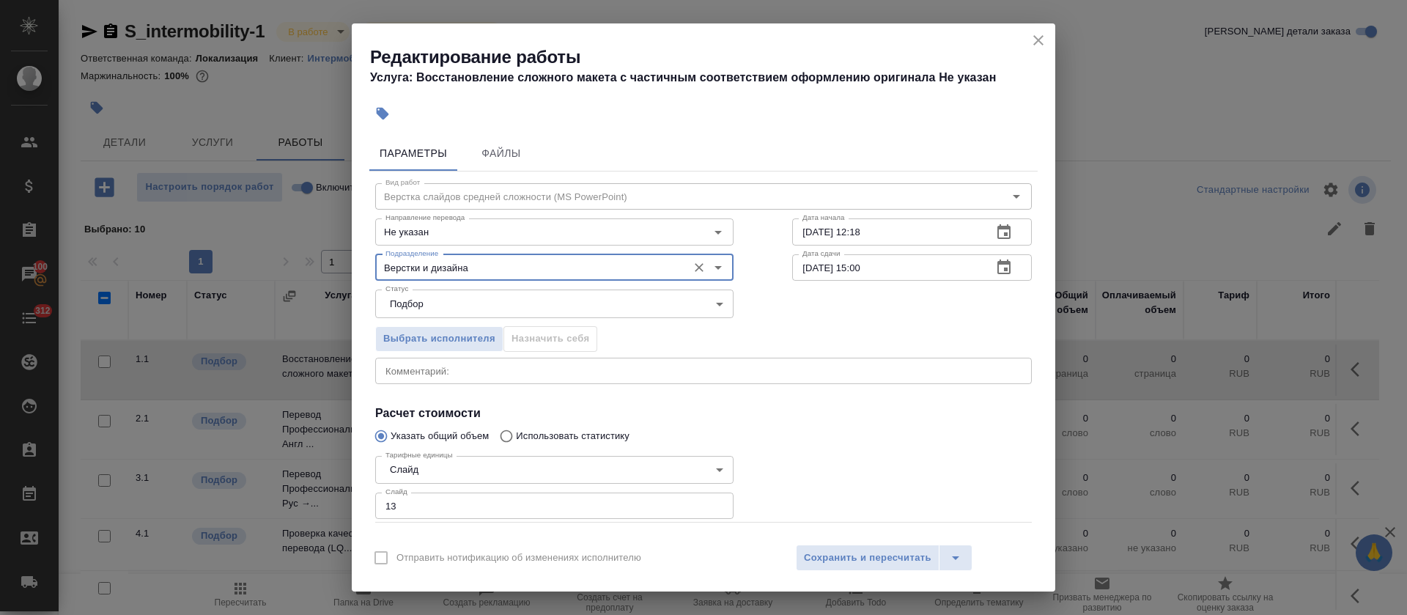
type input "Верстки и дизайна"
click at [995, 231] on icon "button" at bounding box center [1004, 232] width 18 height 18
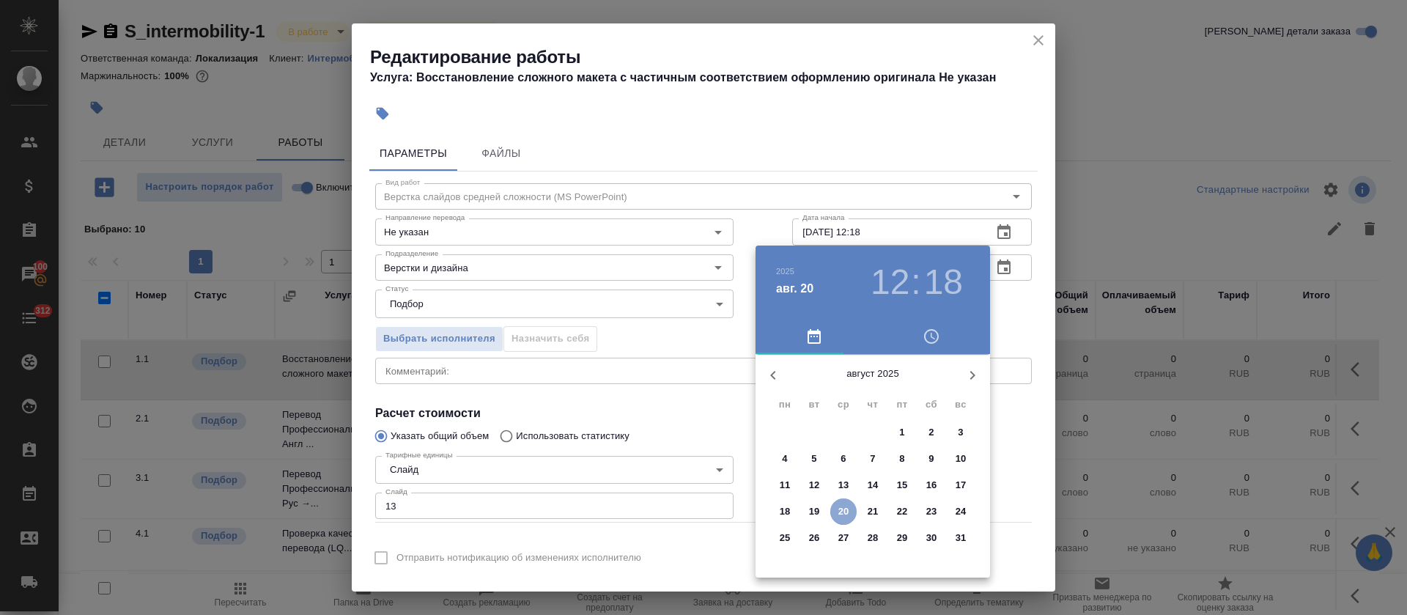
click at [848, 506] on span "20" at bounding box center [843, 511] width 26 height 15
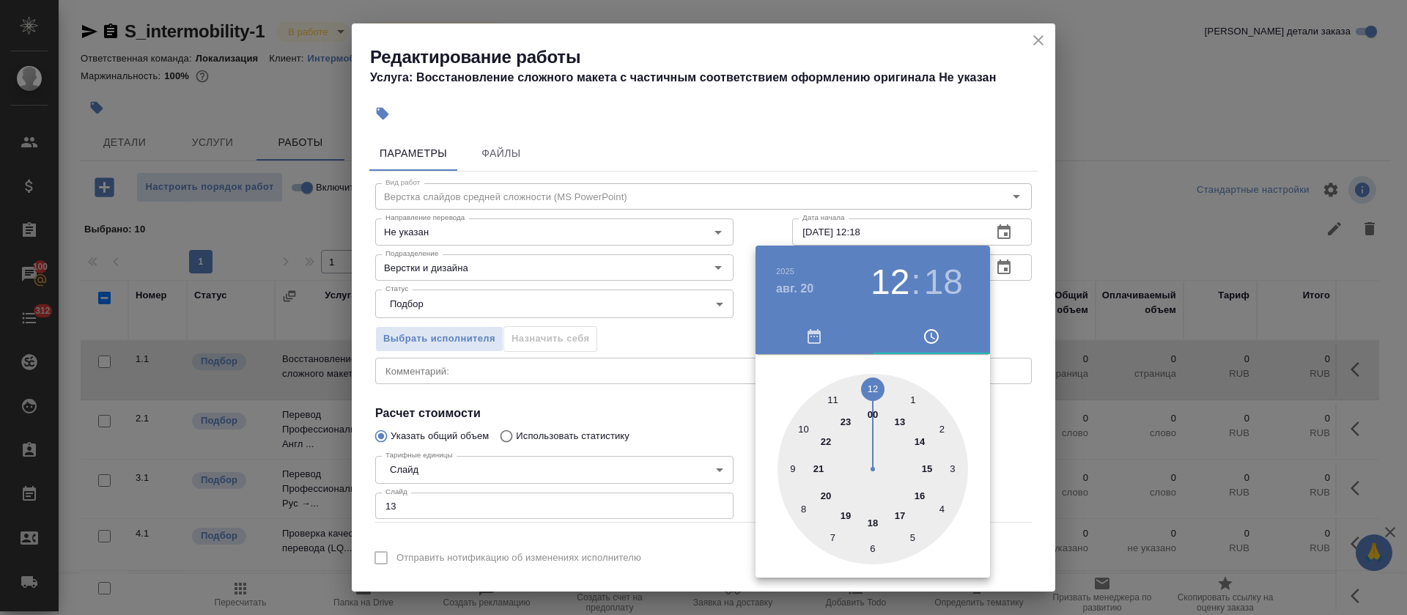
click at [928, 467] on div at bounding box center [872, 469] width 191 height 191
click at [829, 398] on div at bounding box center [872, 469] width 191 height 191
click at [900, 276] on h3 "15" at bounding box center [889, 282] width 39 height 41
click at [924, 494] on div at bounding box center [872, 469] width 191 height 191
click at [872, 380] on div at bounding box center [872, 469] width 191 height 191
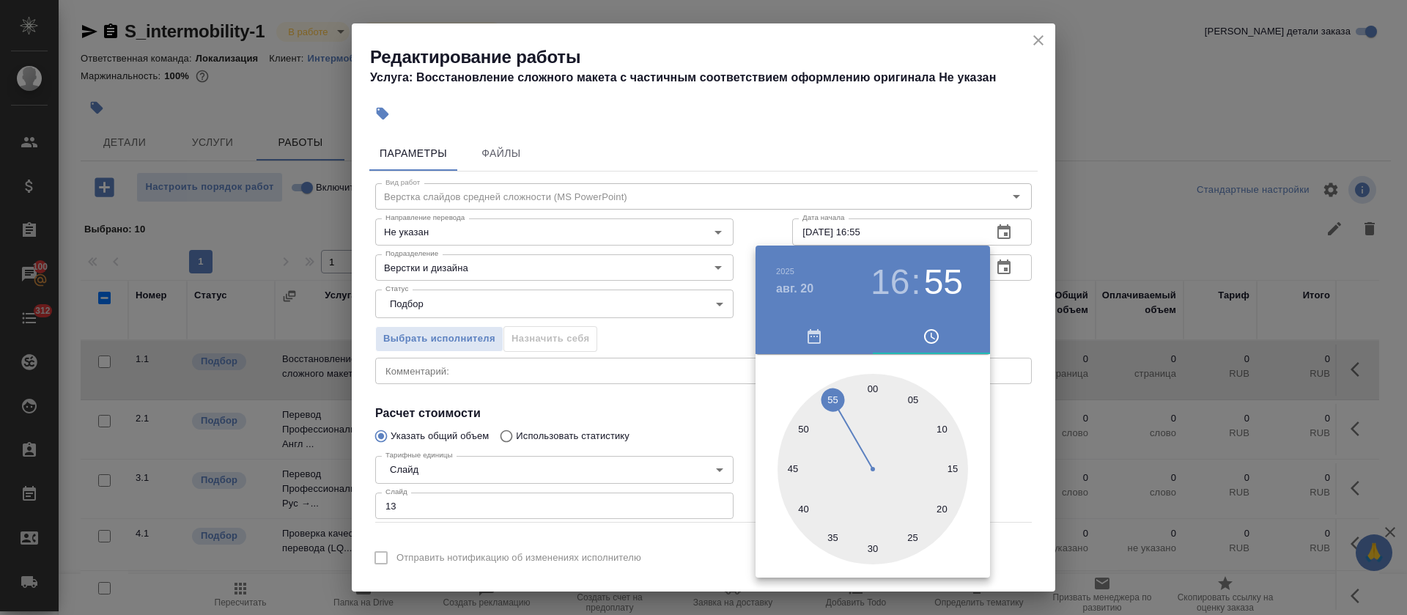
type input "20.08.2025 16:00"
click at [635, 382] on div at bounding box center [703, 307] width 1407 height 615
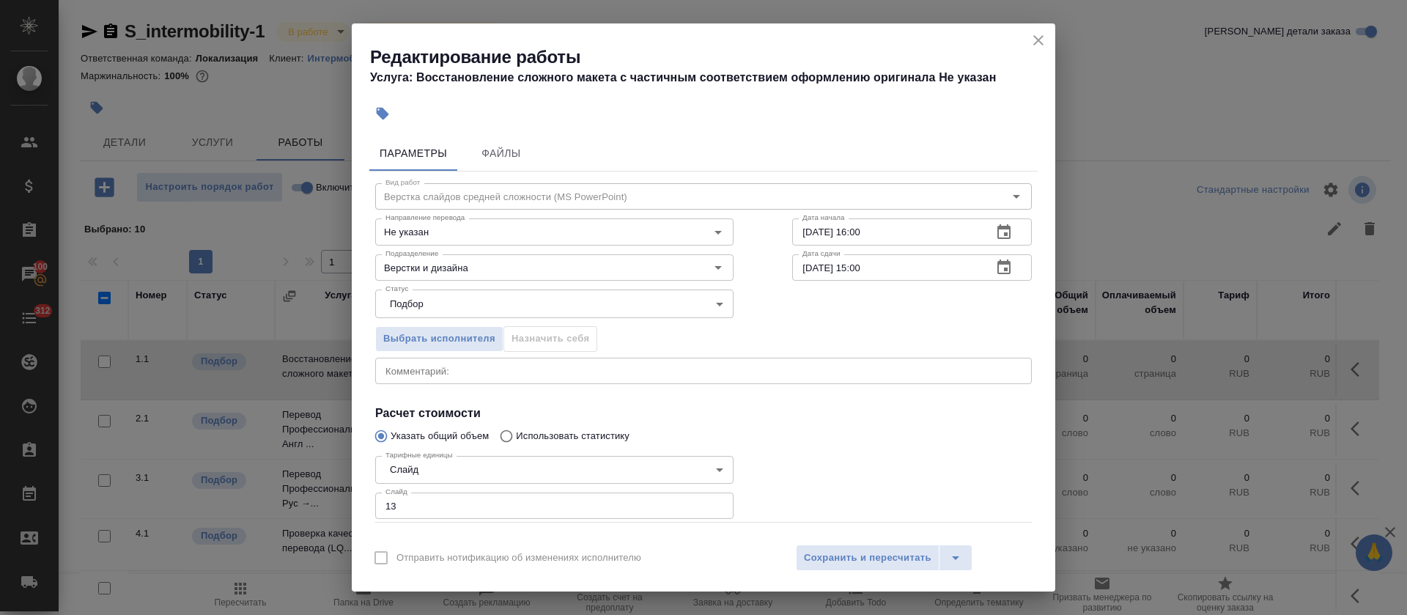
click at [997, 262] on icon "button" at bounding box center [1003, 266] width 13 height 15
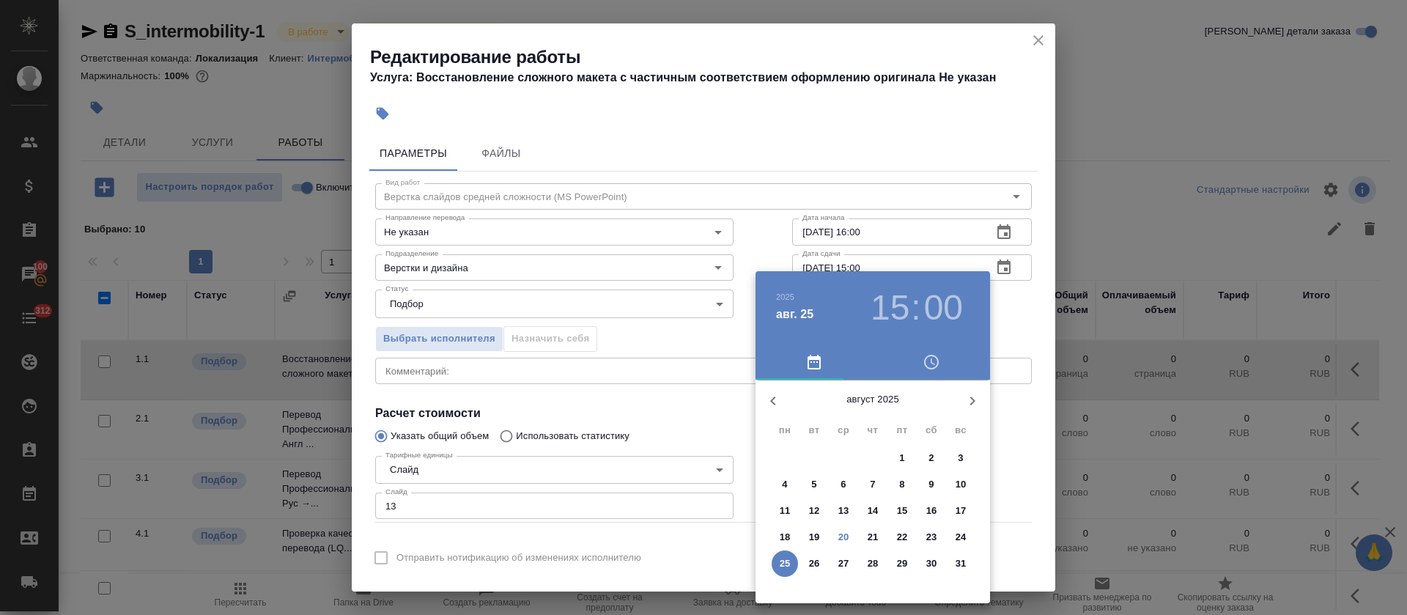
click at [847, 539] on p "20" at bounding box center [843, 537] width 11 height 15
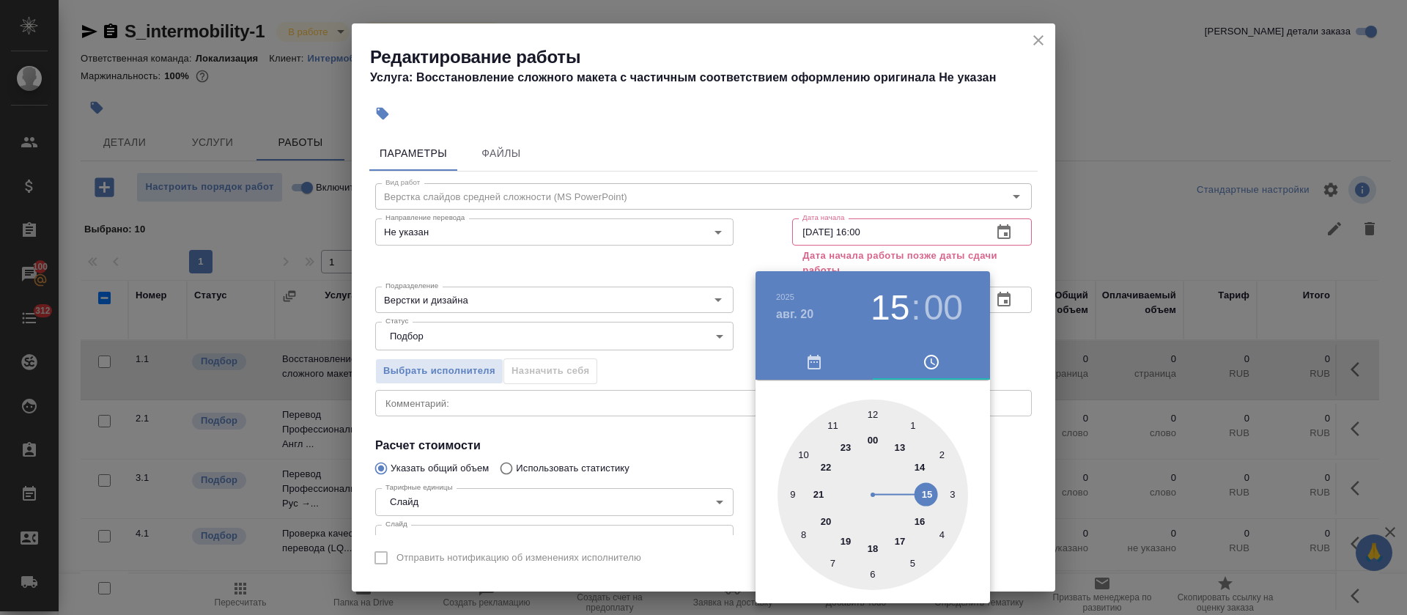
click at [872, 548] on div at bounding box center [872, 494] width 191 height 191
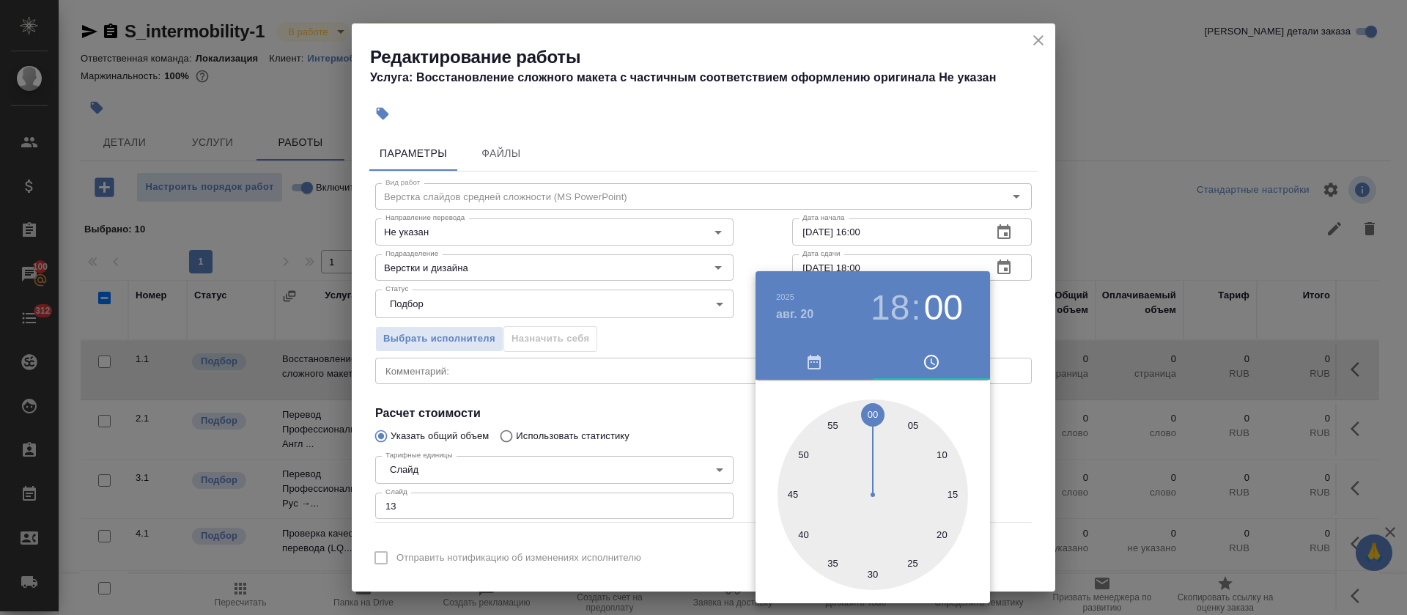
click at [872, 572] on div at bounding box center [872, 494] width 191 height 191
type input "20.08.2025 18:30"
click at [636, 456] on div at bounding box center [703, 307] width 1407 height 615
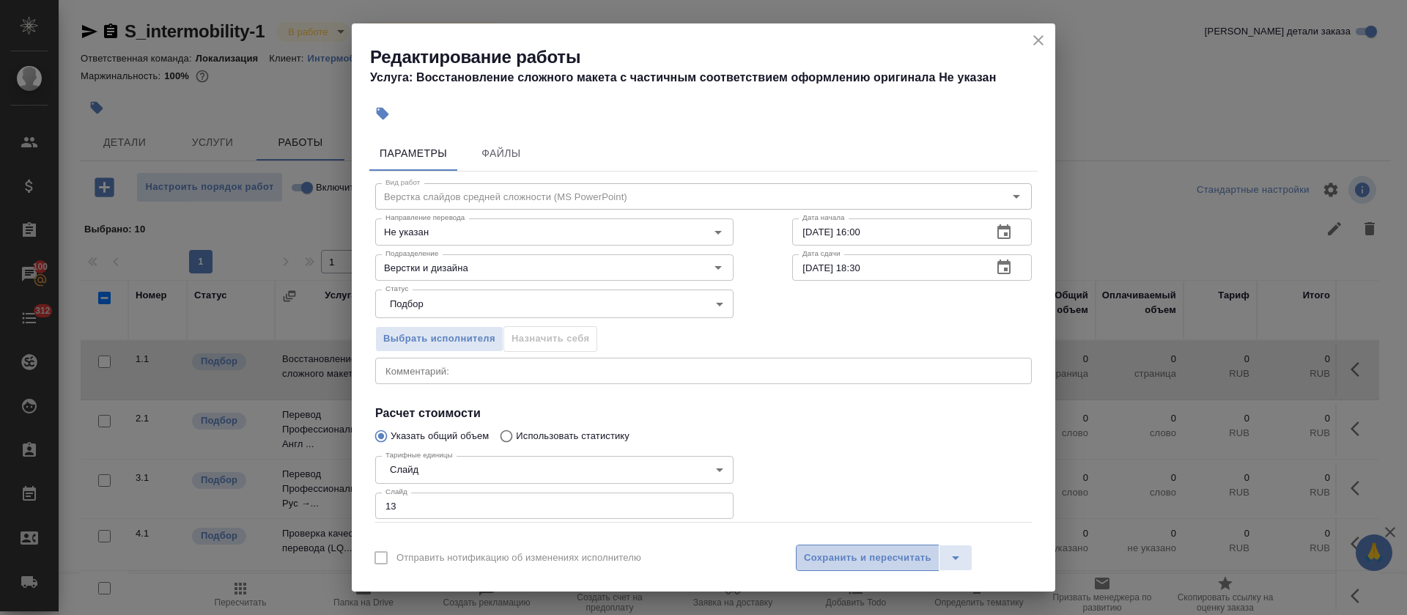
click at [836, 555] on span "Сохранить и пересчитать" at bounding box center [867, 558] width 127 height 17
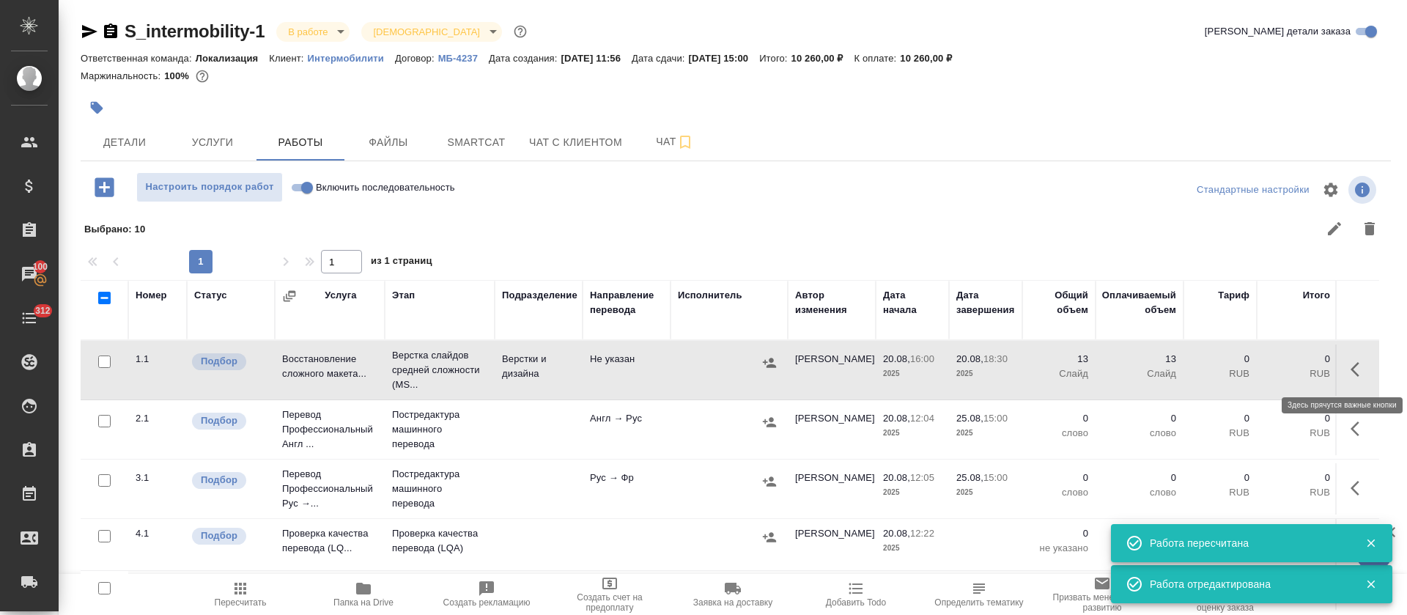
click at [1342, 364] on button "button" at bounding box center [1359, 369] width 35 height 35
click at [1243, 371] on icon "button" at bounding box center [1252, 369] width 18 height 18
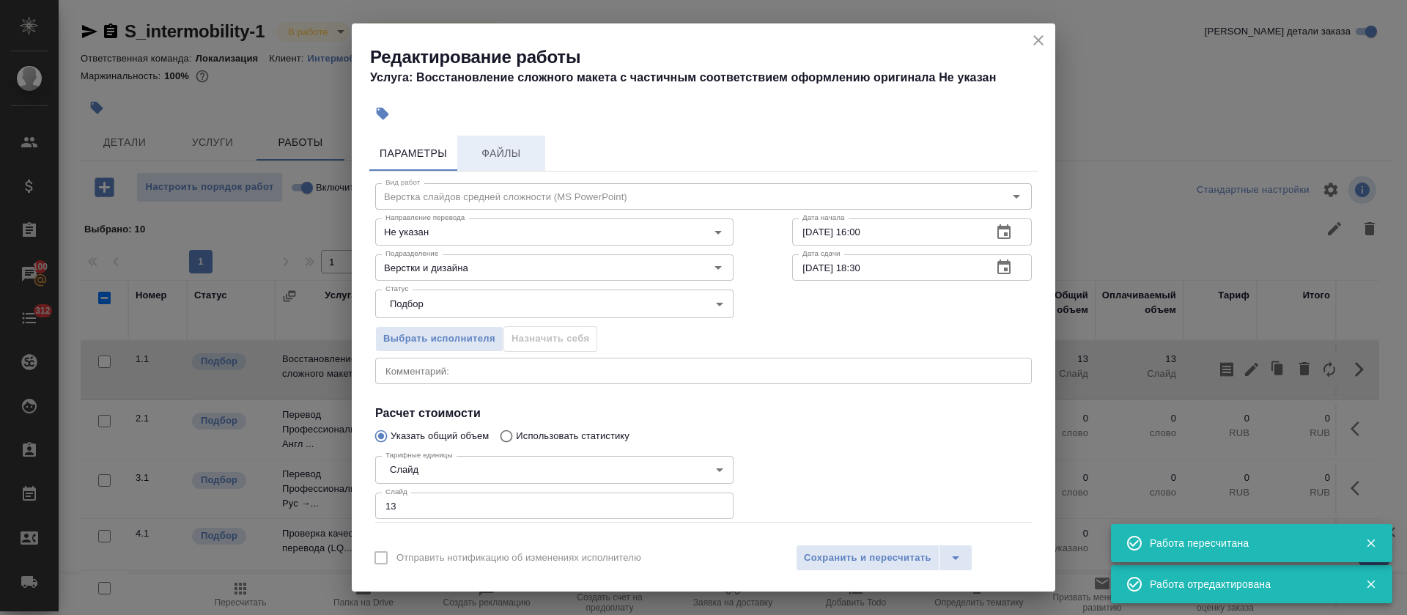
click at [517, 149] on span "Файлы" at bounding box center [501, 153] width 70 height 18
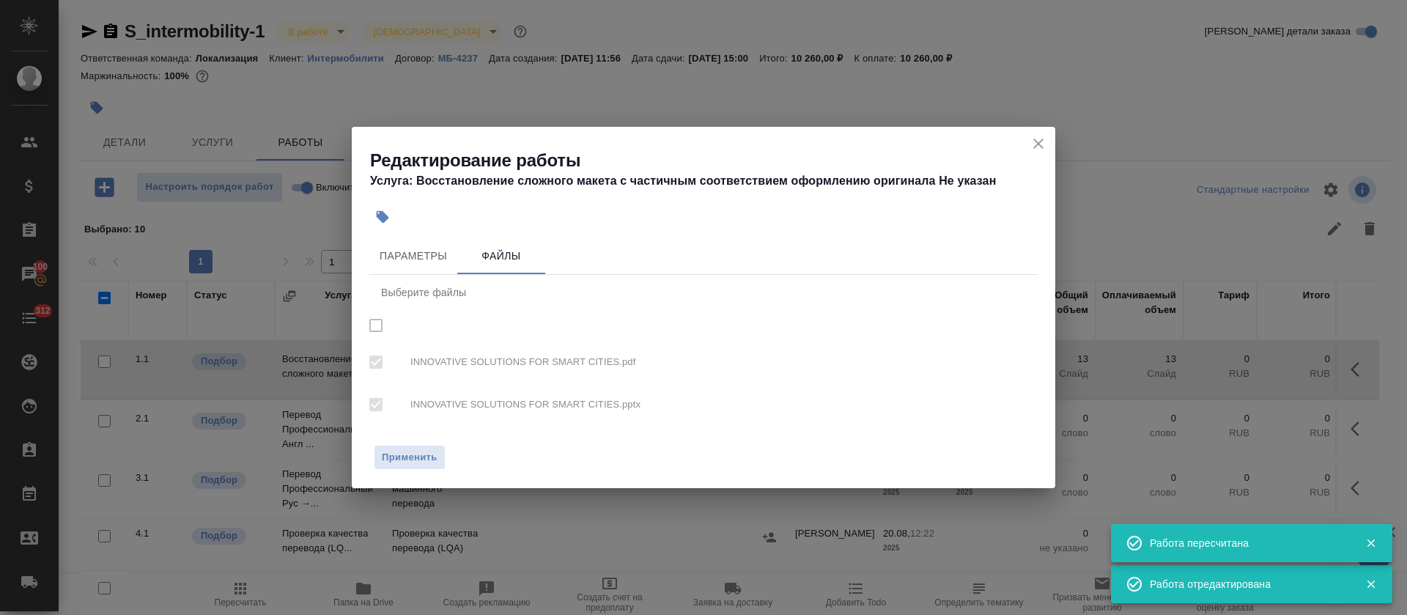
checkbox input "true"
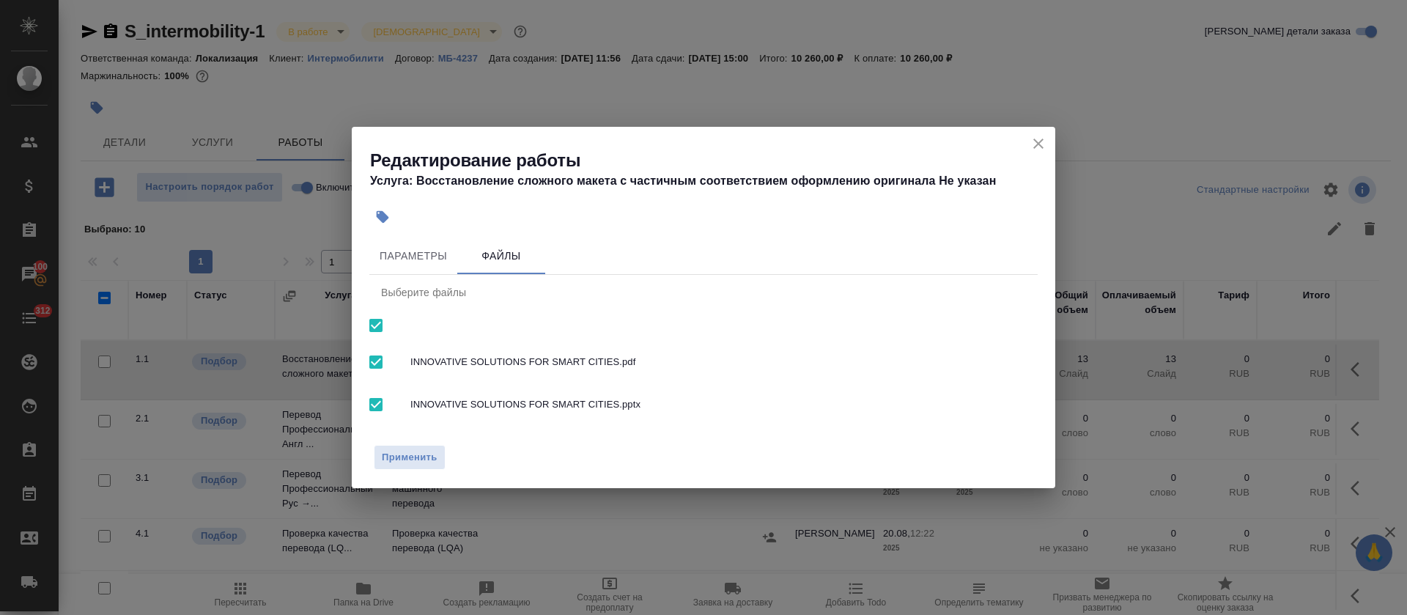
click at [1044, 137] on icon "close" at bounding box center [1038, 144] width 18 height 18
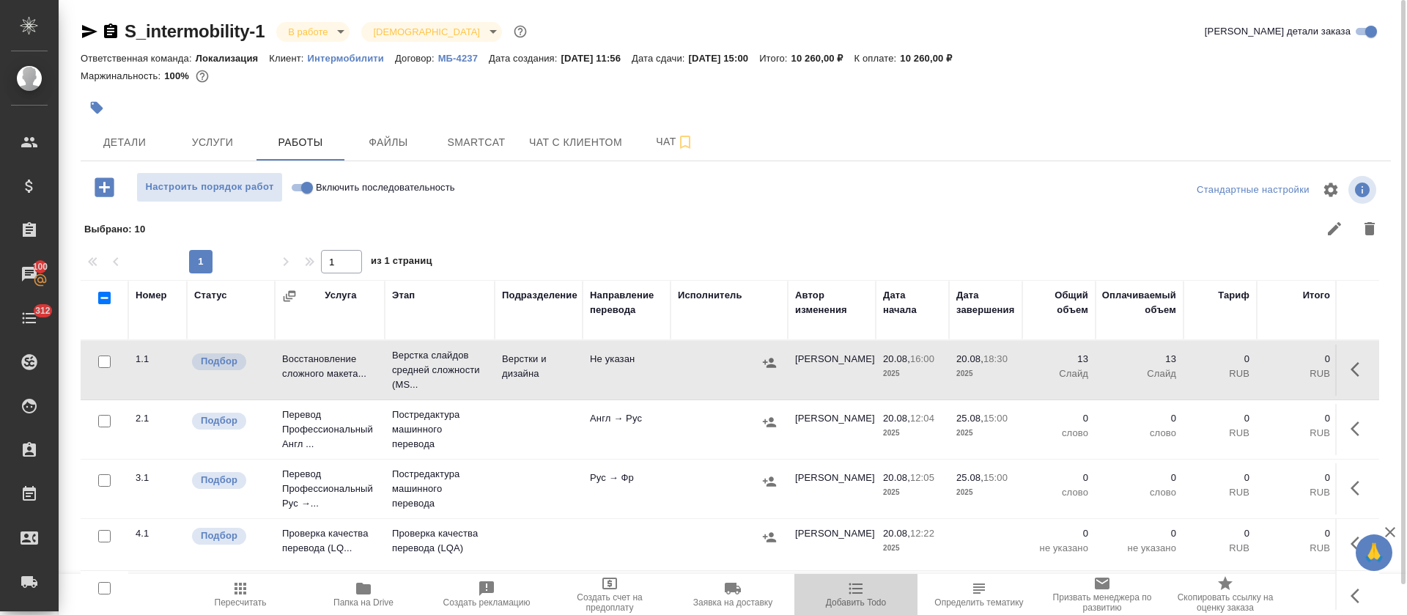
click at [859, 588] on icon "button" at bounding box center [856, 588] width 14 height 11
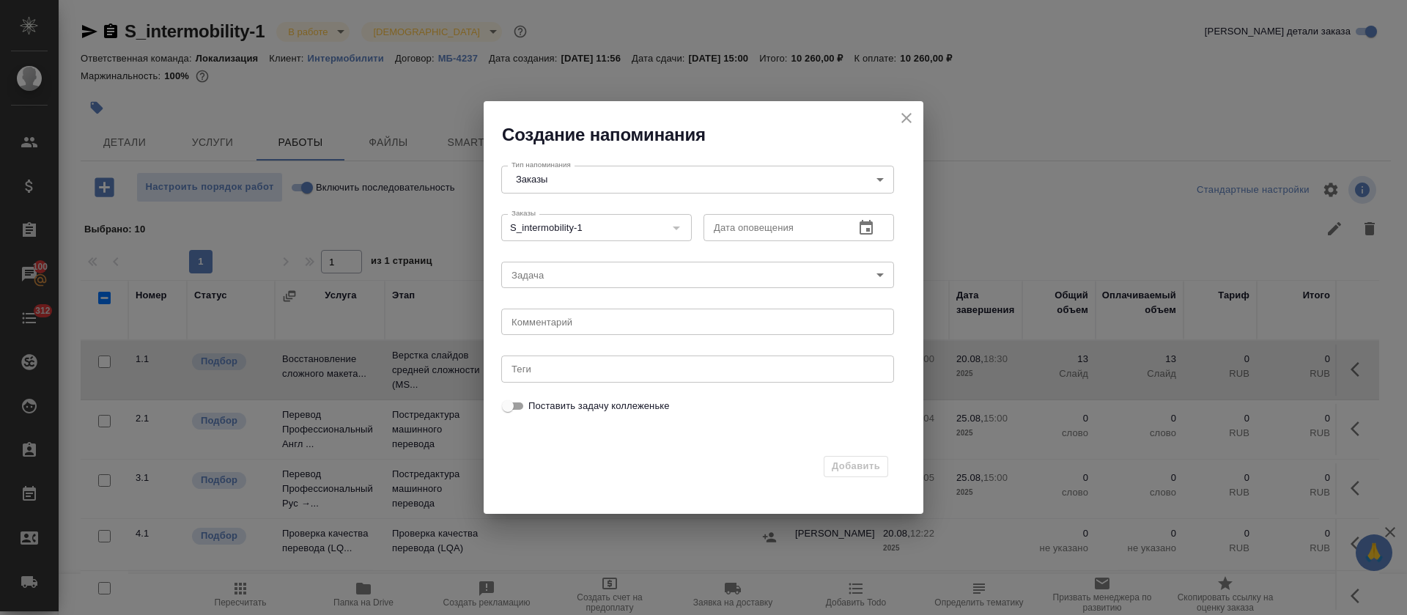
click at [852, 232] on button "button" at bounding box center [865, 227] width 35 height 35
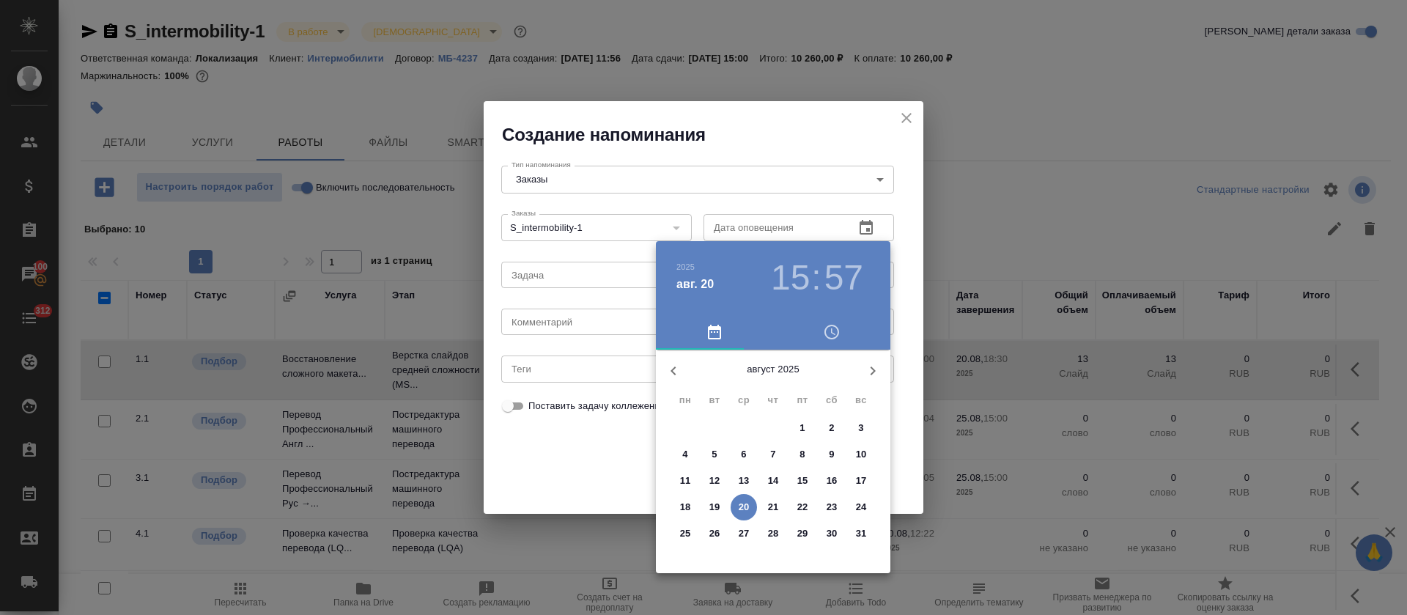
click at [740, 506] on p "20" at bounding box center [744, 507] width 11 height 15
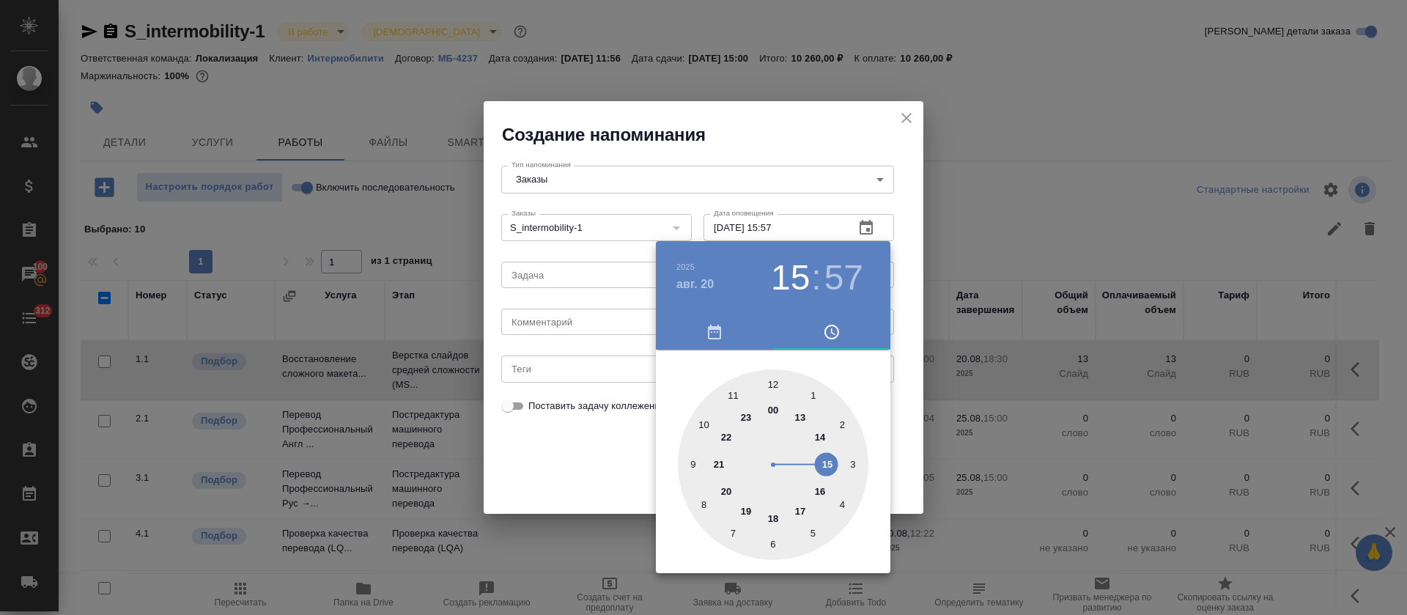
click at [776, 517] on div at bounding box center [773, 464] width 191 height 191
click at [776, 546] on div at bounding box center [773, 464] width 191 height 191
type input "20.08.2025 18:30"
drag, startPoint x: 555, startPoint y: 470, endPoint x: 557, endPoint y: 451, distance: 19.1
click at [556, 470] on div at bounding box center [703, 307] width 1407 height 615
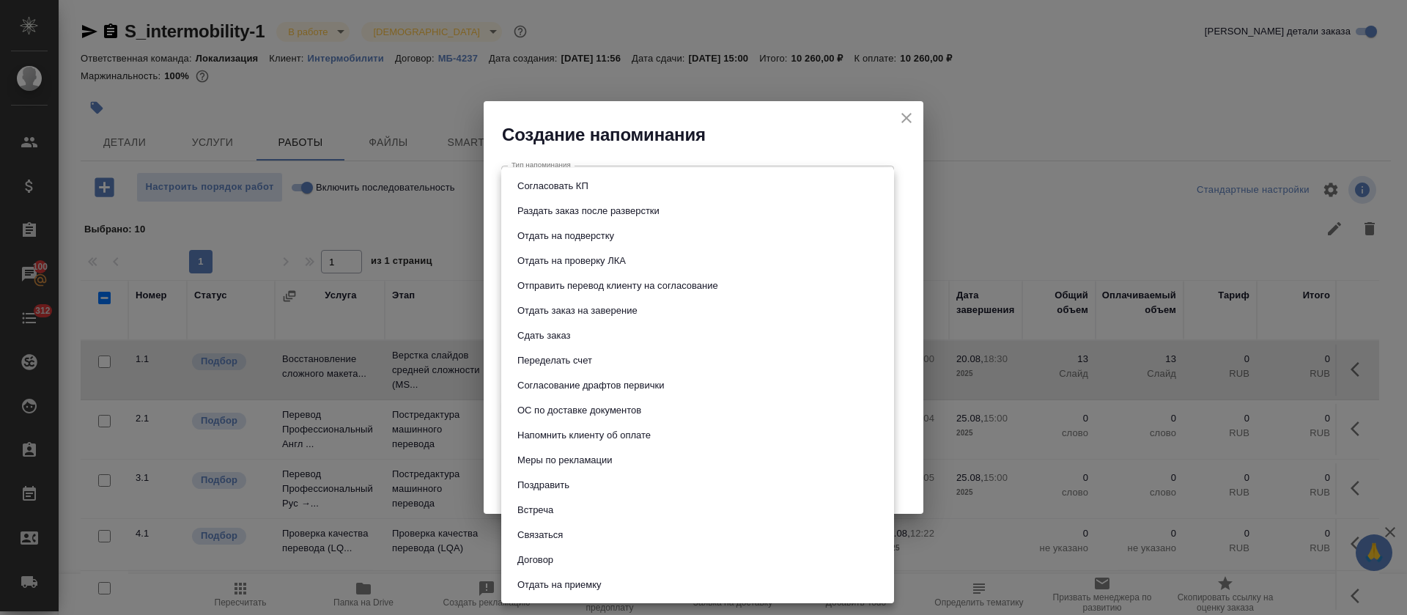
click at [565, 273] on body "🙏 .cls-1 fill:#fff; AWATERA Tretyakova Olga Клиенты Спецификации Заказы 100 Чат…" at bounding box center [703, 307] width 1407 height 615
click at [581, 214] on button "Раздать заказ после разверстки" at bounding box center [588, 211] width 151 height 16
type input "Раздать заказ после разверстки"
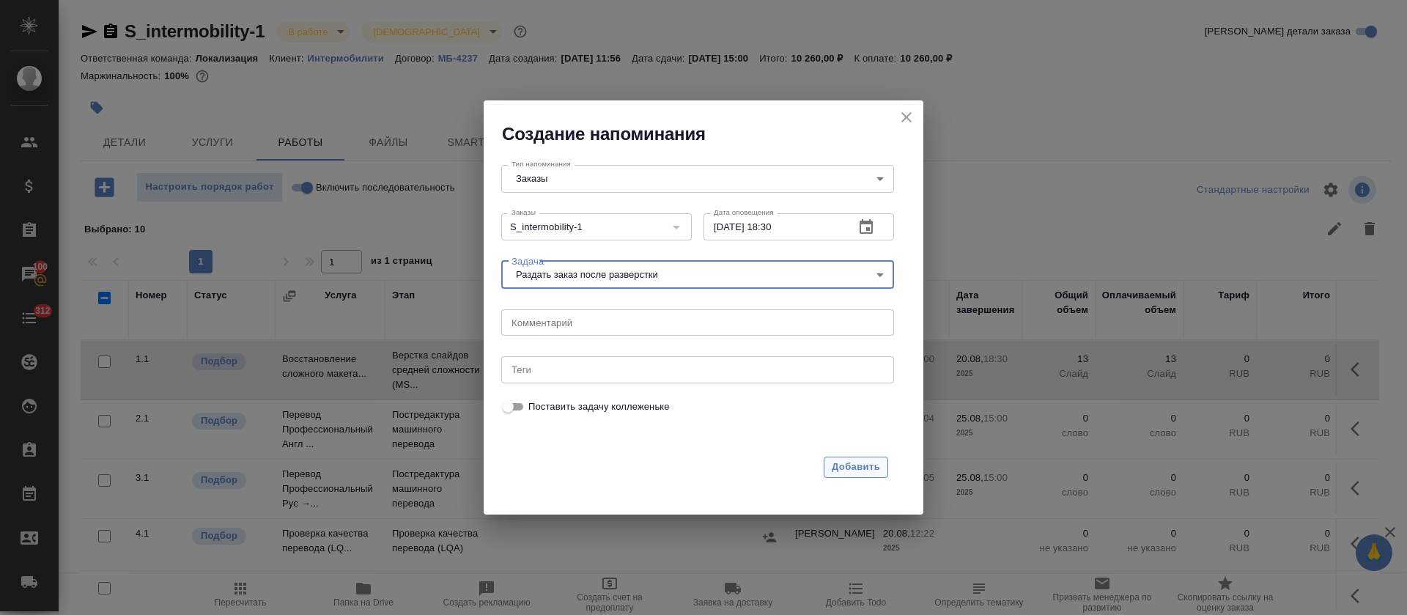
click at [851, 467] on span "Добавить" at bounding box center [856, 467] width 48 height 17
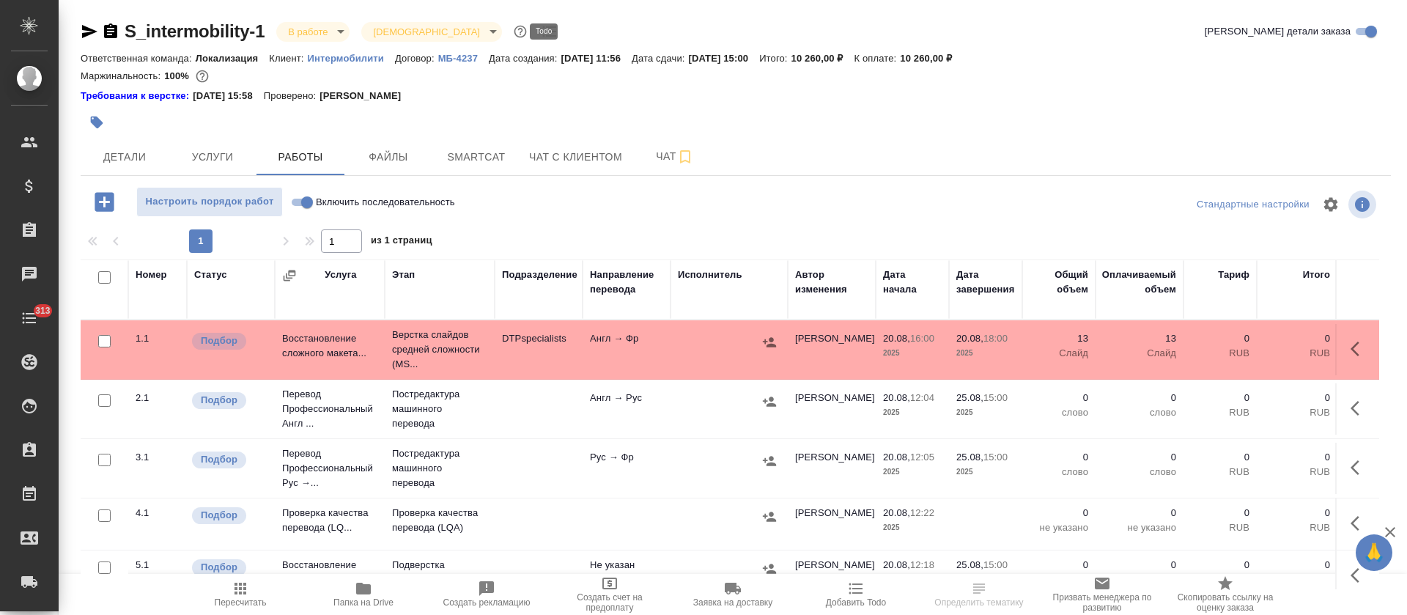
click at [541, 33] on icon "button" at bounding box center [550, 32] width 18 height 18
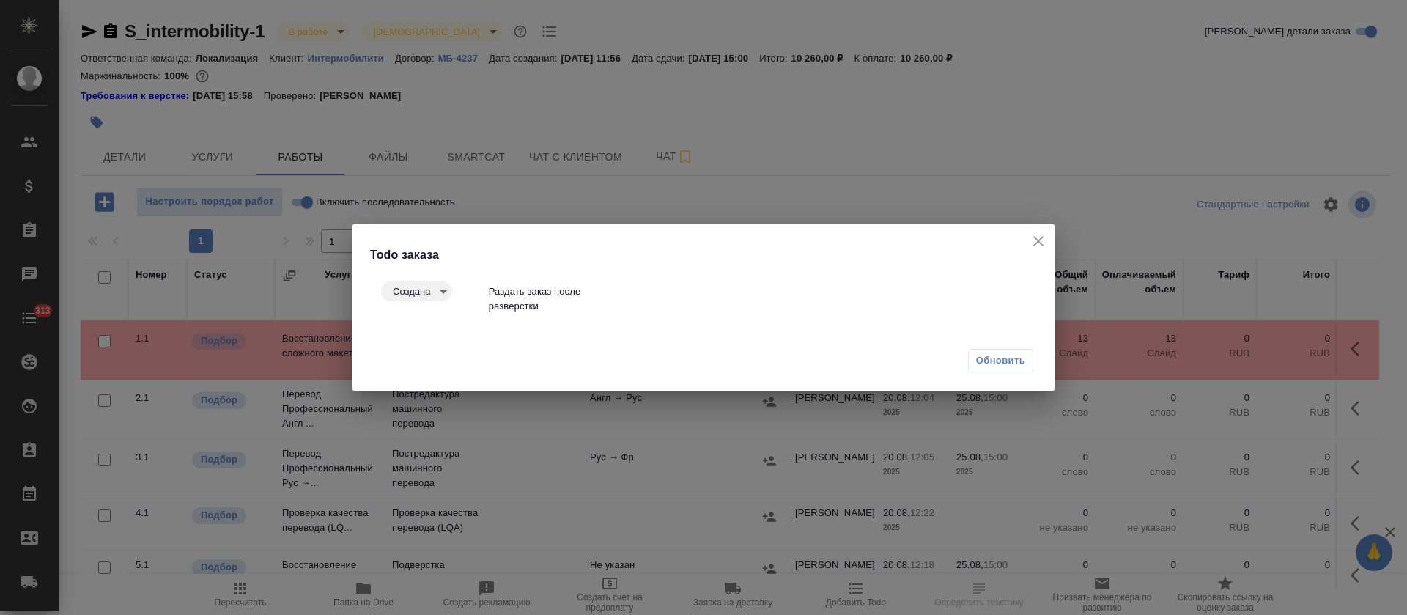
click at [1043, 237] on icon "close" at bounding box center [1038, 241] width 18 height 18
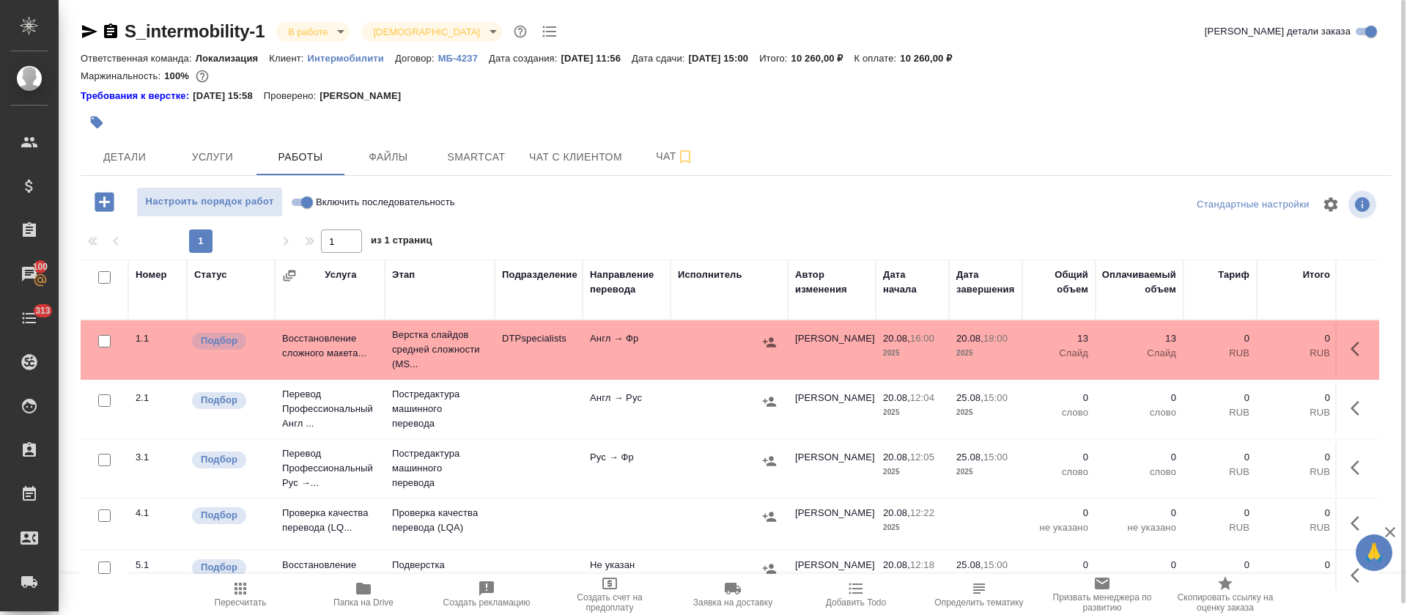
click at [784, 125] on div at bounding box center [517, 122] width 873 height 32
